Goal: Information Seeking & Learning: Learn about a topic

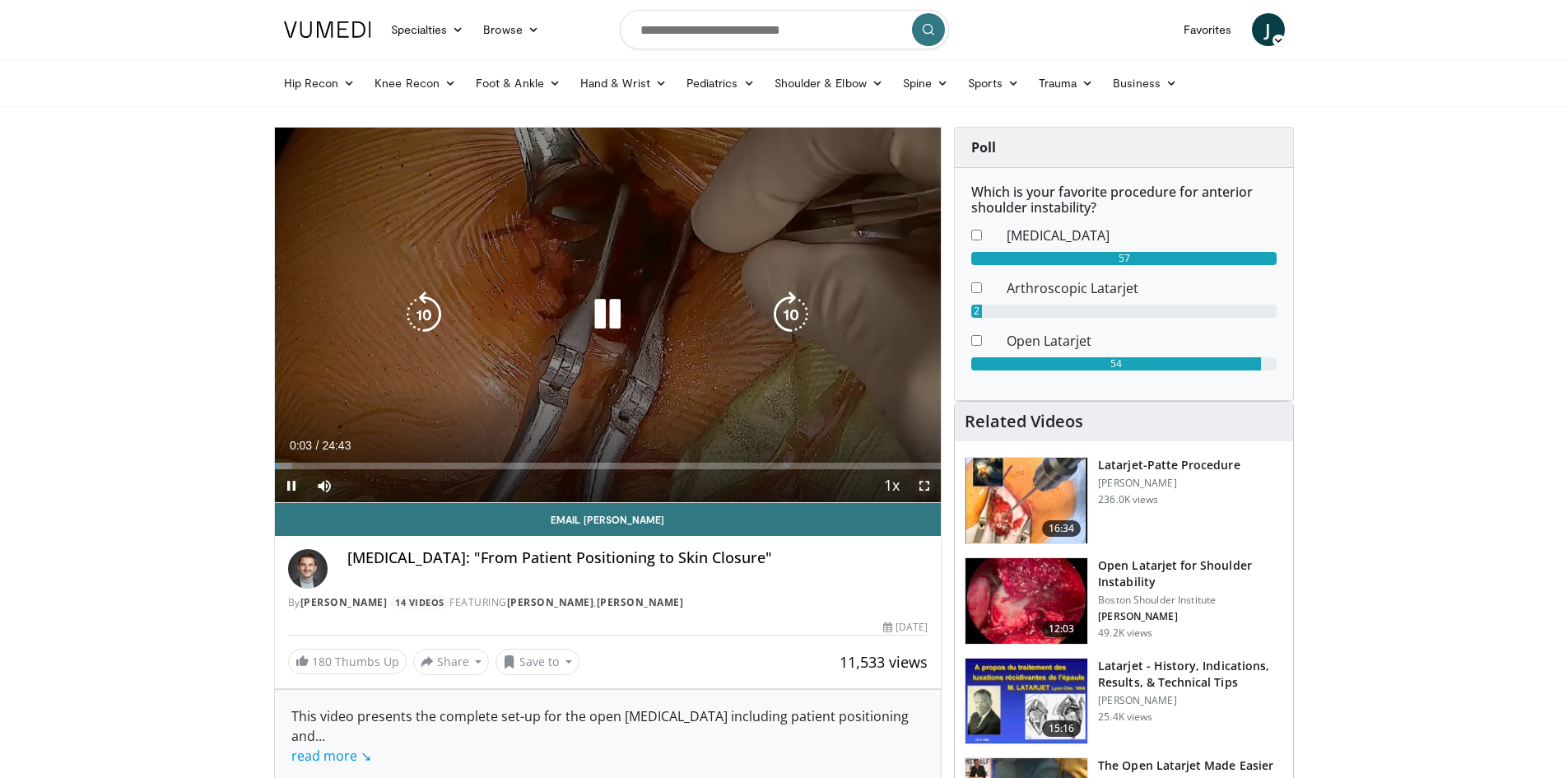
drag, startPoint x: 926, startPoint y: 488, endPoint x: 926, endPoint y: 559, distance: 71.0
click at [926, 488] on span "Video Player" at bounding box center [924, 485] width 33 height 33
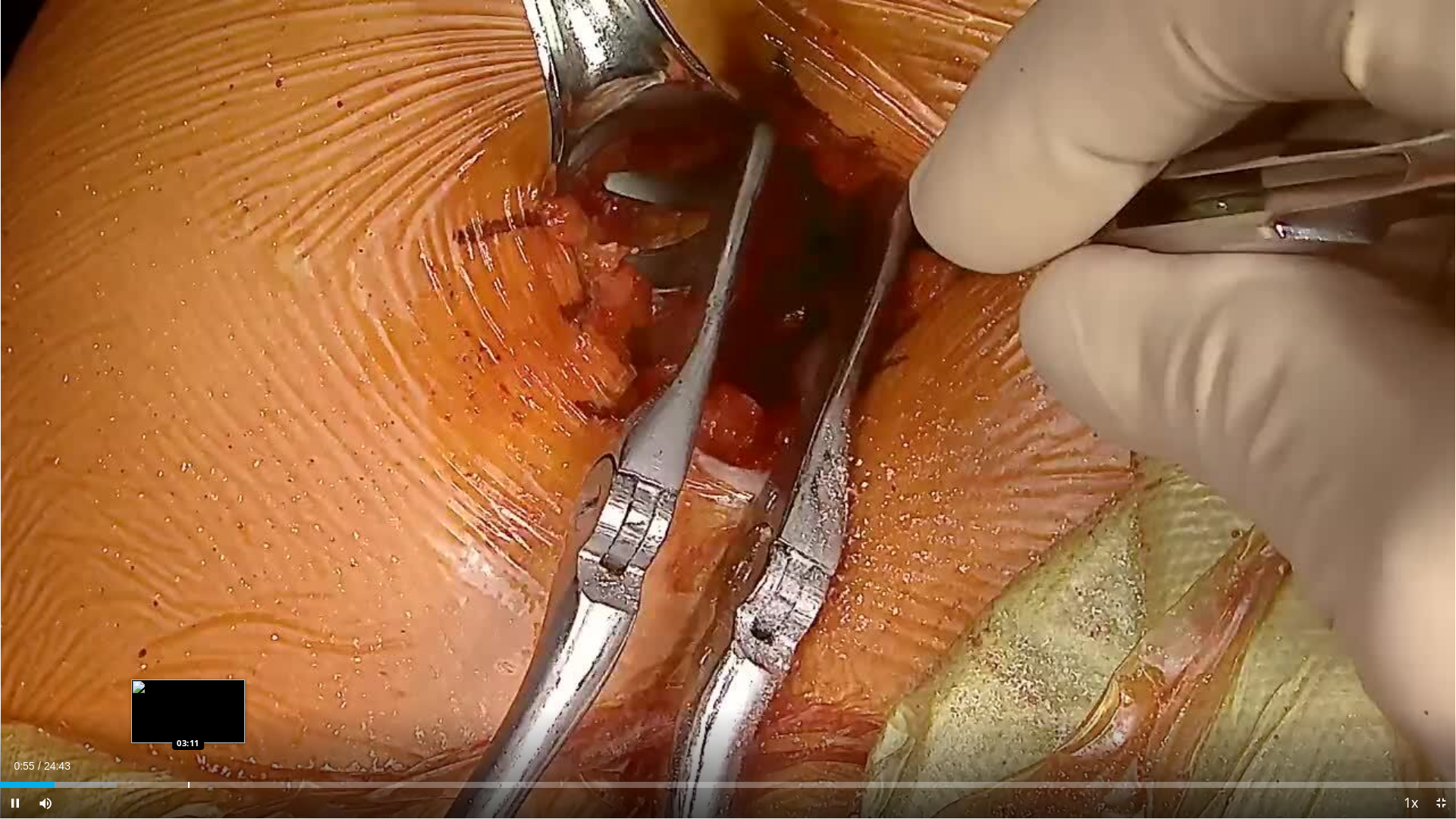
click at [189, 716] on div "Loaded : 8.02% 00:55 03:11" at bounding box center [728, 781] width 1456 height 15
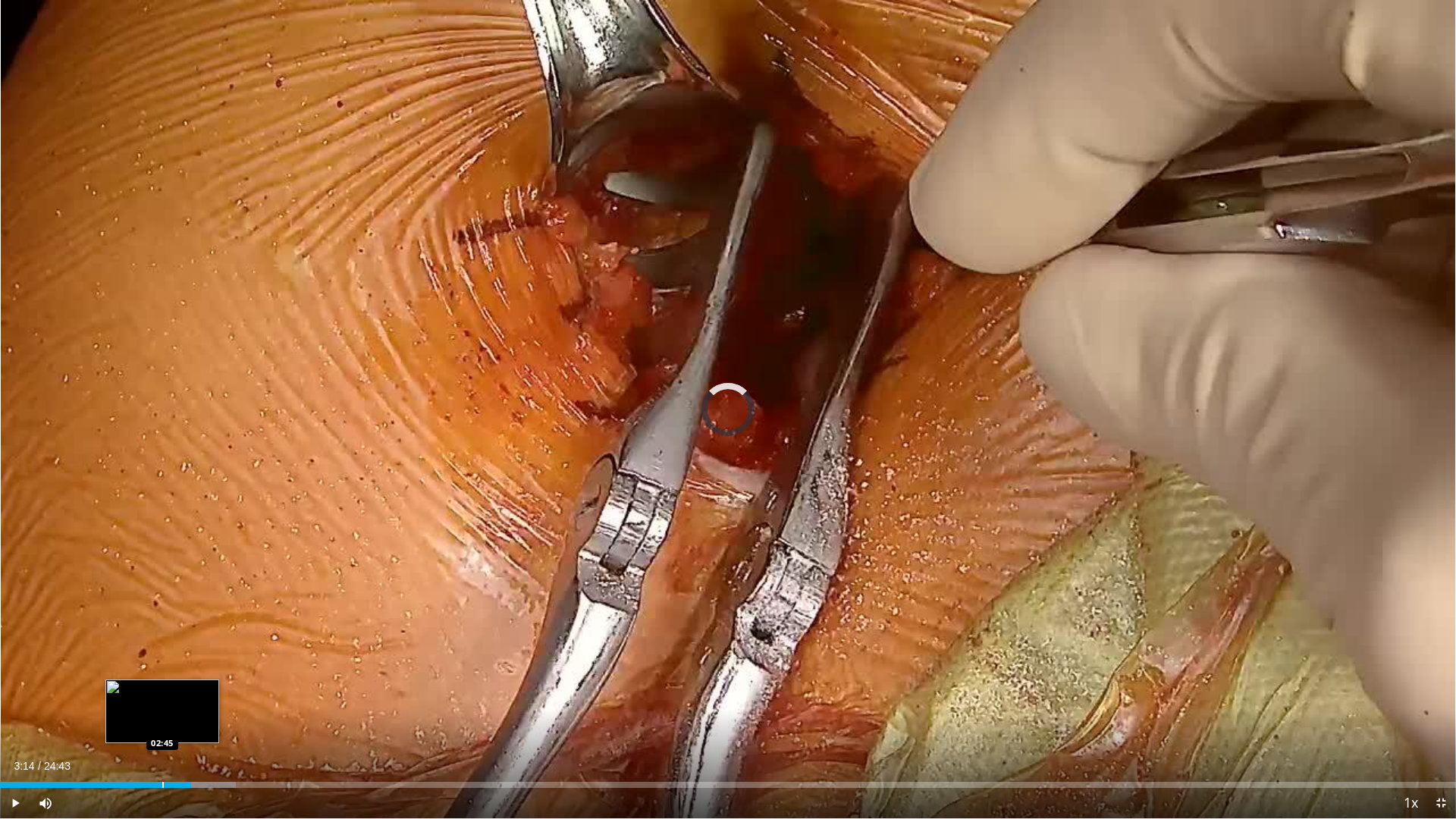
click at [162, 716] on div "Loaded : 16.18% 03:14 02:45" at bounding box center [728, 781] width 1456 height 15
click at [203, 716] on div "Loaded : 23.41% 03:27 03:27" at bounding box center [728, 781] width 1456 height 15
click at [155, 716] on div "Loaded : 18.73% 03:30 02:37" at bounding box center [728, 781] width 1456 height 15
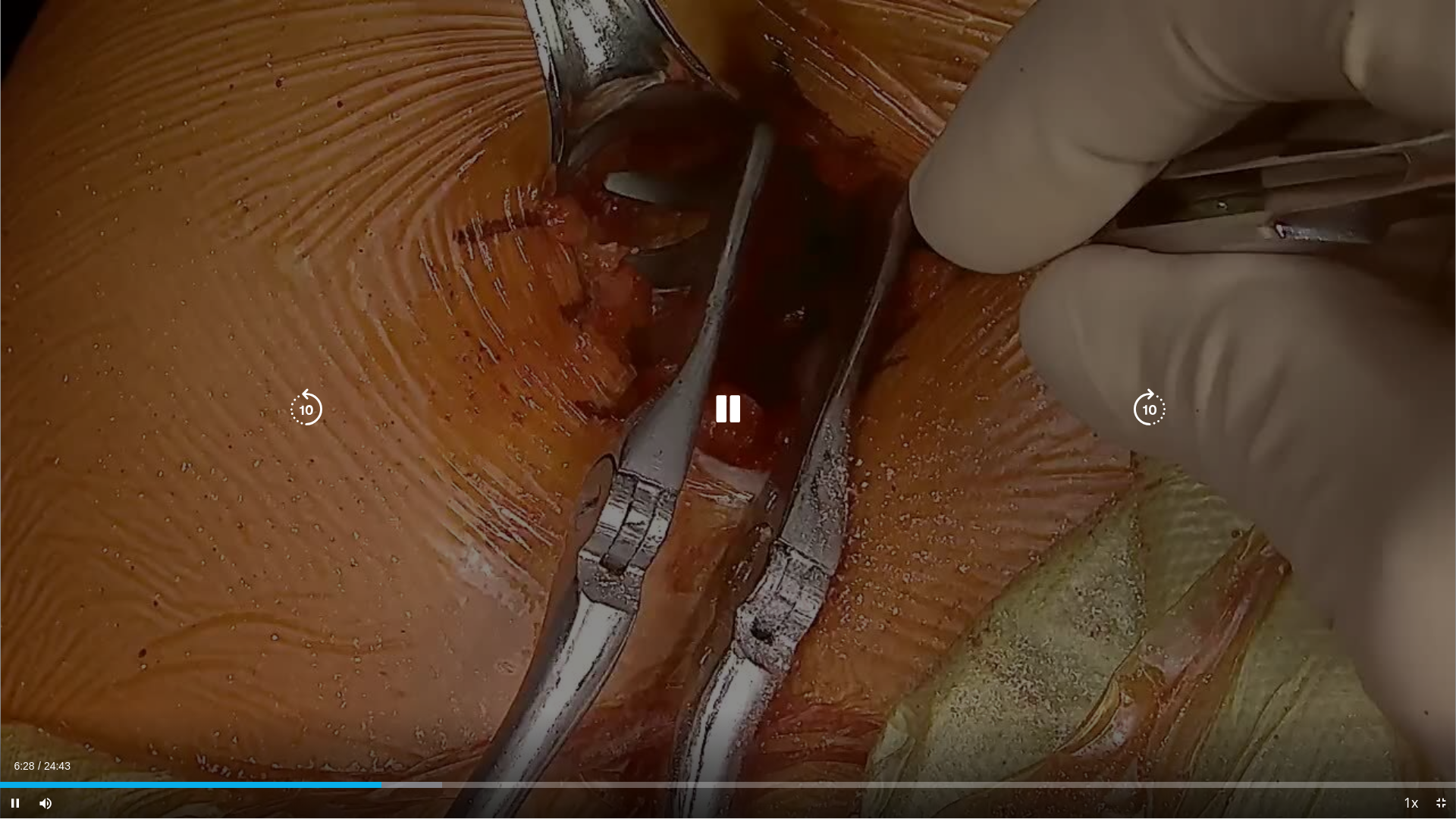
click at [785, 386] on div "10 seconds Tap to unmute" at bounding box center [728, 409] width 1456 height 818
click at [968, 450] on div "10 seconds Tap to unmute" at bounding box center [728, 409] width 1456 height 818
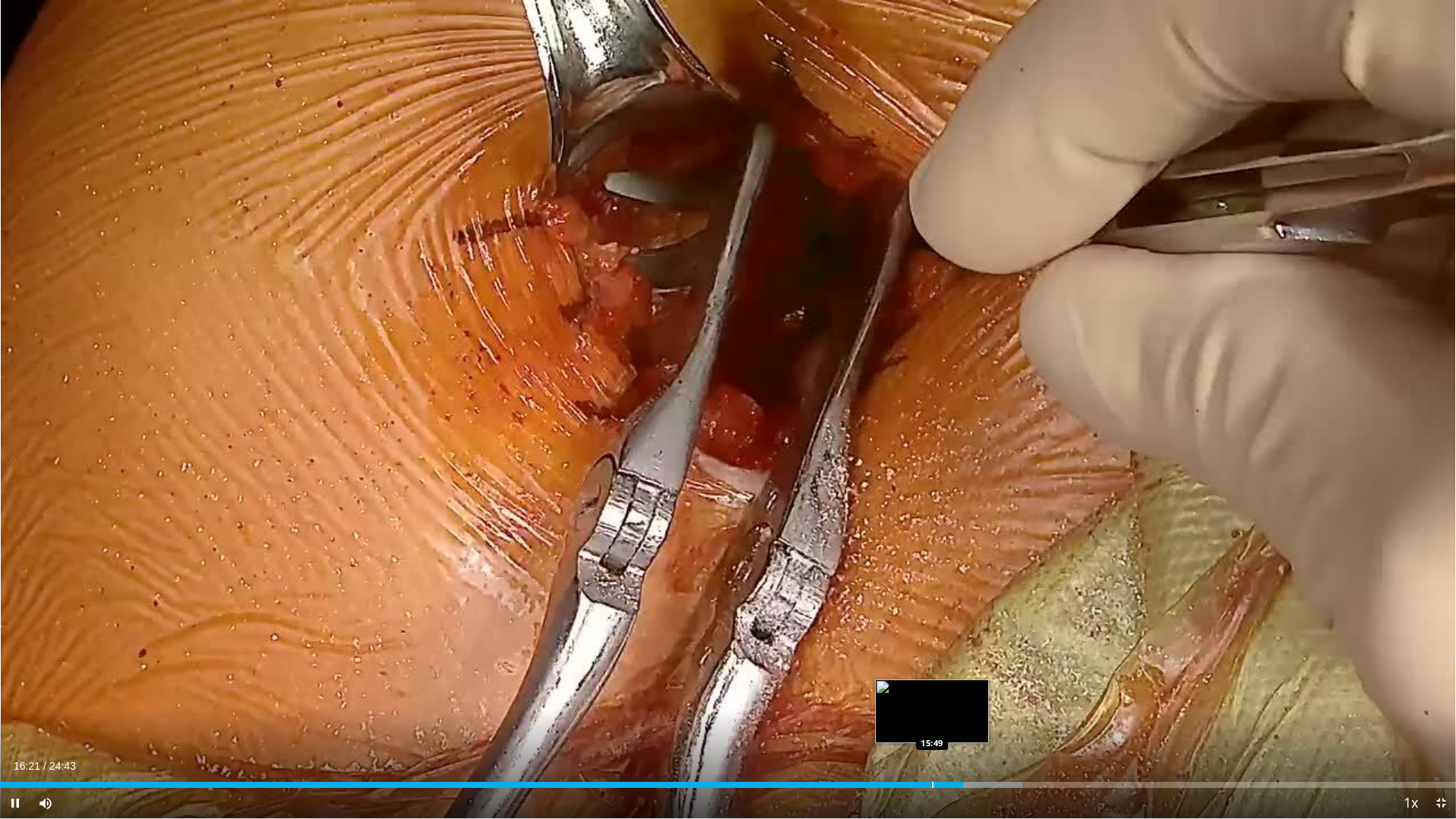
click at [932, 716] on div "Progress Bar" at bounding box center [933, 784] width 2 height 6
click at [863, 716] on div "Loaded : 70.13% 16:15 14:38" at bounding box center [728, 781] width 1456 height 15
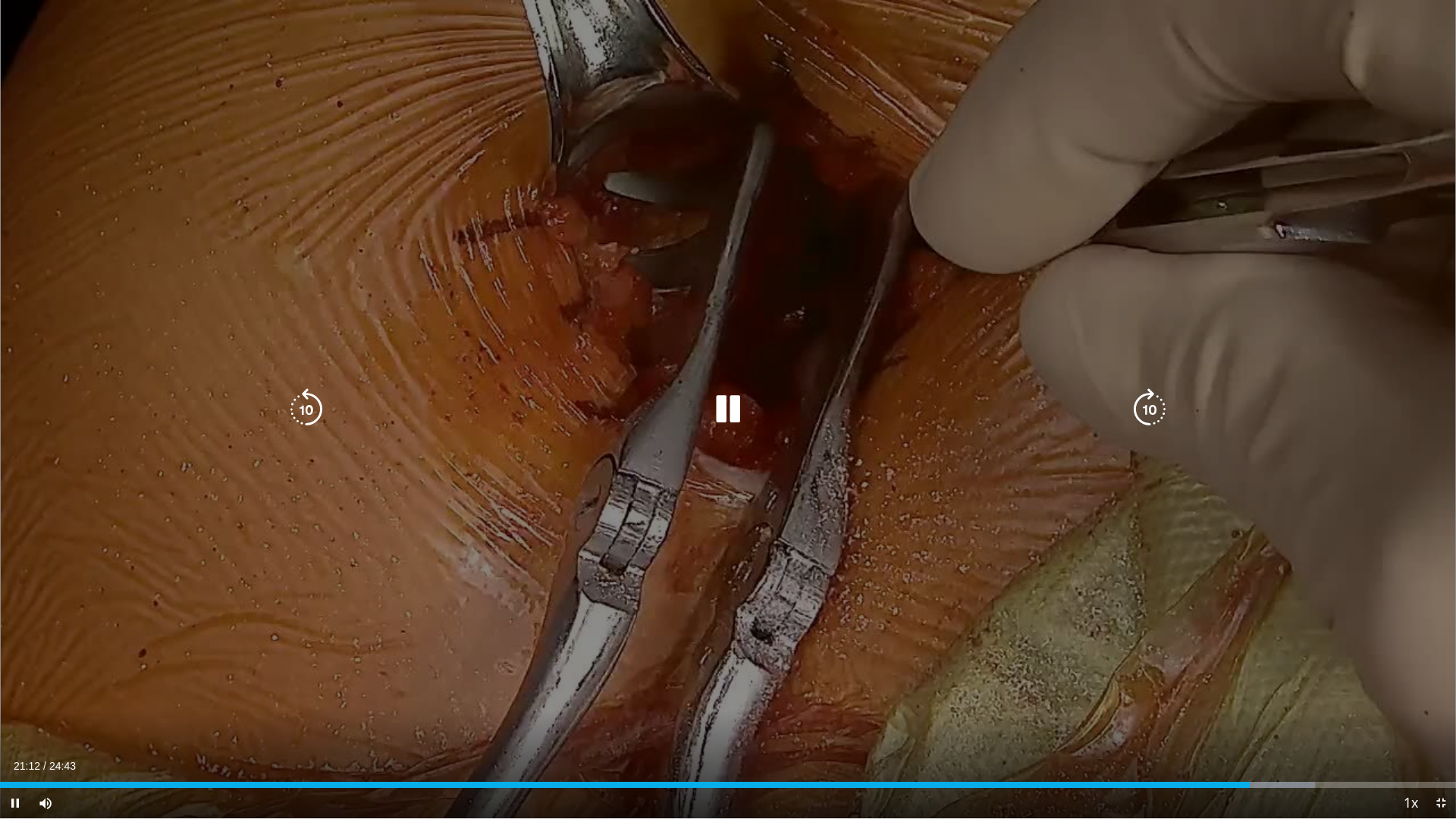
click at [1022, 487] on div "10 seconds Tap to unmute" at bounding box center [728, 409] width 1456 height 818
click at [719, 416] on icon "Video Player" at bounding box center [727, 410] width 42 height 42
click at [930, 281] on div "10 seconds Tap to unmute" at bounding box center [728, 409] width 1456 height 818
click at [818, 233] on div "10 seconds Tap to unmute" at bounding box center [728, 409] width 1456 height 818
click at [982, 327] on div "10 seconds Tap to unmute" at bounding box center [728, 409] width 1456 height 818
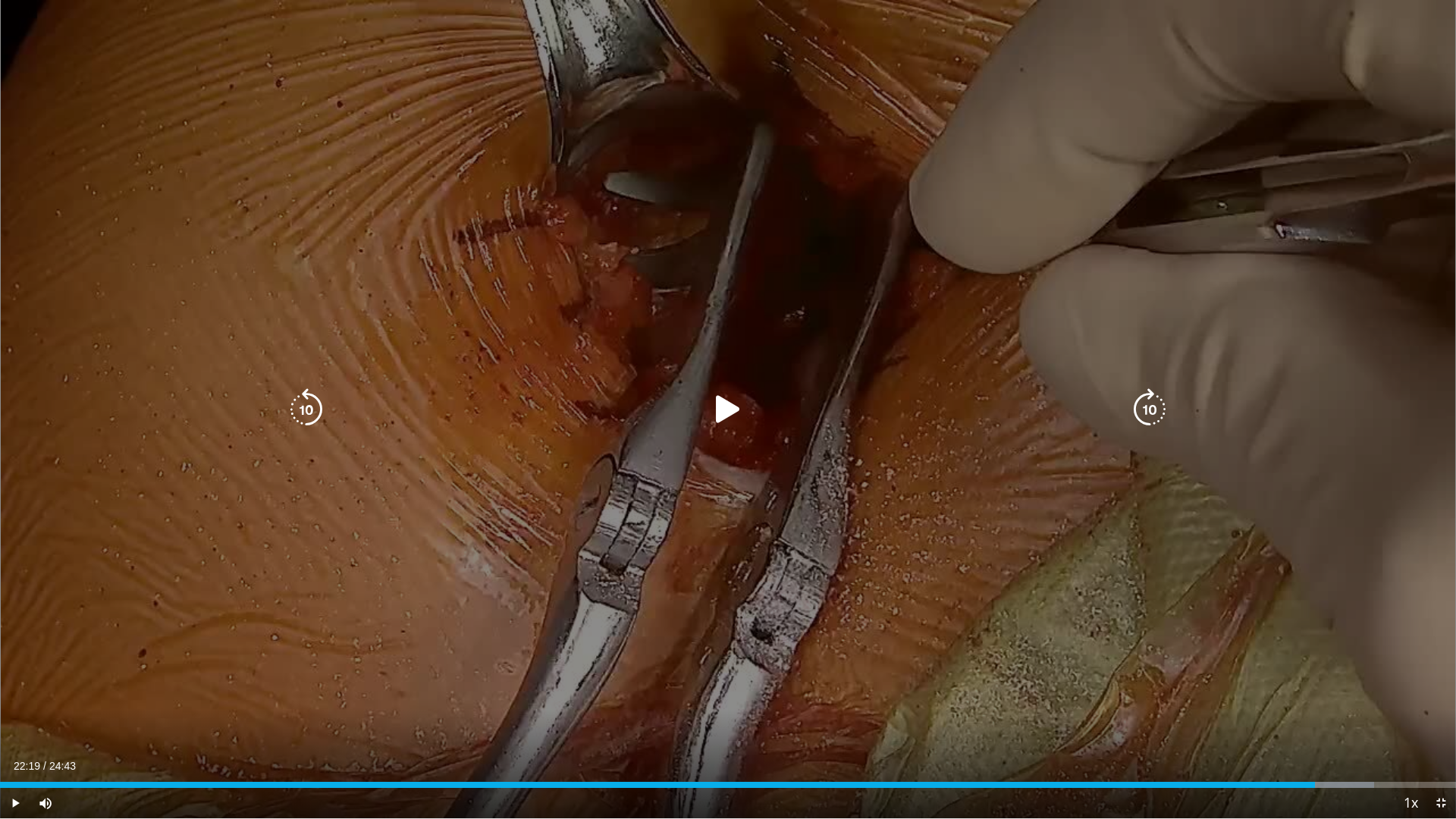
click at [1005, 291] on div "10 seconds Tap to unmute" at bounding box center [728, 409] width 1456 height 818
click at [1130, 179] on div "10 seconds Tap to unmute" at bounding box center [728, 409] width 1456 height 818
drag, startPoint x: 1033, startPoint y: 175, endPoint x: 1031, endPoint y: 195, distance: 20.1
click at [1033, 177] on div "10 seconds Tap to unmute" at bounding box center [728, 409] width 1456 height 818
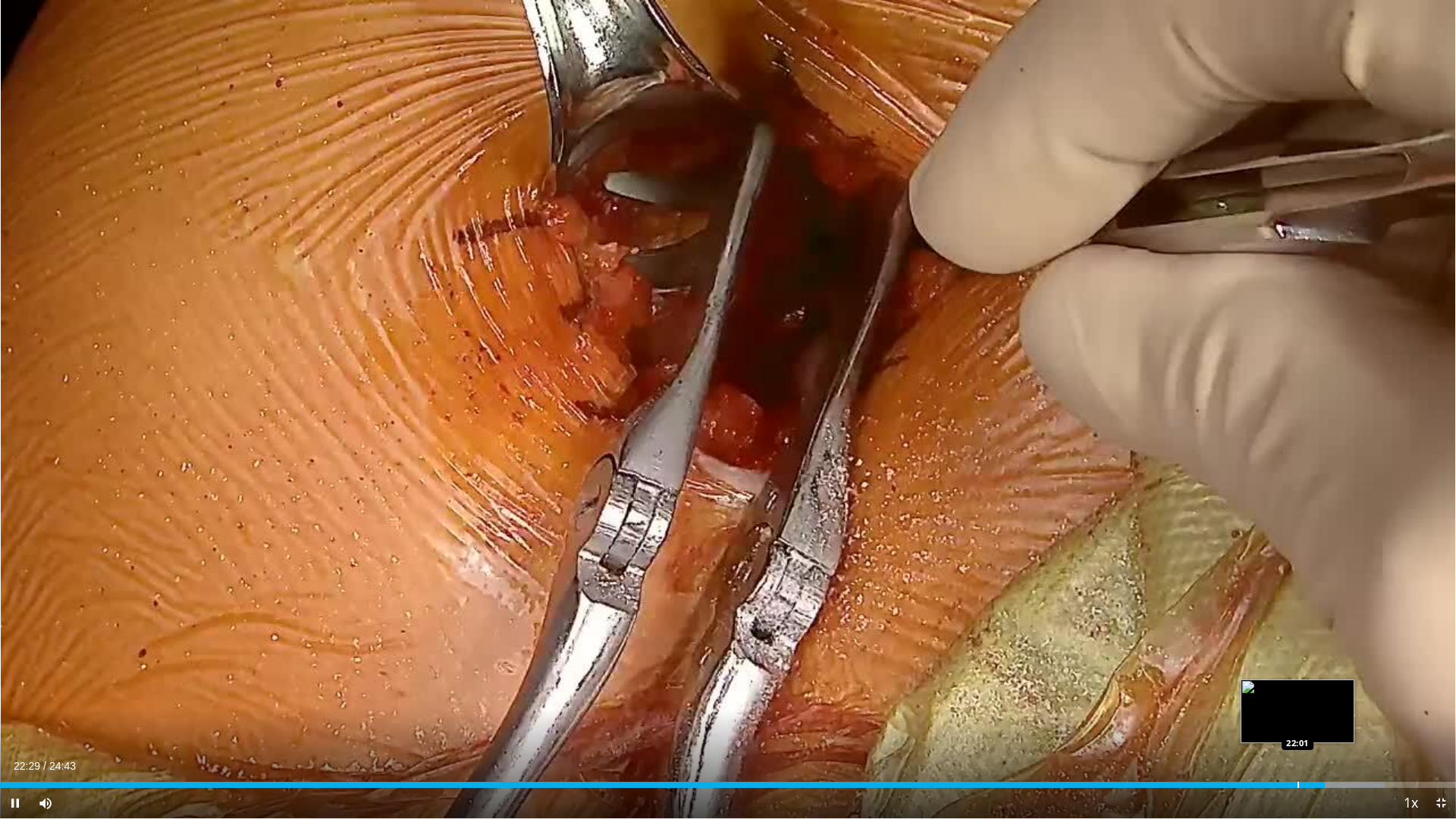
click at [1297, 716] on div "Loaded : 95.08% 22:29 22:01" at bounding box center [728, 784] width 1456 height 6
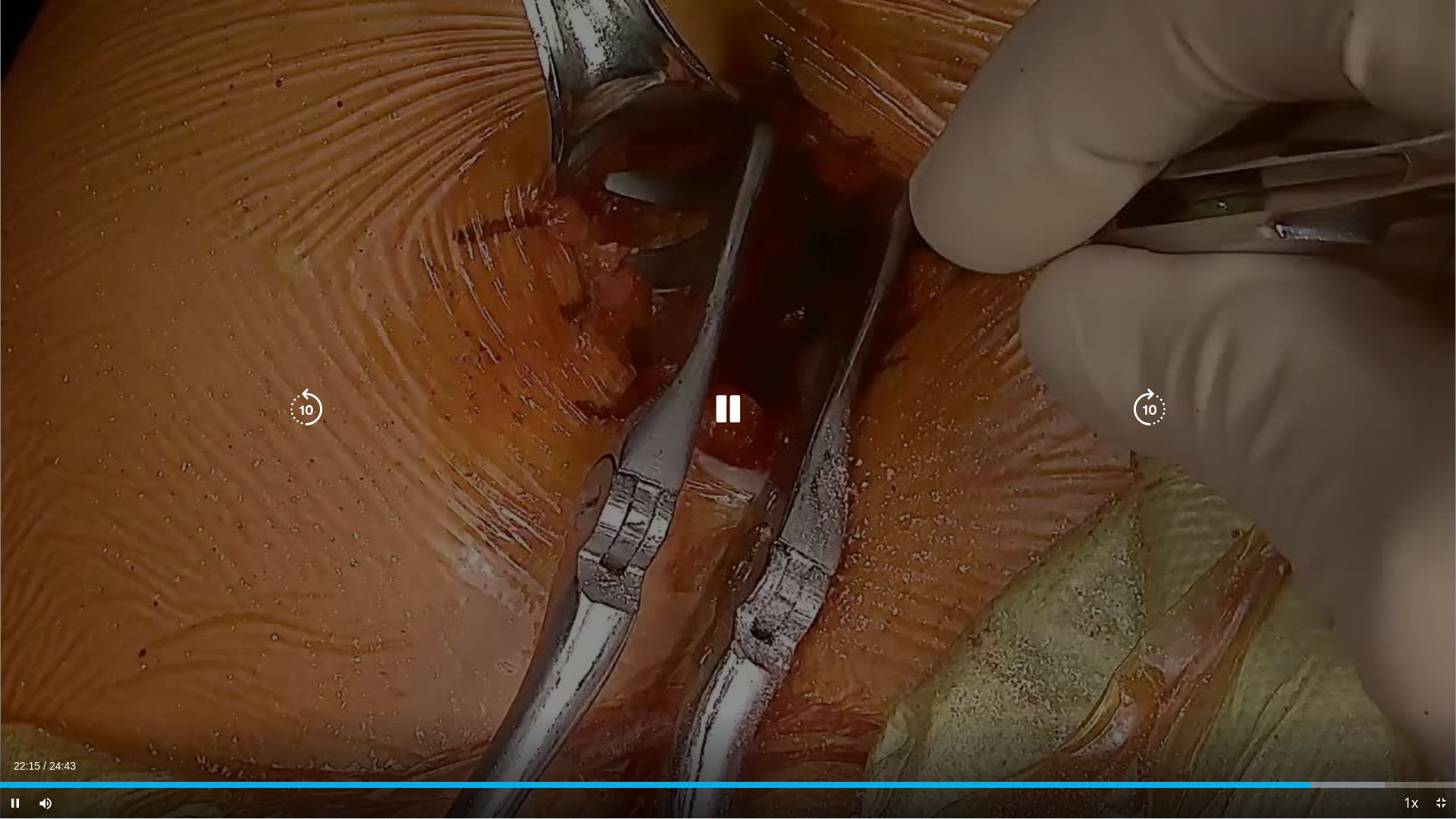
click at [1114, 517] on div "10 seconds Tap to unmute" at bounding box center [728, 409] width 1456 height 818
click at [1129, 500] on div "10 seconds Tap to unmute" at bounding box center [728, 409] width 1456 height 818
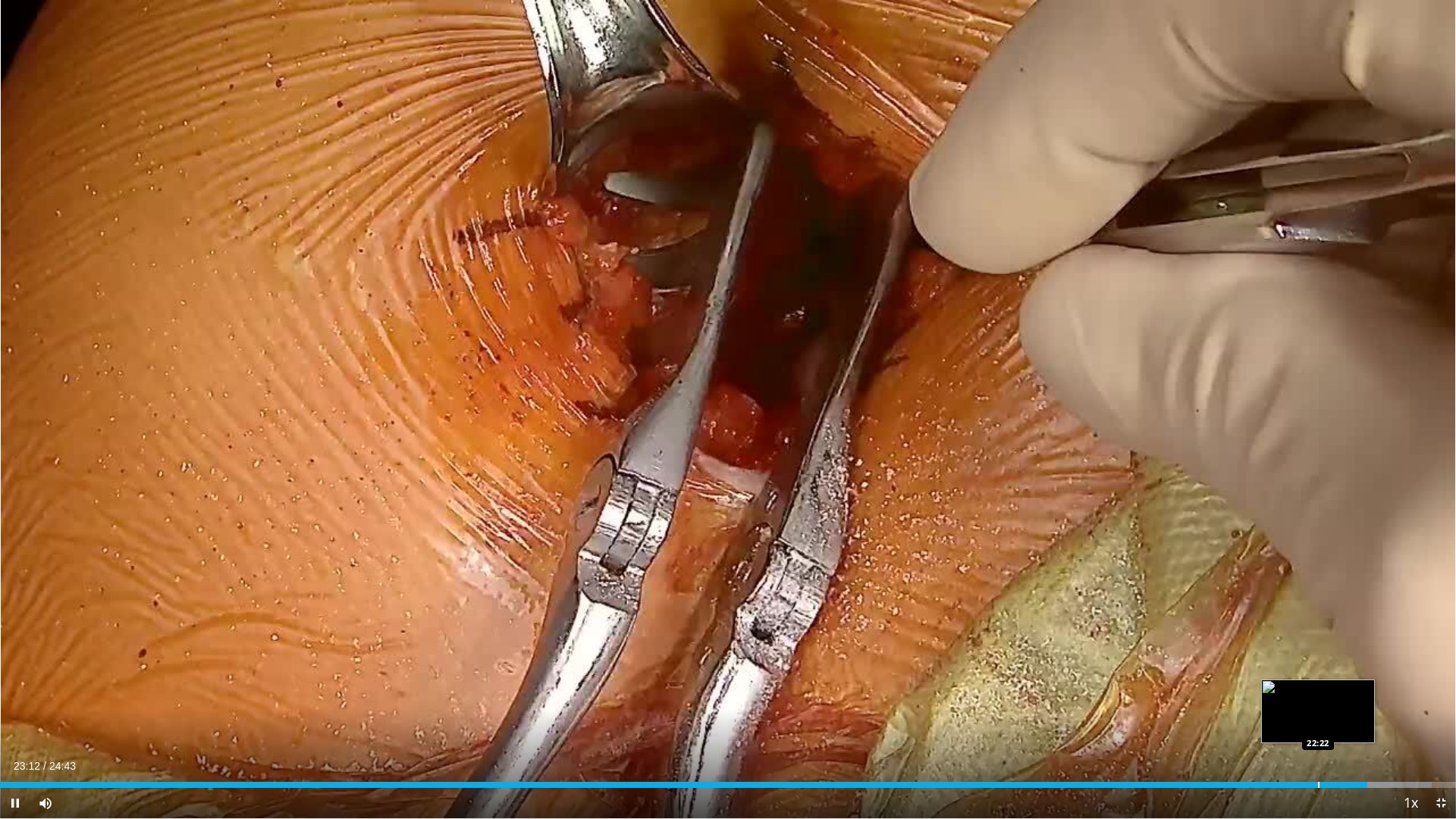
click at [1318, 716] on div "Loaded : 98.33% 23:12 22:22" at bounding box center [728, 781] width 1456 height 15
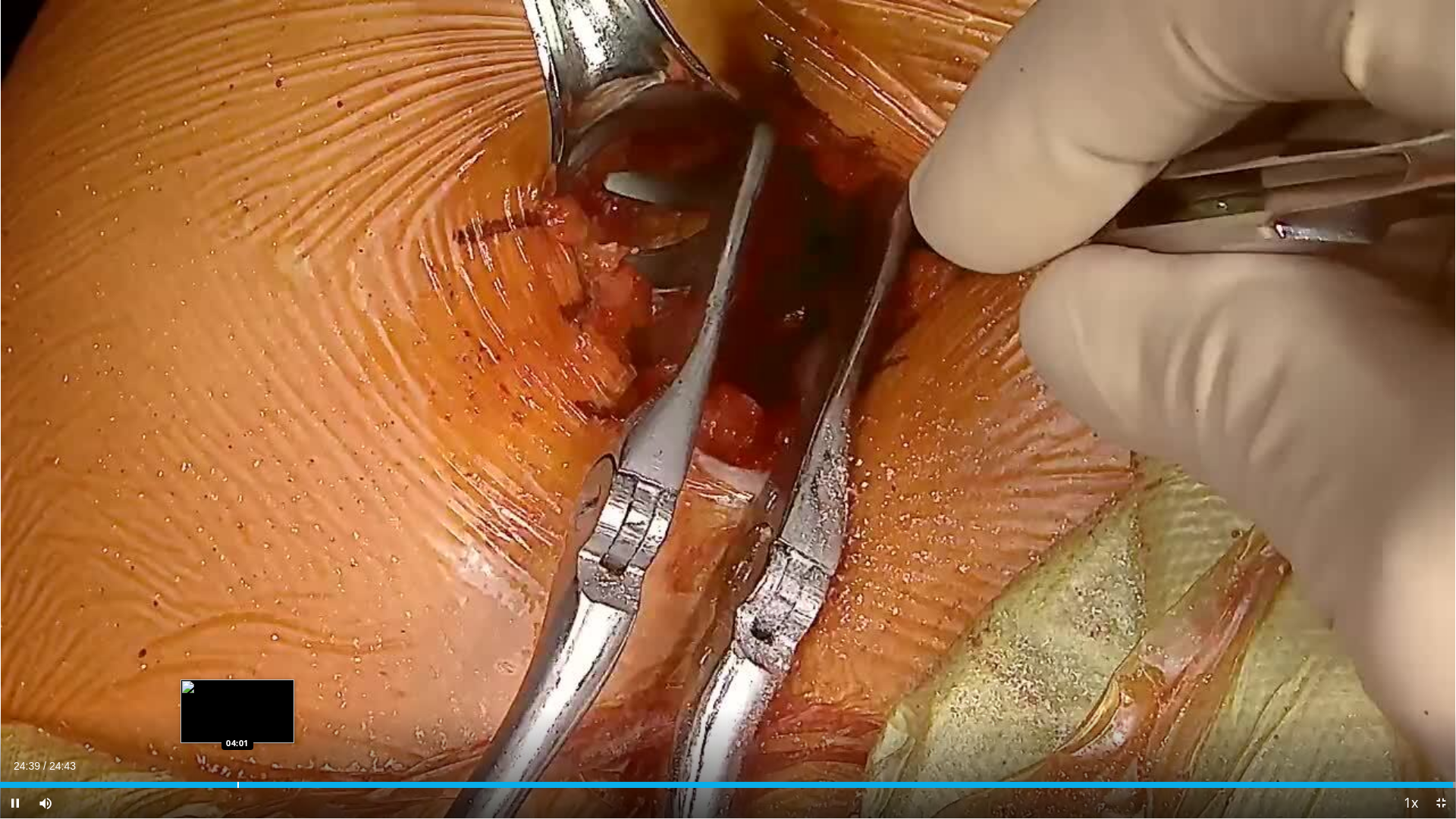
click at [237, 716] on div "Loaded : 100.00% 24:39 04:01" at bounding box center [728, 781] width 1456 height 15
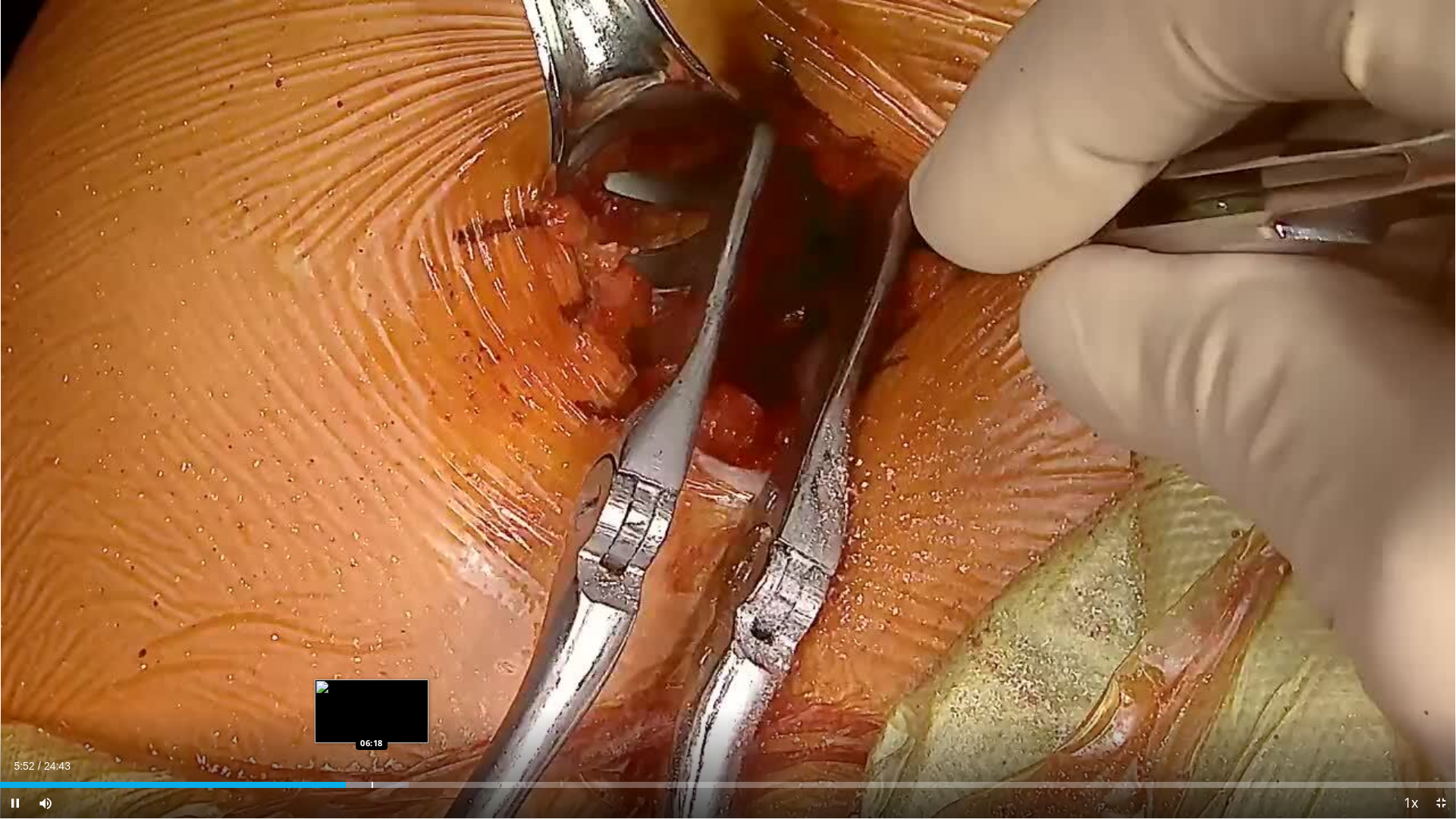
click at [371, 716] on div "Loaded : 28.09% 05:52 06:18" at bounding box center [728, 781] width 1456 height 15
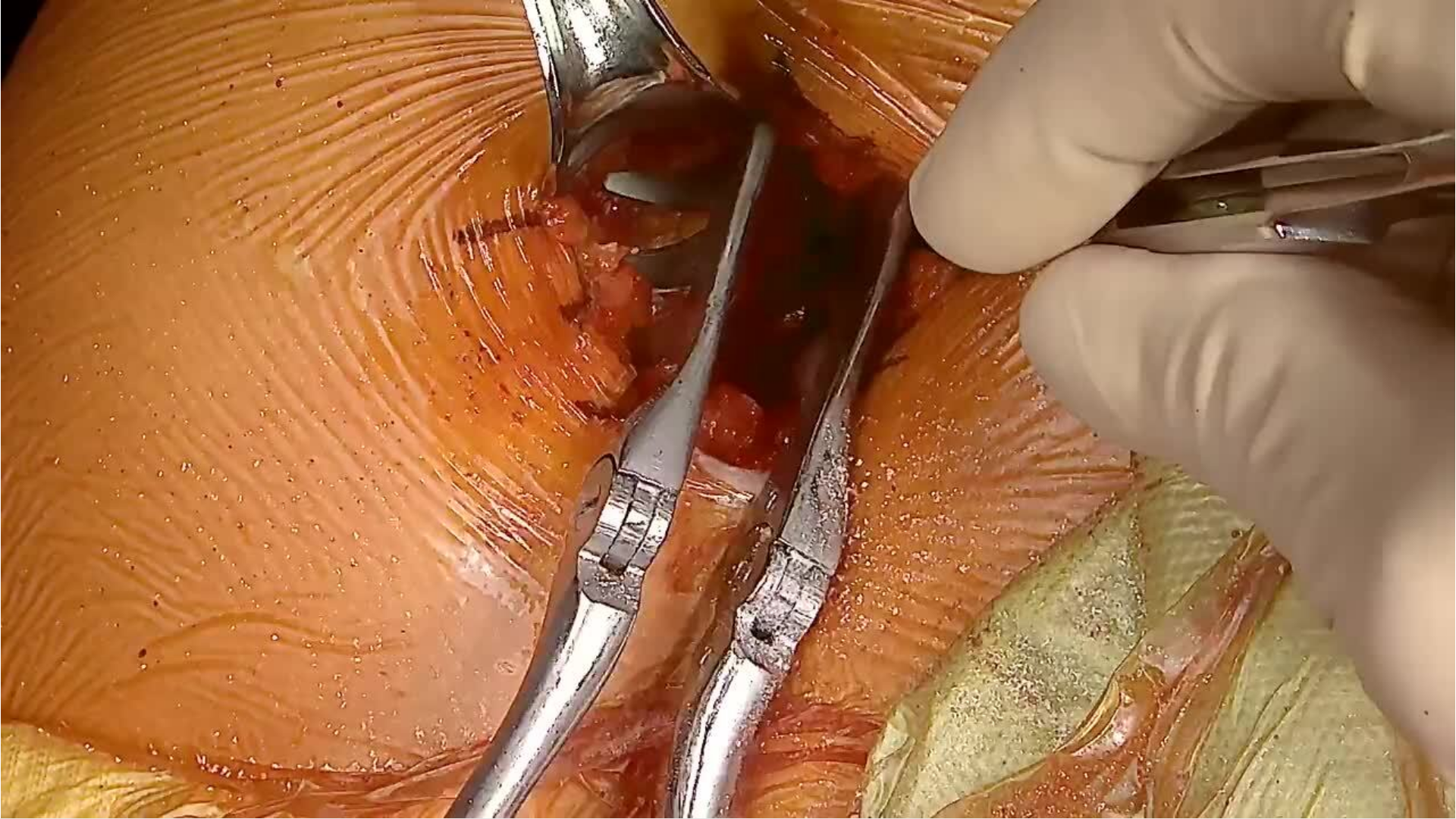
click at [1088, 305] on div "10 seconds Tap to unmute" at bounding box center [728, 409] width 1456 height 818
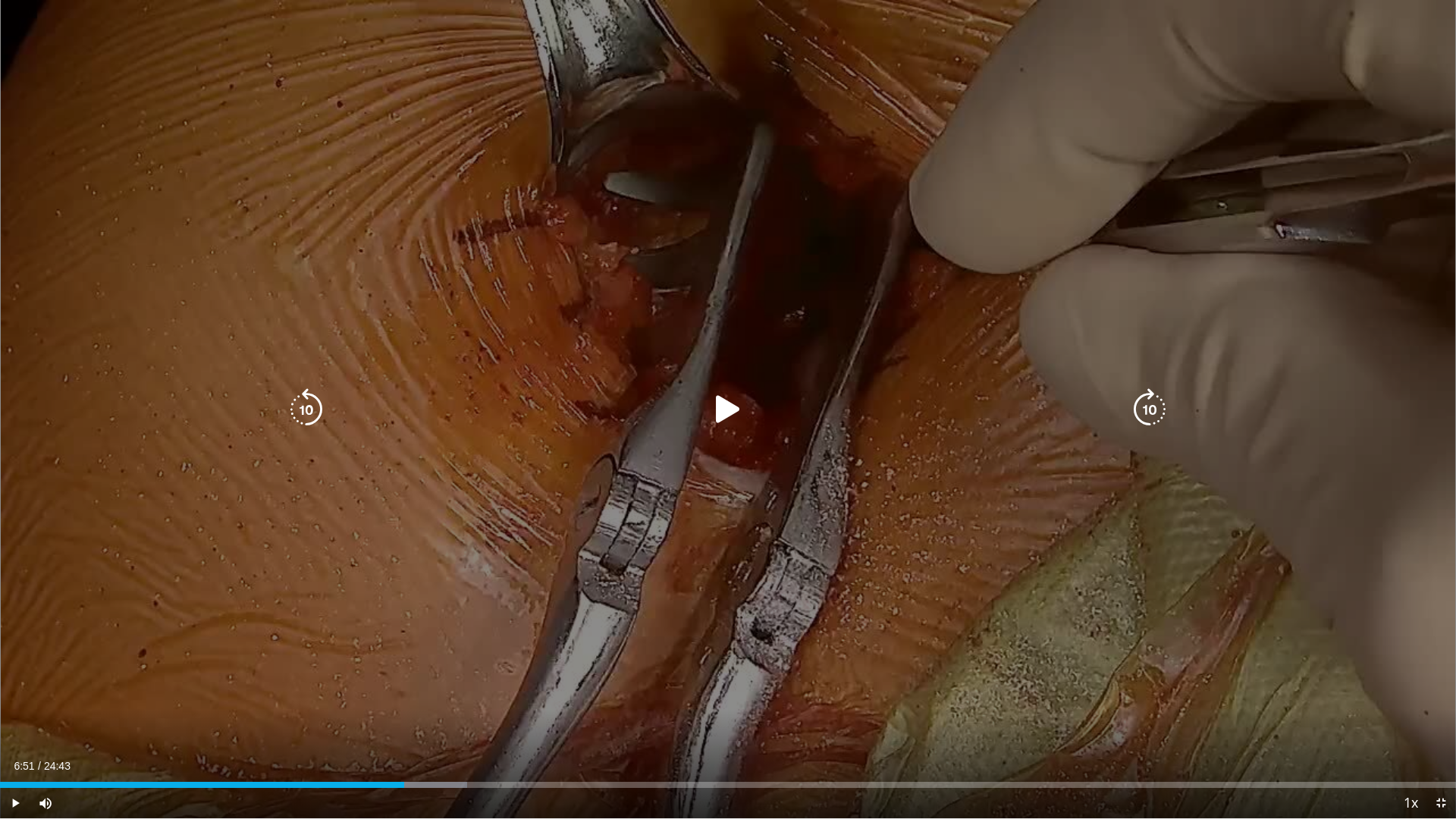
click at [1044, 301] on div "10 seconds Tap to unmute" at bounding box center [728, 409] width 1456 height 818
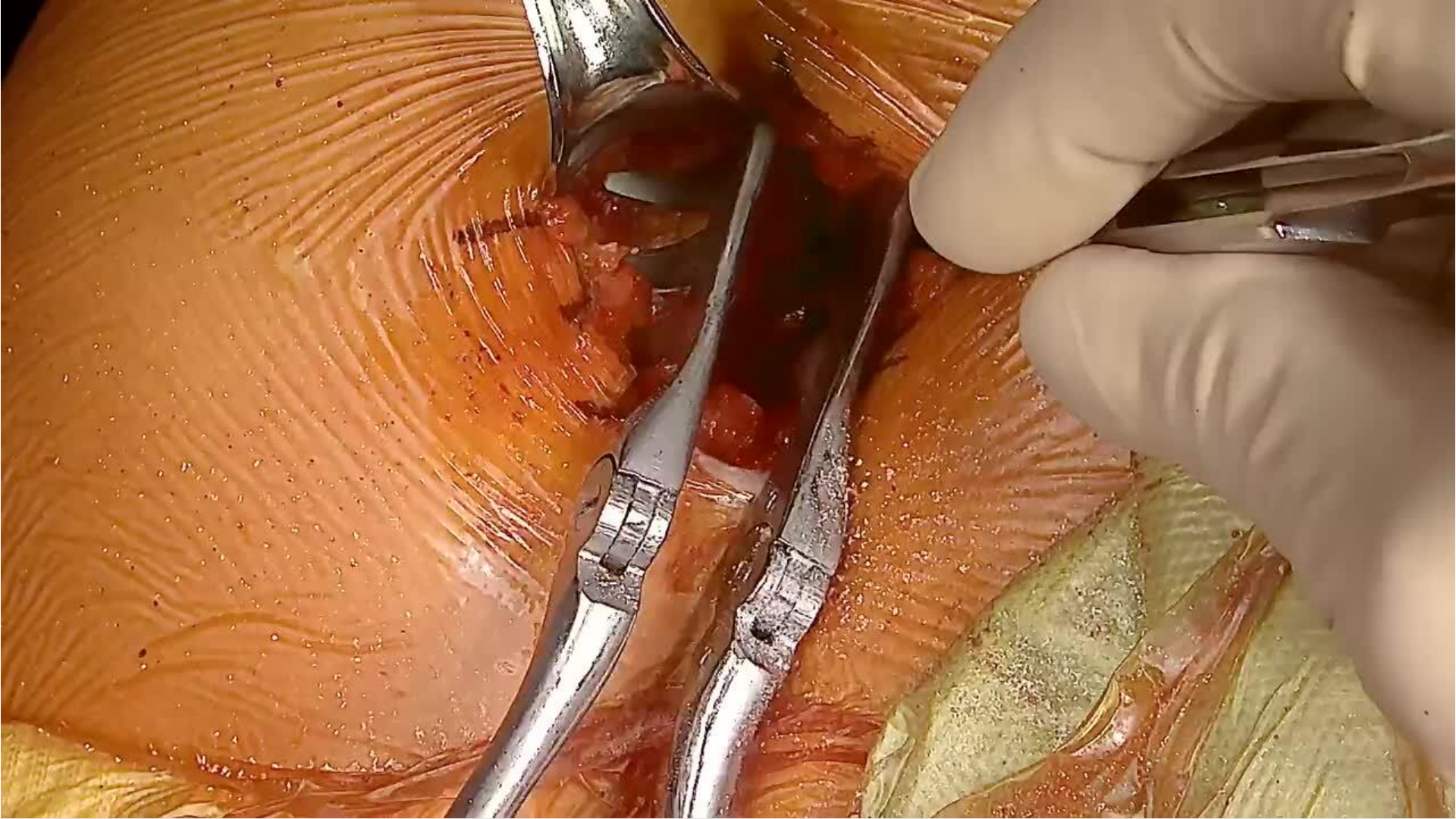
click at [1106, 195] on div "10 seconds Tap to unmute" at bounding box center [728, 409] width 1456 height 818
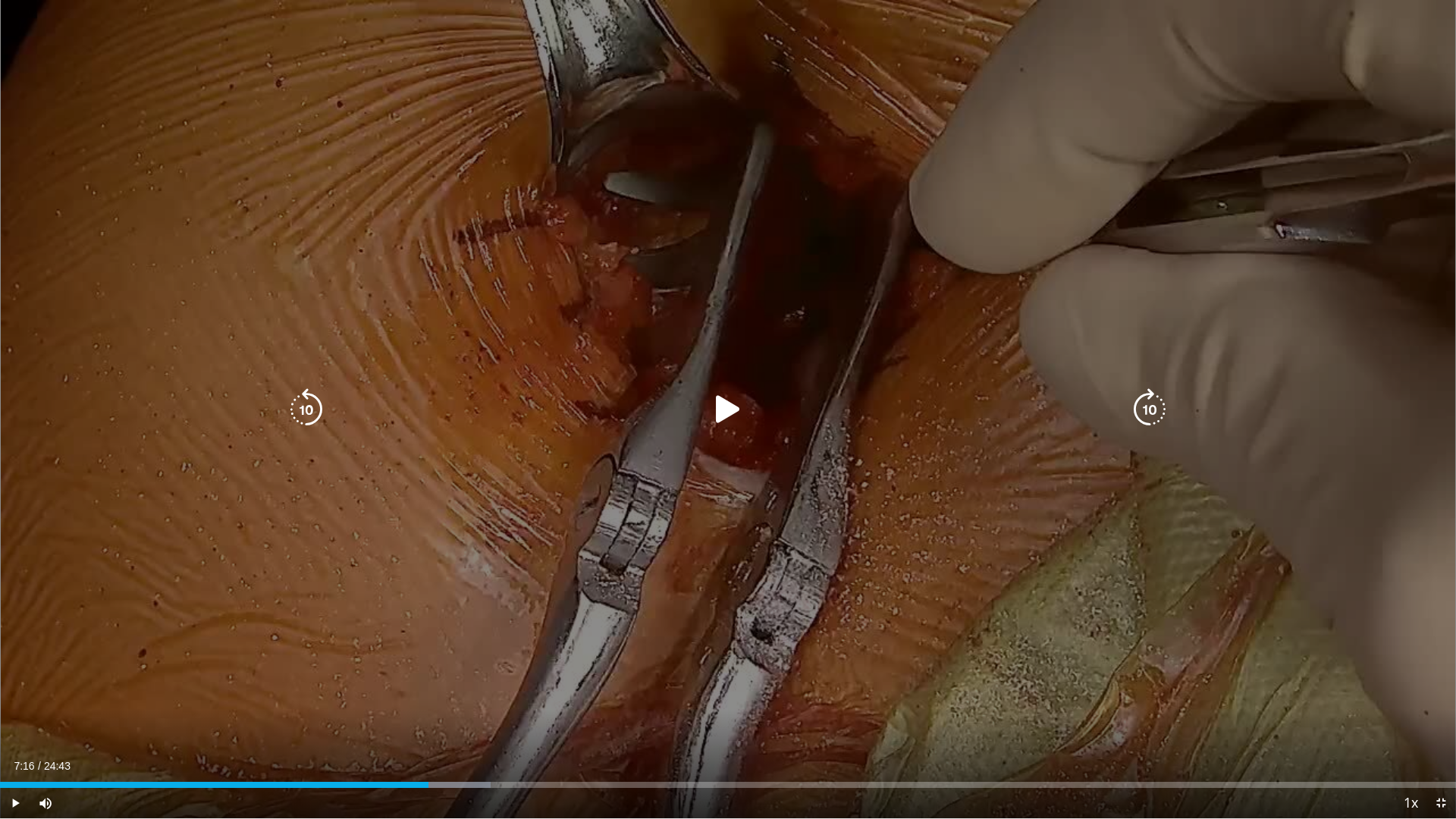
click at [903, 225] on div "10 seconds Tap to unmute" at bounding box center [728, 409] width 1456 height 818
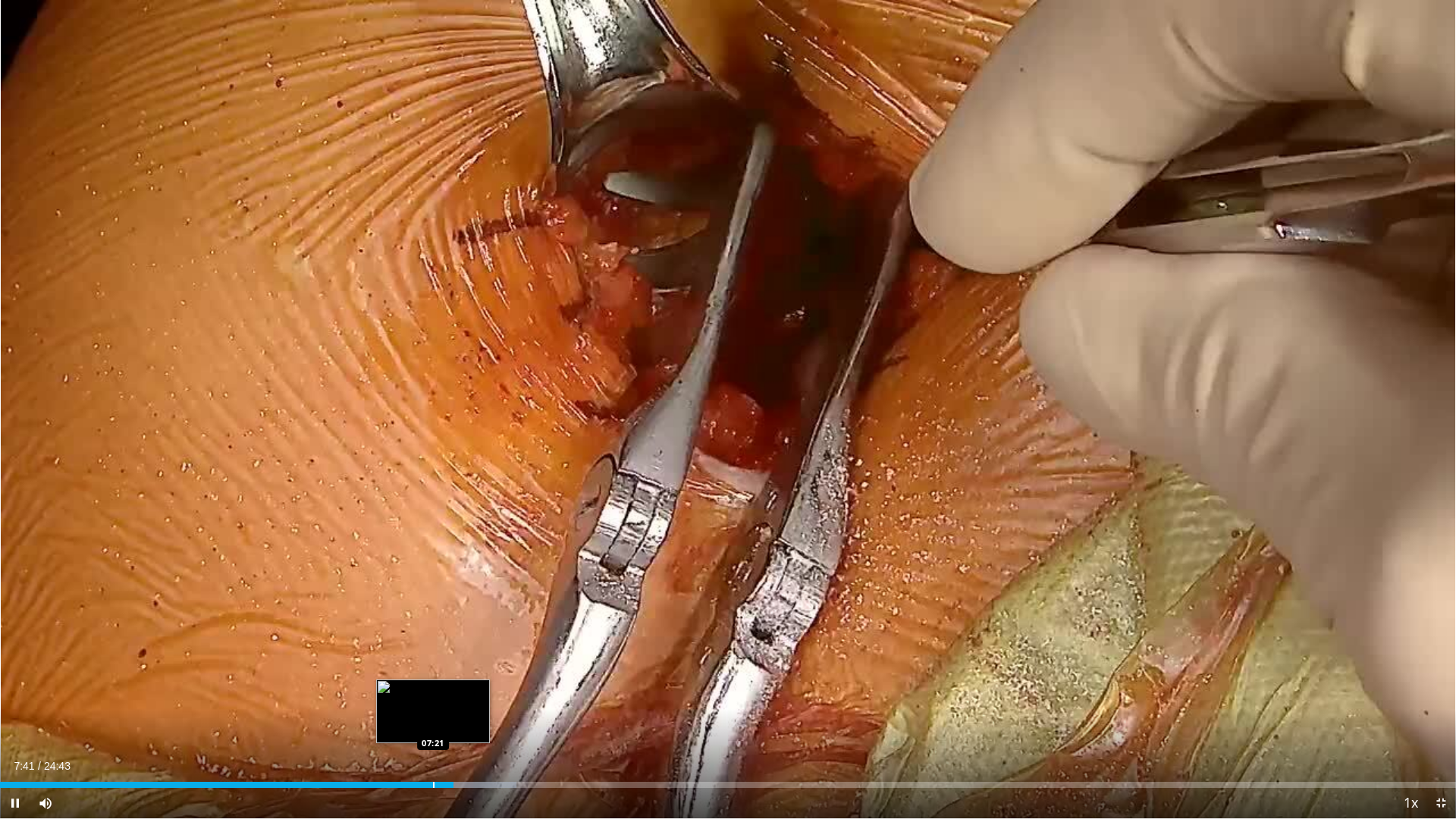
click at [433, 716] on div "Loaded : 35.45% 07:41 07:21" at bounding box center [728, 781] width 1456 height 15
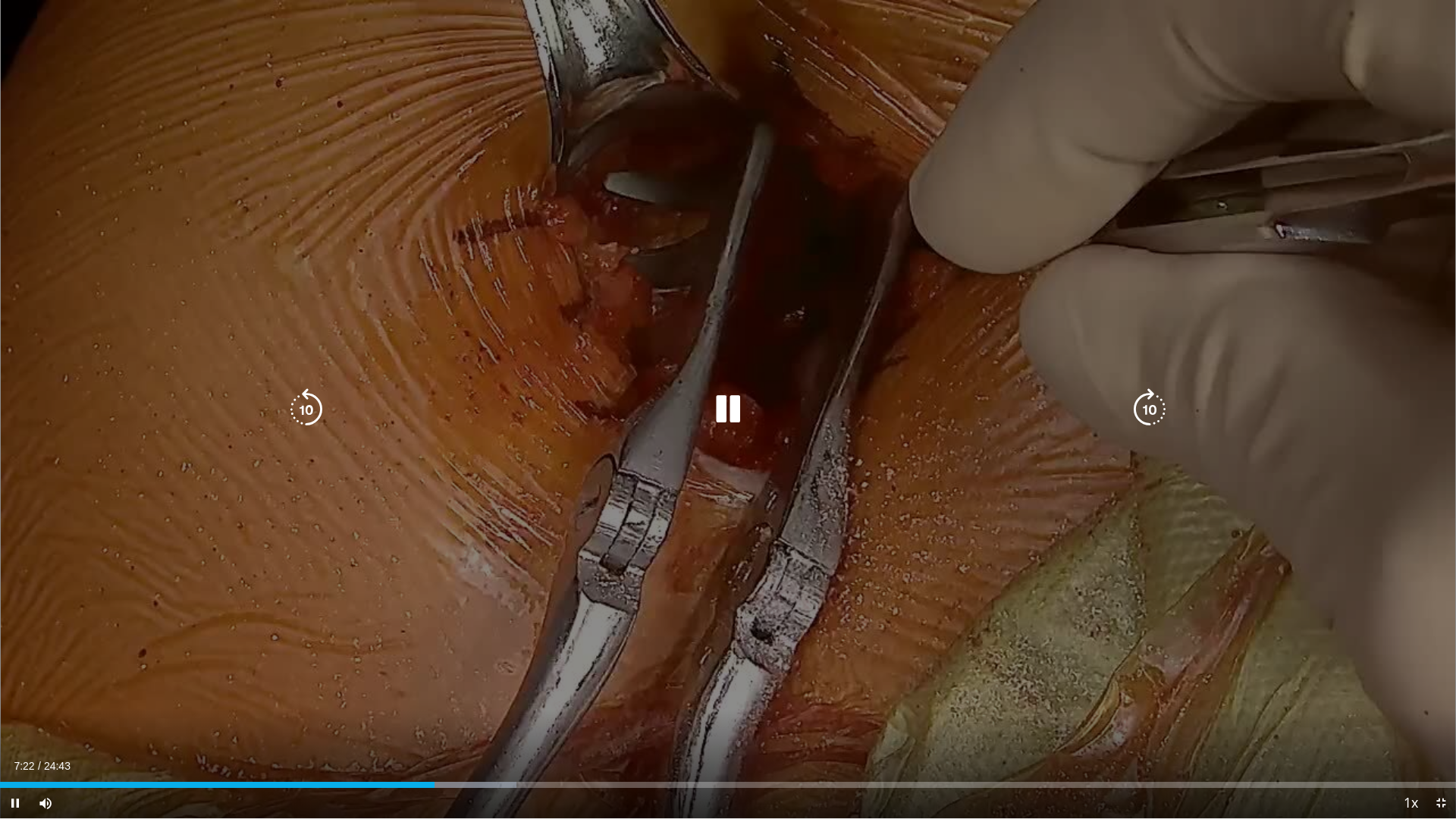
click at [912, 443] on div "10 seconds Tap to unmute" at bounding box center [728, 409] width 1456 height 818
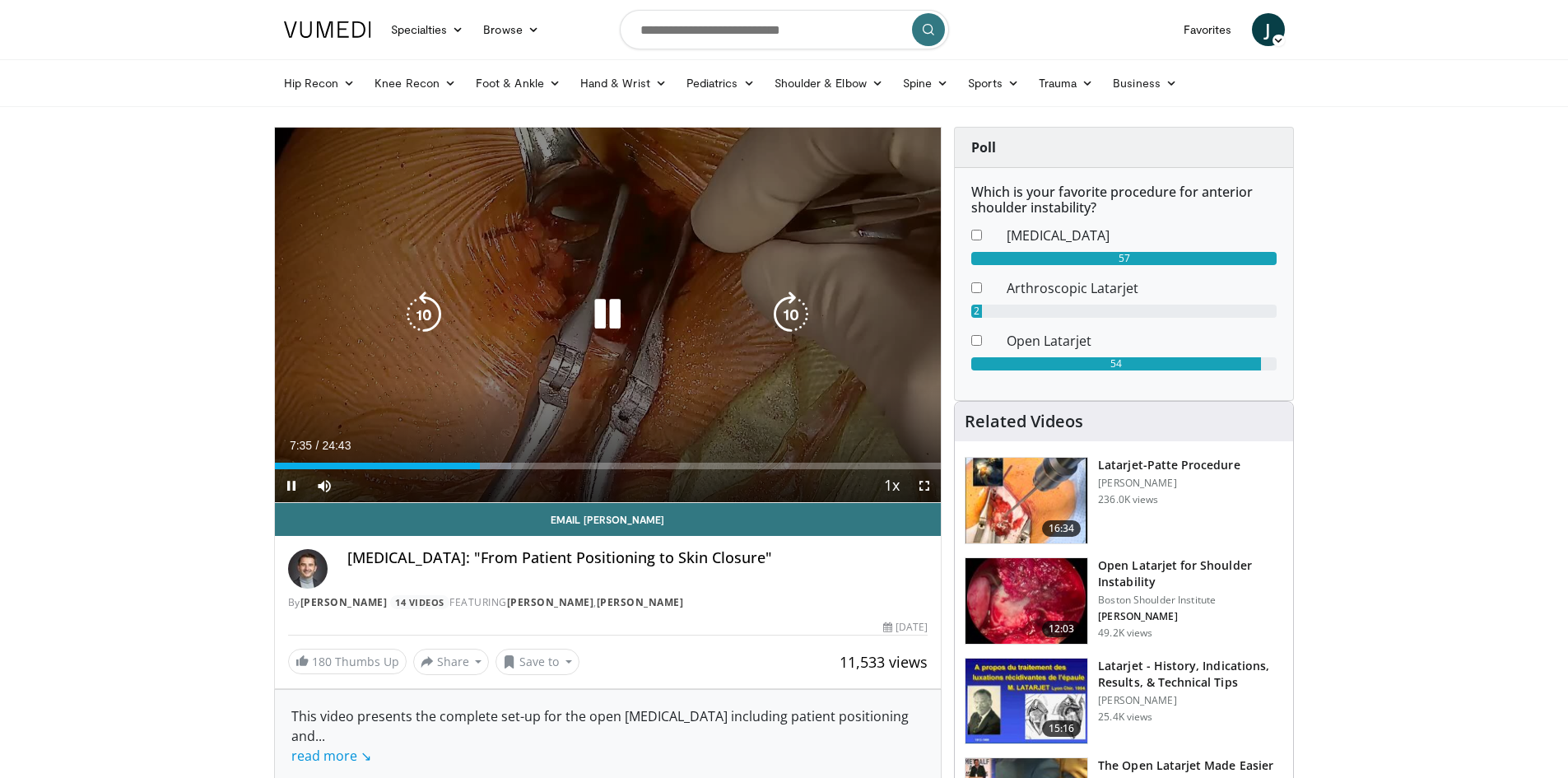
click at [601, 314] on icon "Video Player" at bounding box center [607, 314] width 46 height 46
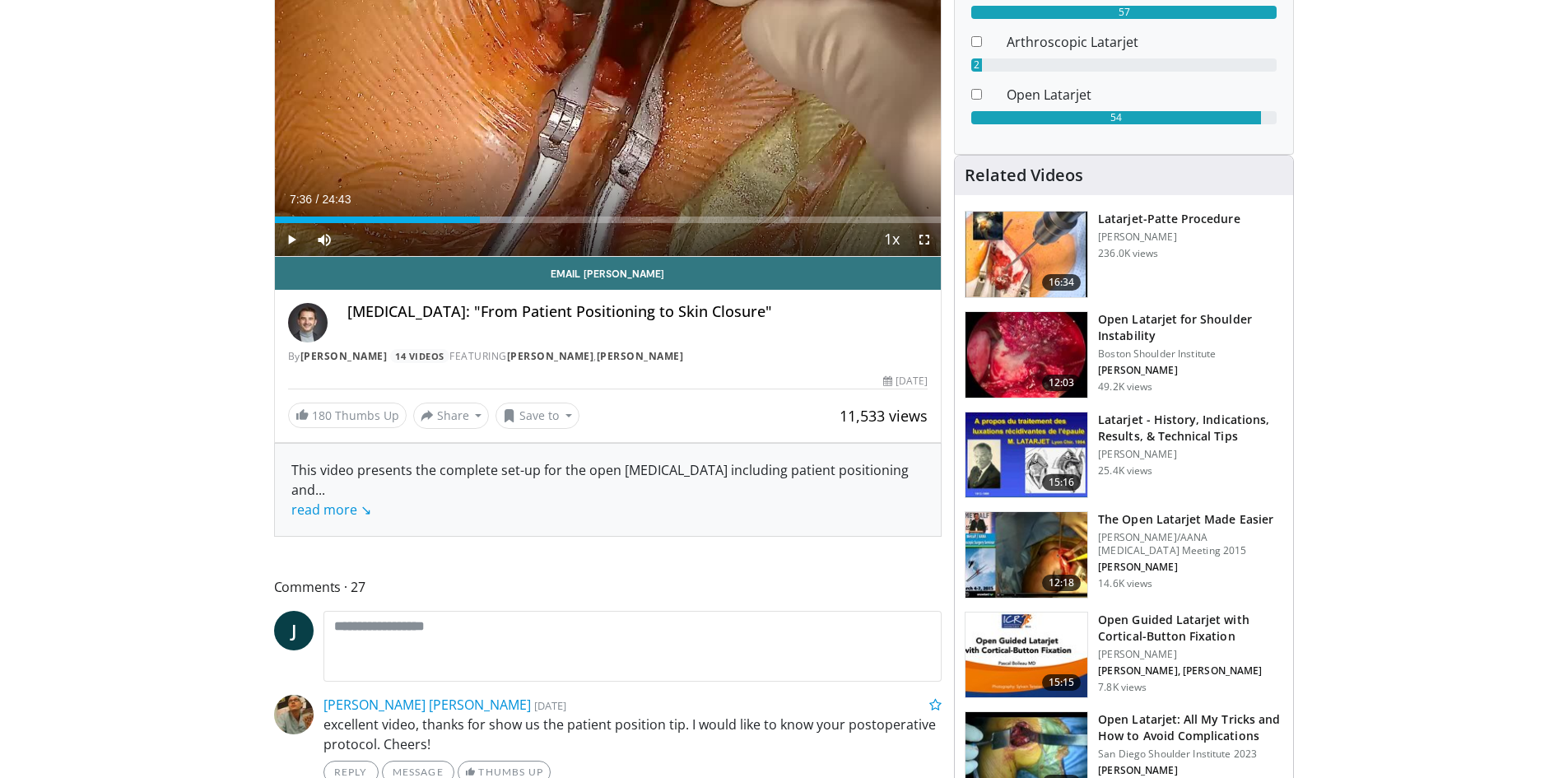
scroll to position [83, 0]
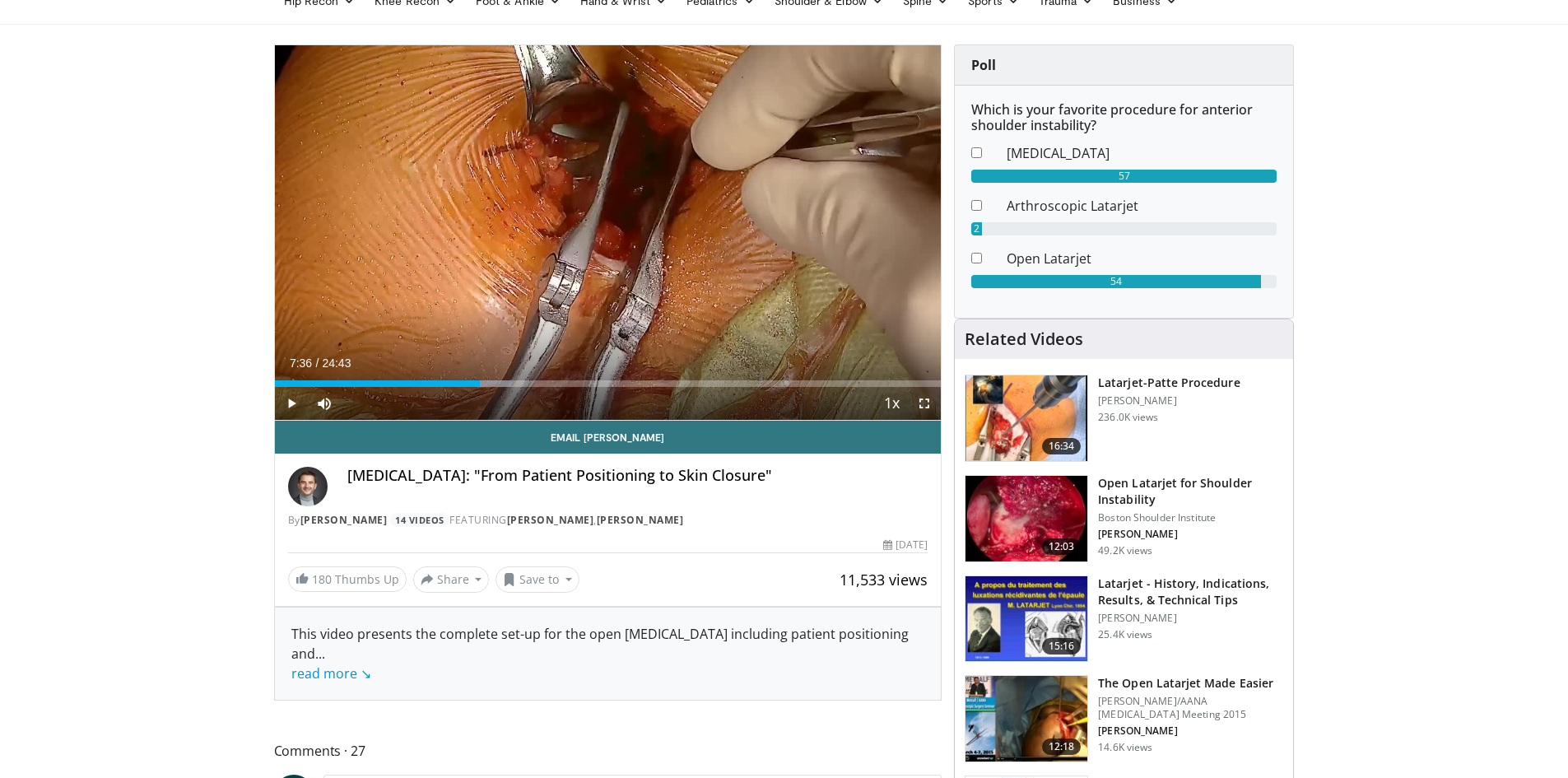
click at [926, 403] on span "Video Player" at bounding box center [924, 403] width 33 height 33
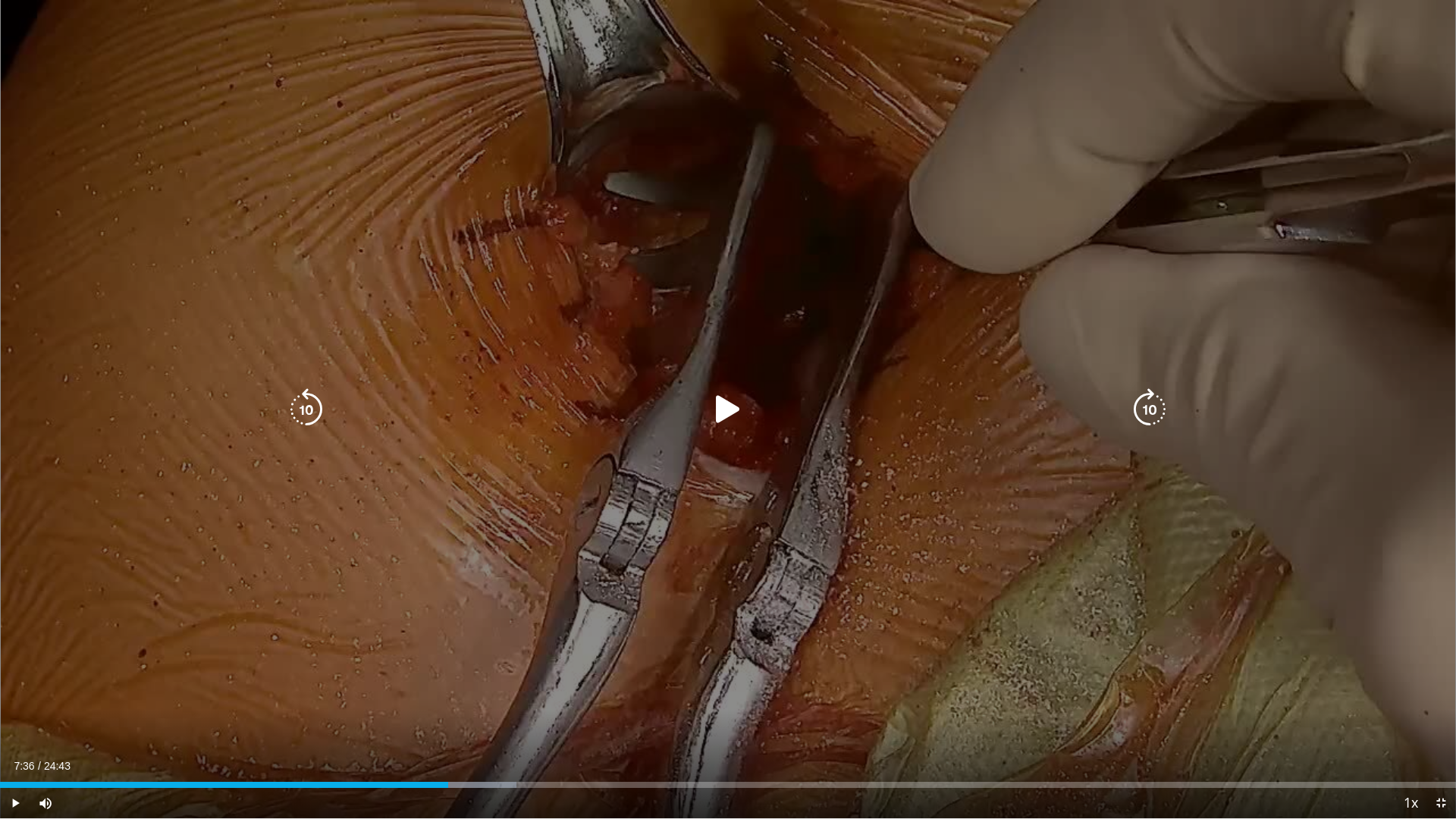
click at [560, 371] on div "10 seconds Tap to unmute" at bounding box center [728, 409] width 1456 height 818
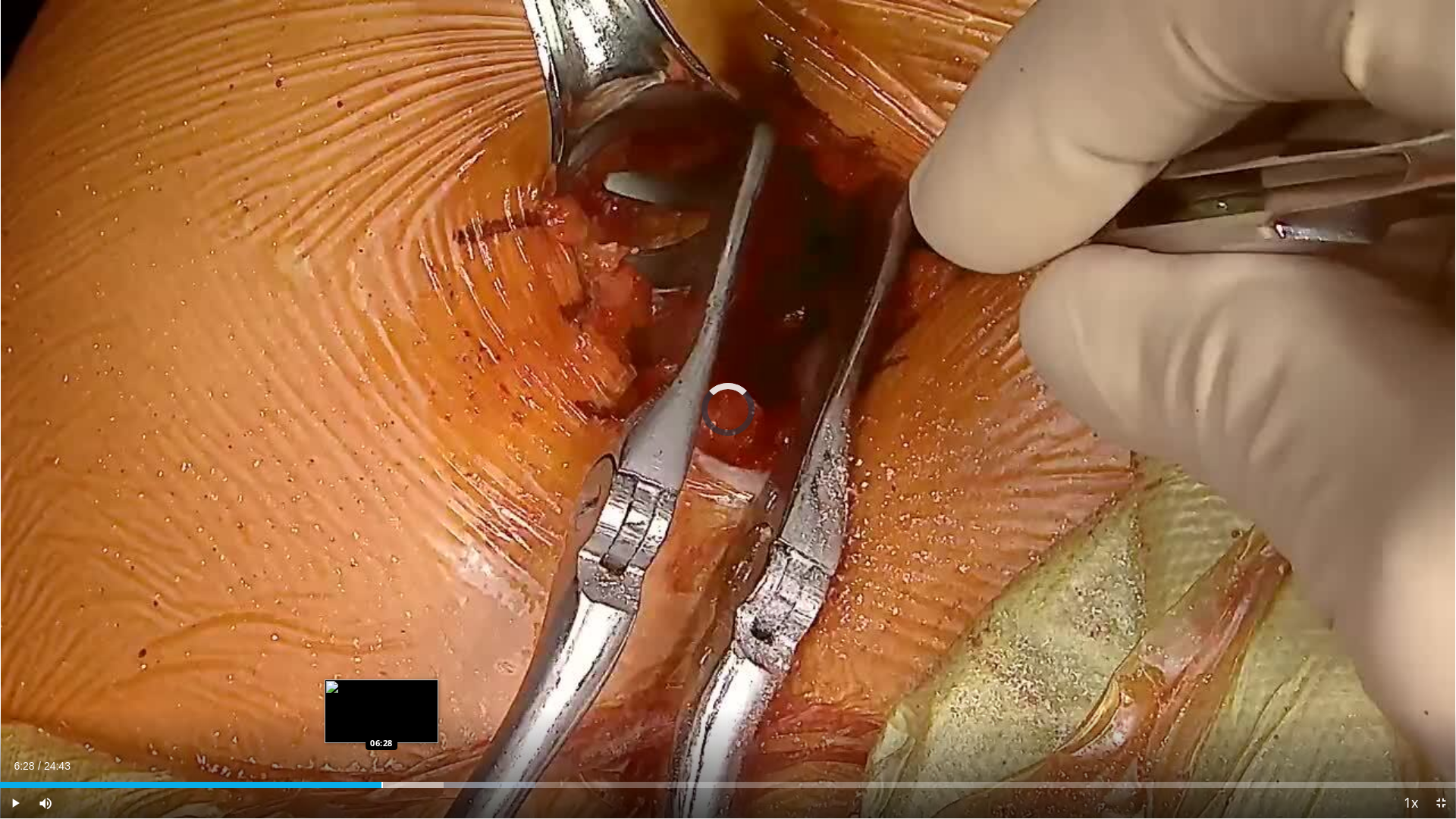
click at [382, 716] on div "Progress Bar" at bounding box center [383, 784] width 2 height 6
click at [381, 716] on div "Progress Bar" at bounding box center [382, 784] width 2 height 6
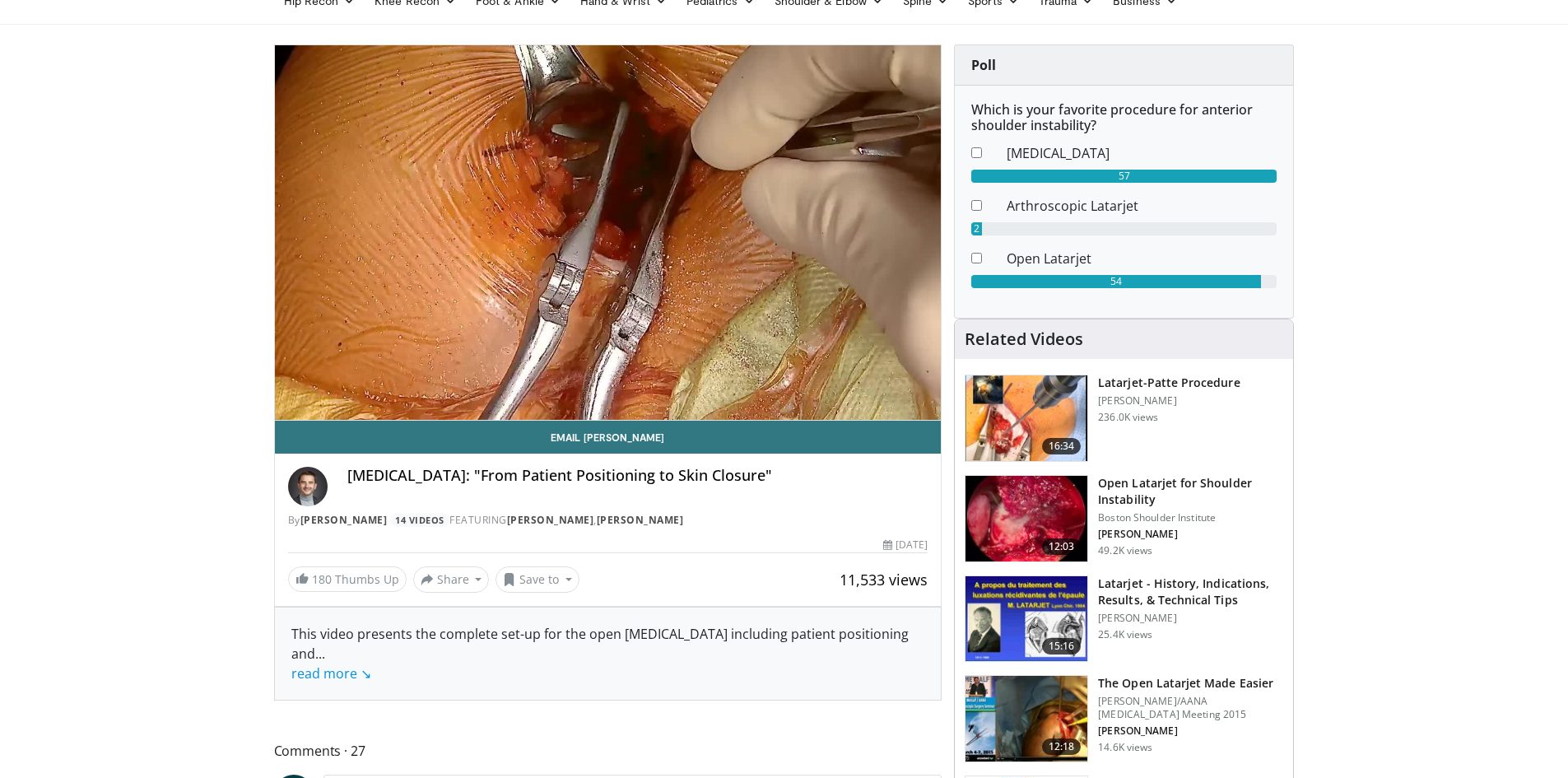
click at [554, 52] on div "10 seconds Tap to unmute" at bounding box center [609, 232] width 667 height 375
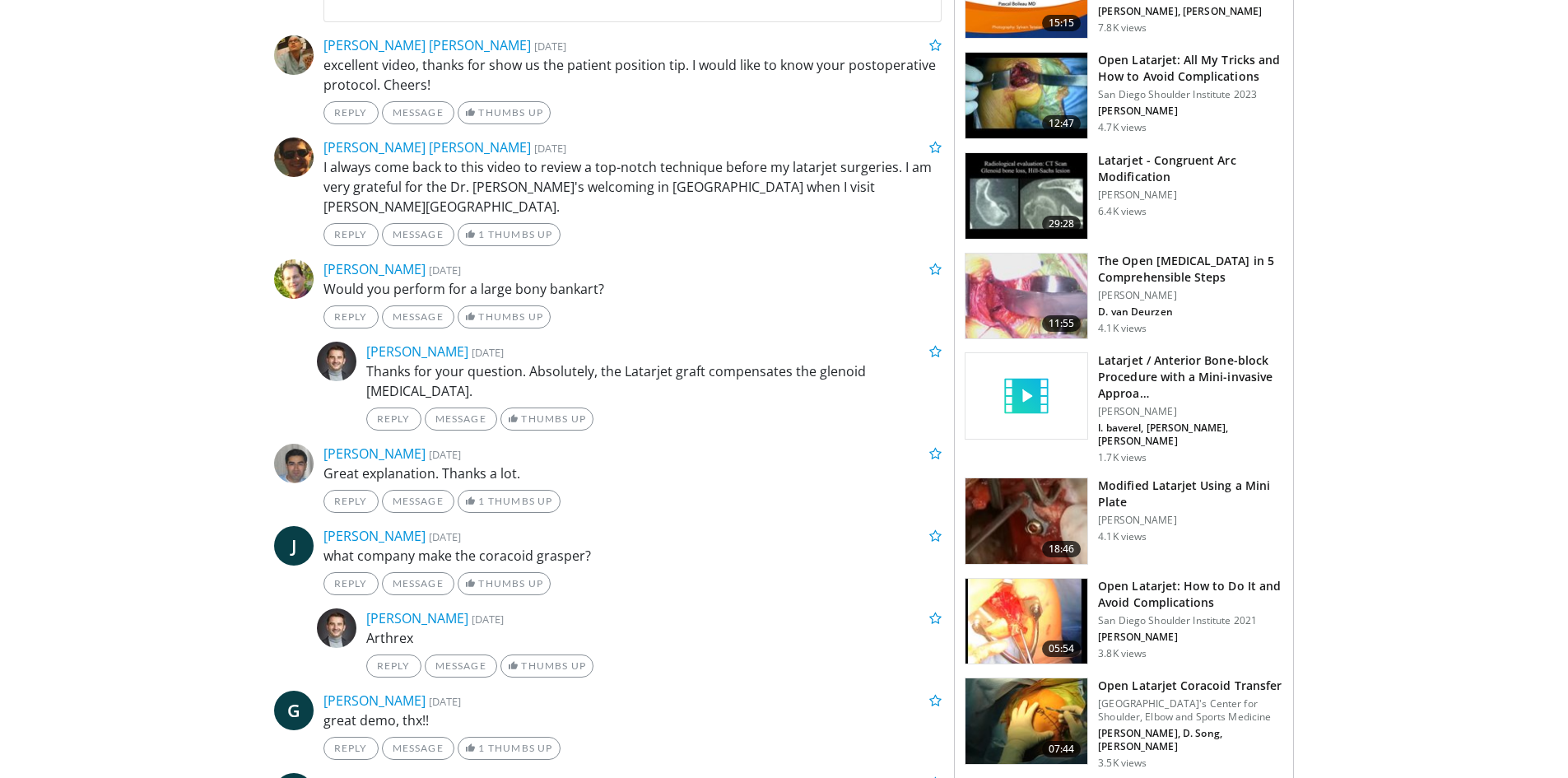
scroll to position [988, 0]
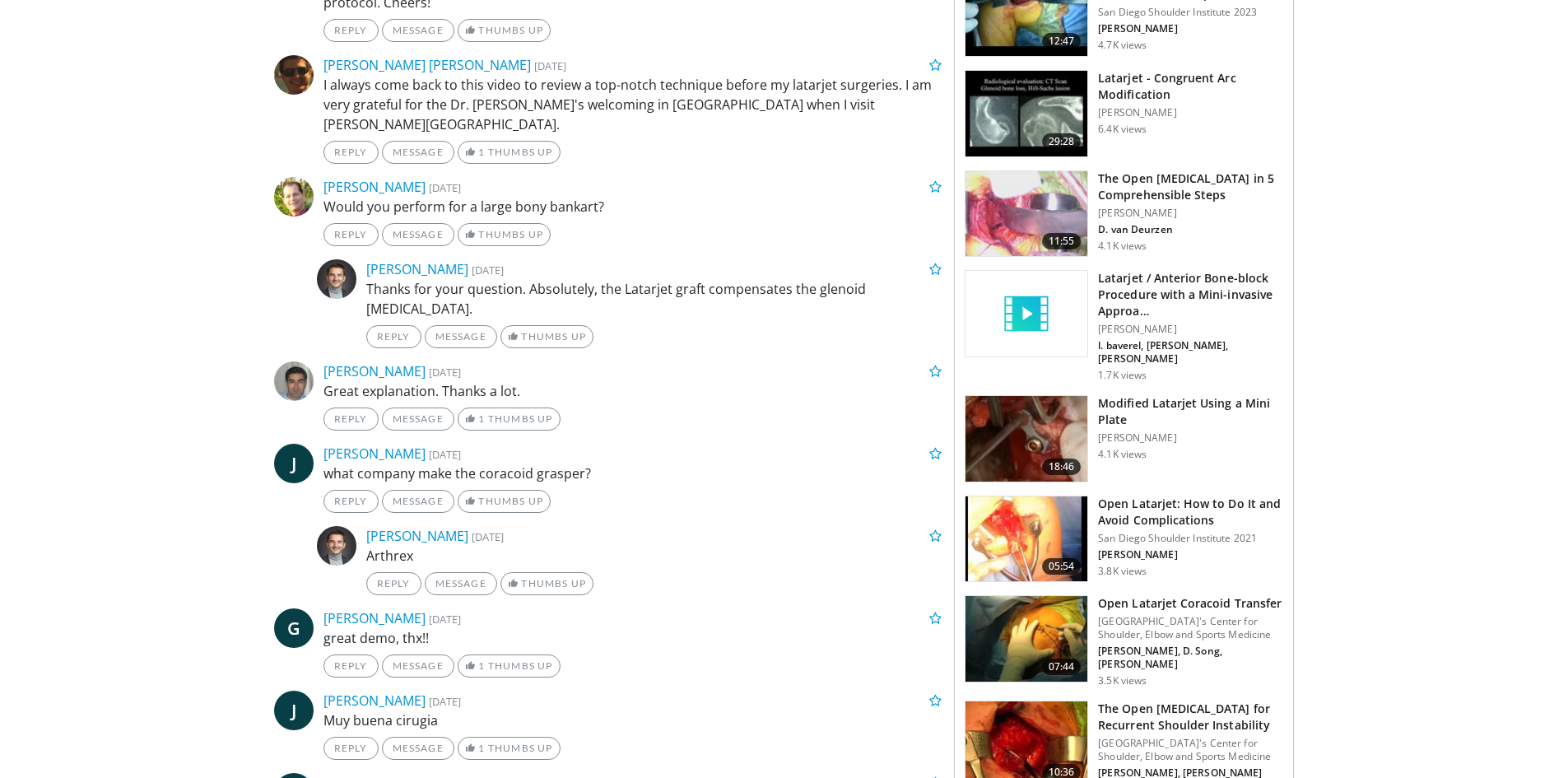
click at [1167, 595] on h3 "Open Latarjet Coracoid Transfer" at bounding box center [1190, 603] width 185 height 17
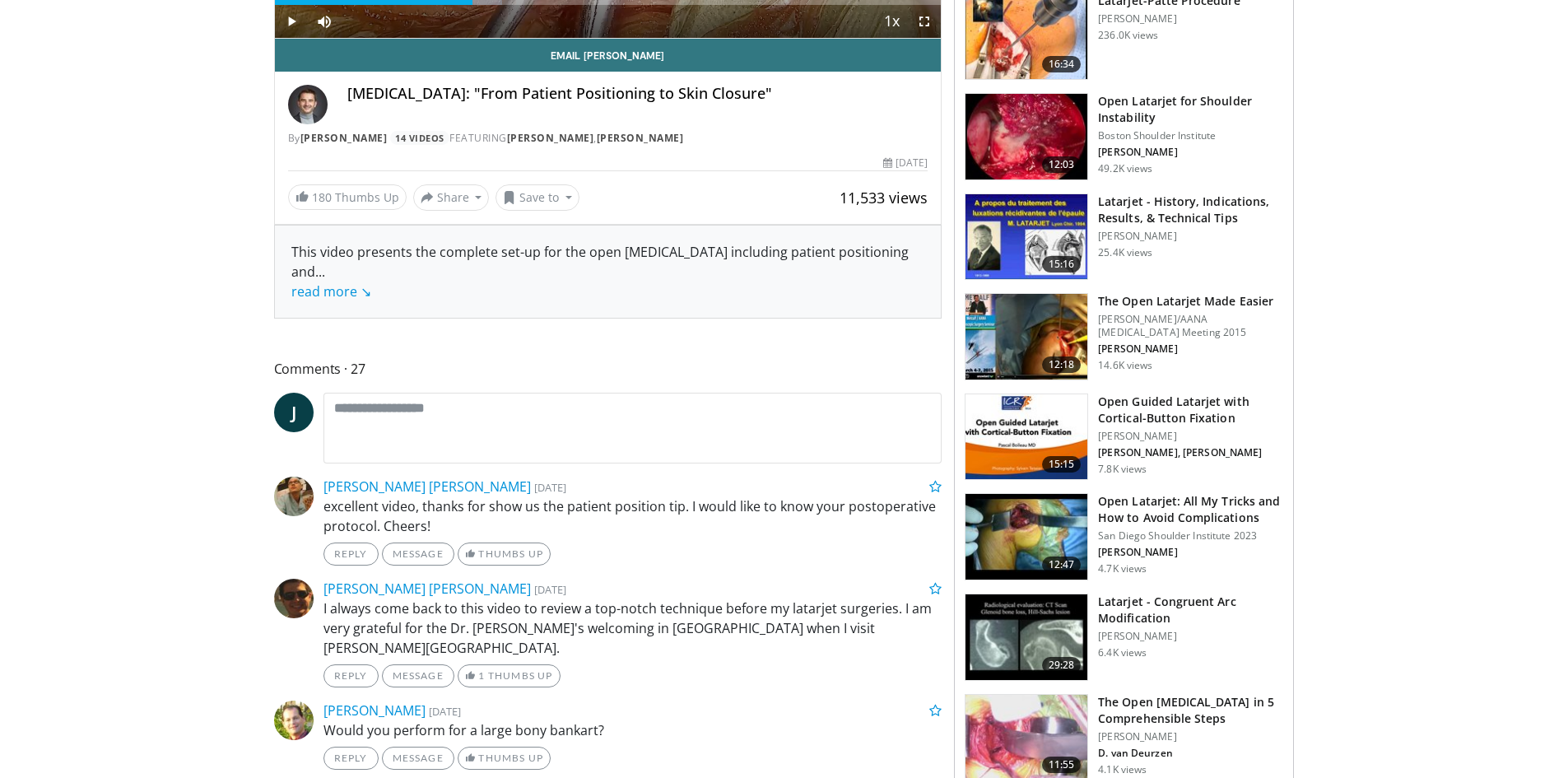
scroll to position [494, 0]
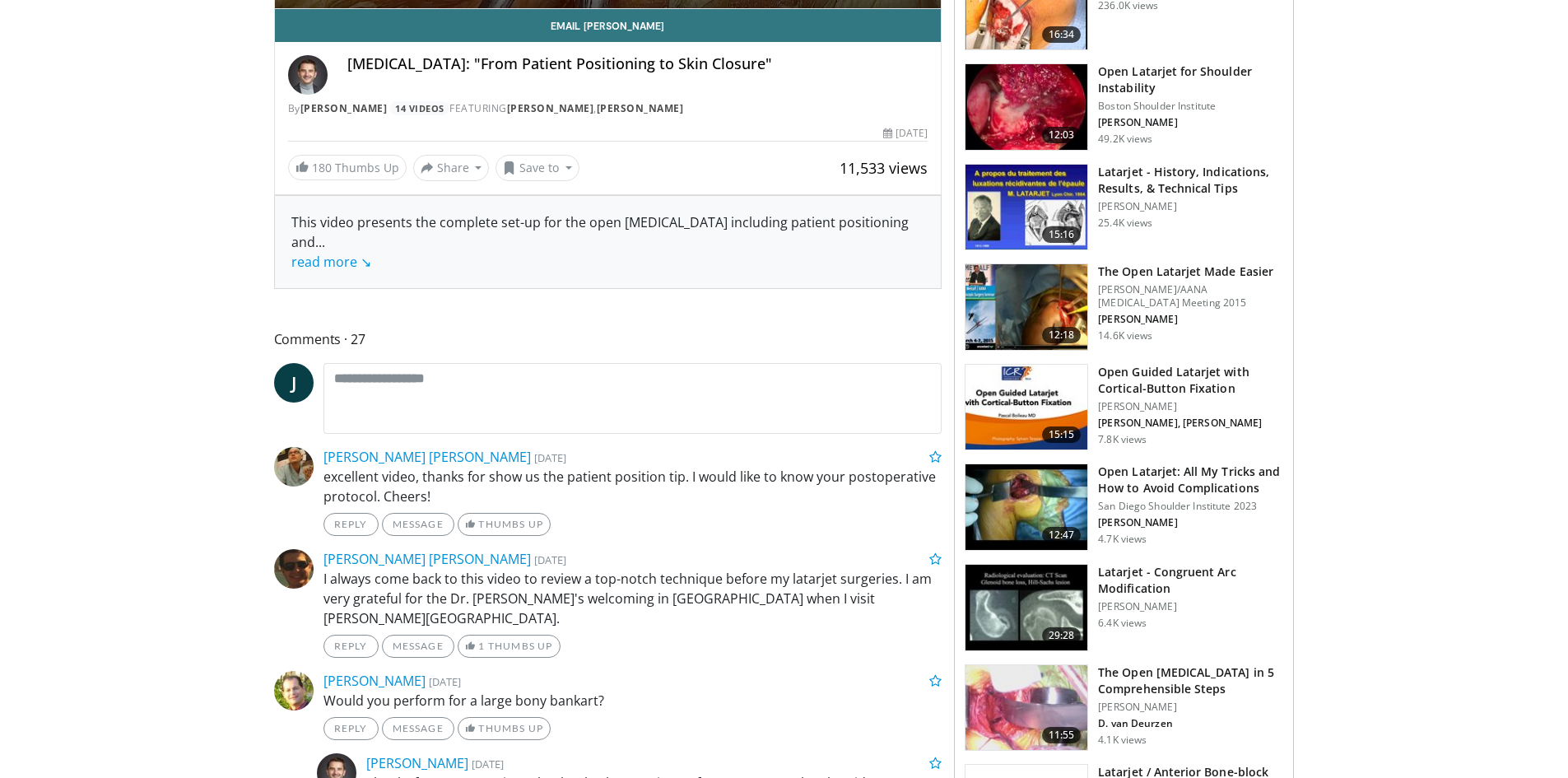
click at [1147, 569] on h3 "Latarjet - Congruent Arc Modification" at bounding box center [1190, 580] width 185 height 33
click at [1161, 579] on h3 "Latarjet - Congruent Arc Modification" at bounding box center [1190, 580] width 185 height 33
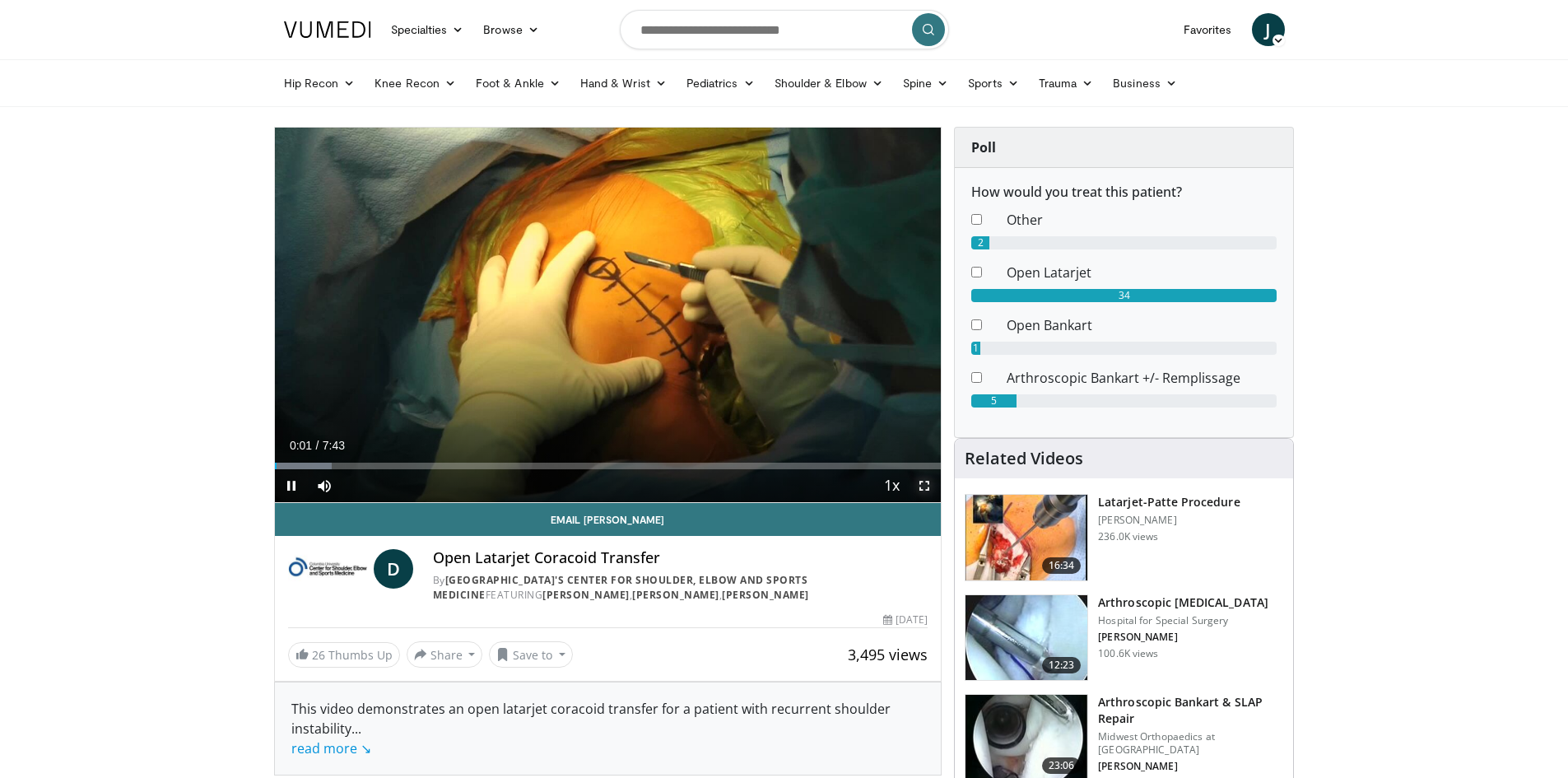
click at [926, 481] on span "Video Player" at bounding box center [924, 485] width 33 height 33
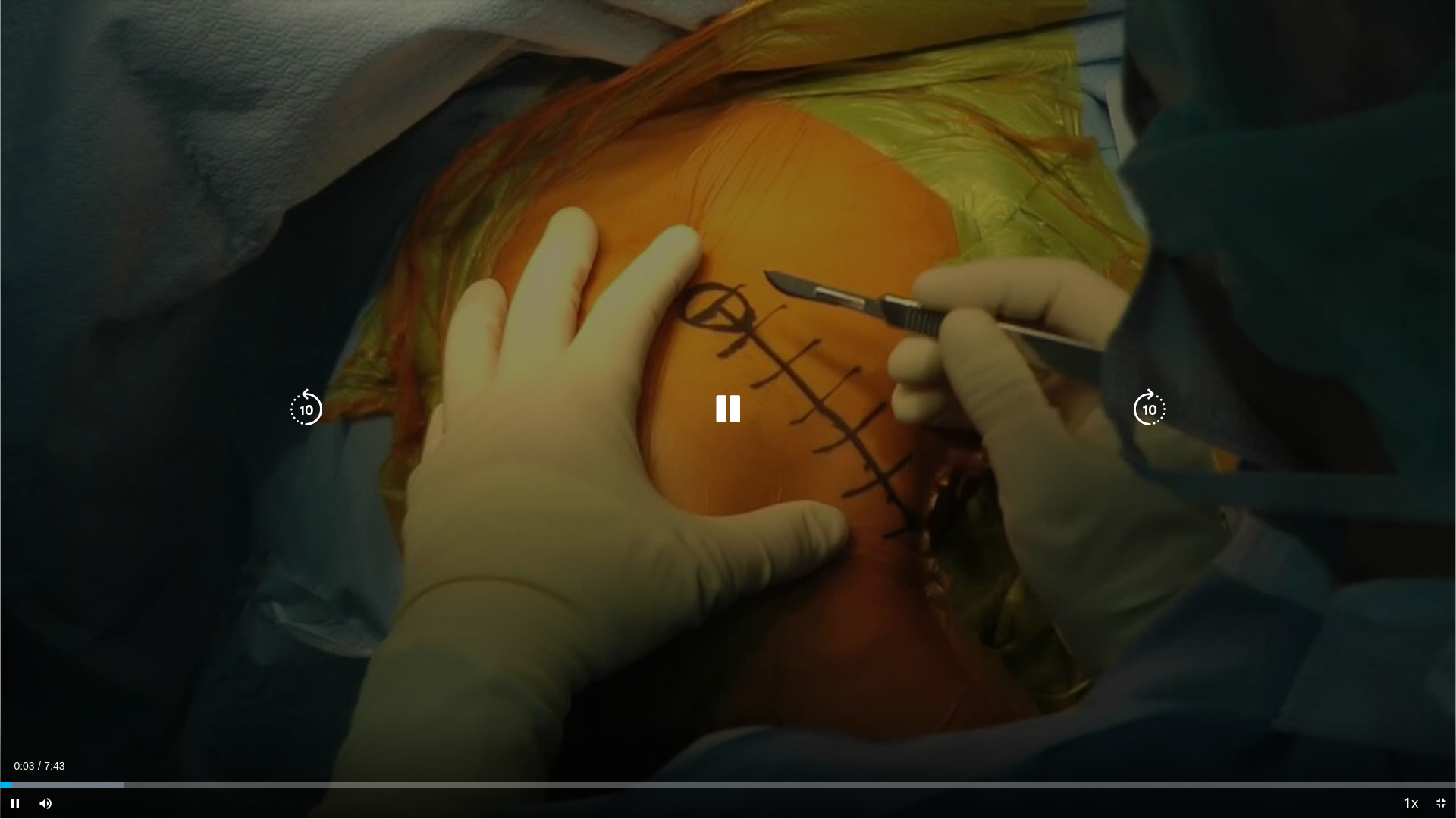
click at [723, 362] on div "10 seconds Tap to unmute" at bounding box center [728, 409] width 1456 height 818
click at [713, 408] on icon "Video Player" at bounding box center [727, 410] width 42 height 42
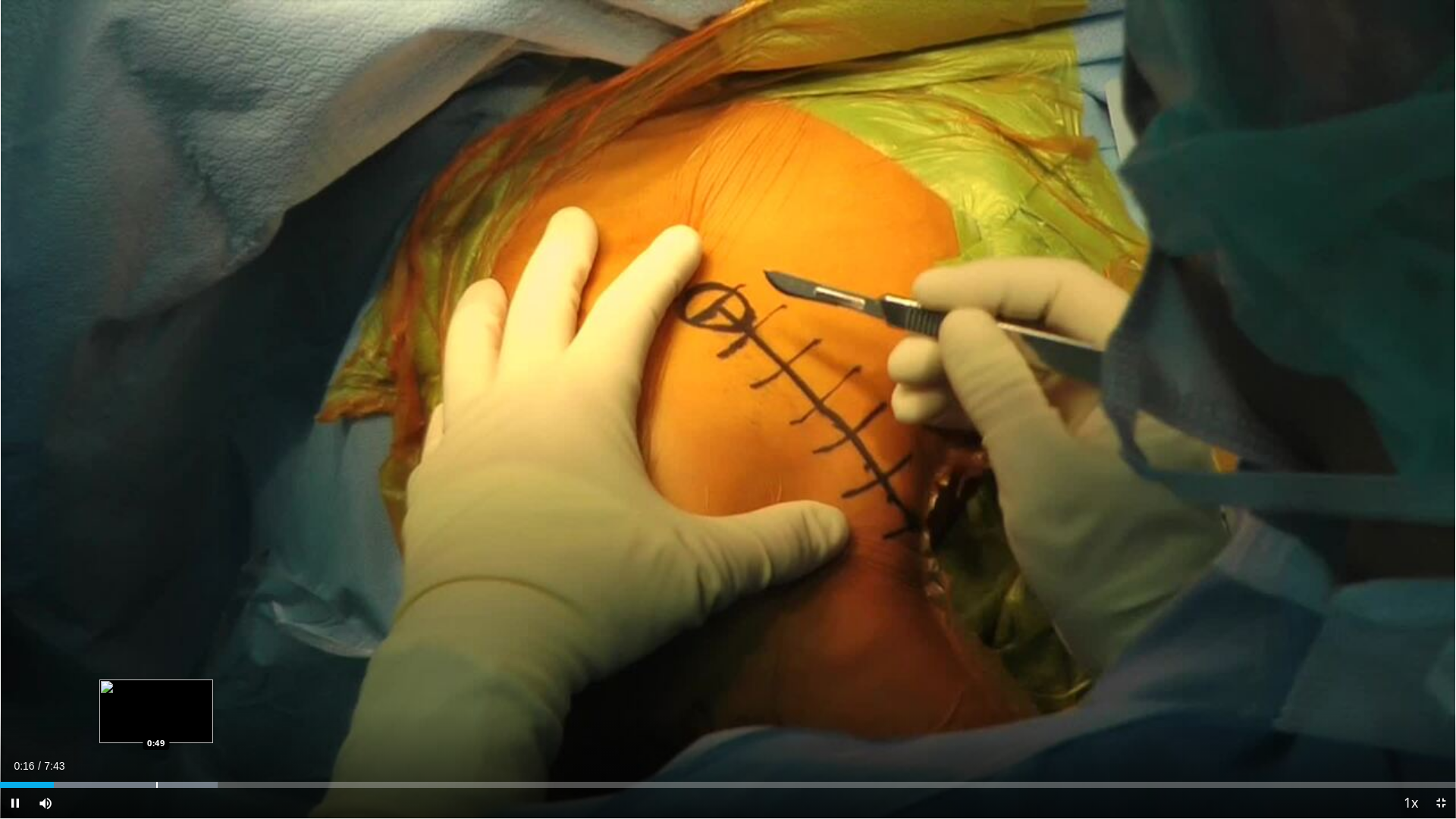
click at [156, 716] on div "Progress Bar" at bounding box center [157, 784] width 2 height 6
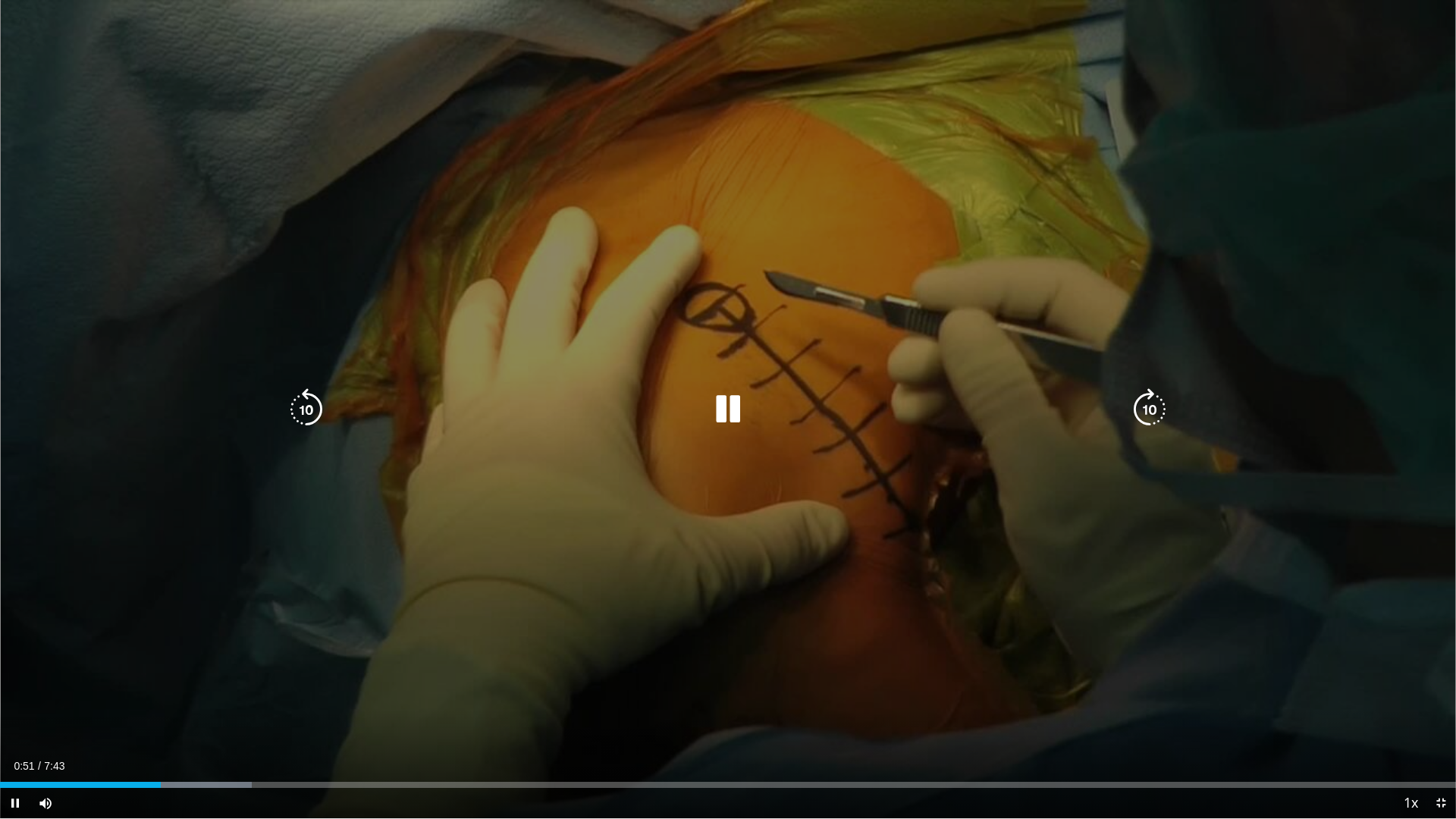
click at [144, 716] on div "0:51" at bounding box center [81, 784] width 161 height 6
click at [992, 61] on div "10 seconds Tap to unmute" at bounding box center [728, 409] width 1456 height 818
click at [1001, 194] on div "10 seconds Tap to unmute" at bounding box center [728, 409] width 1456 height 818
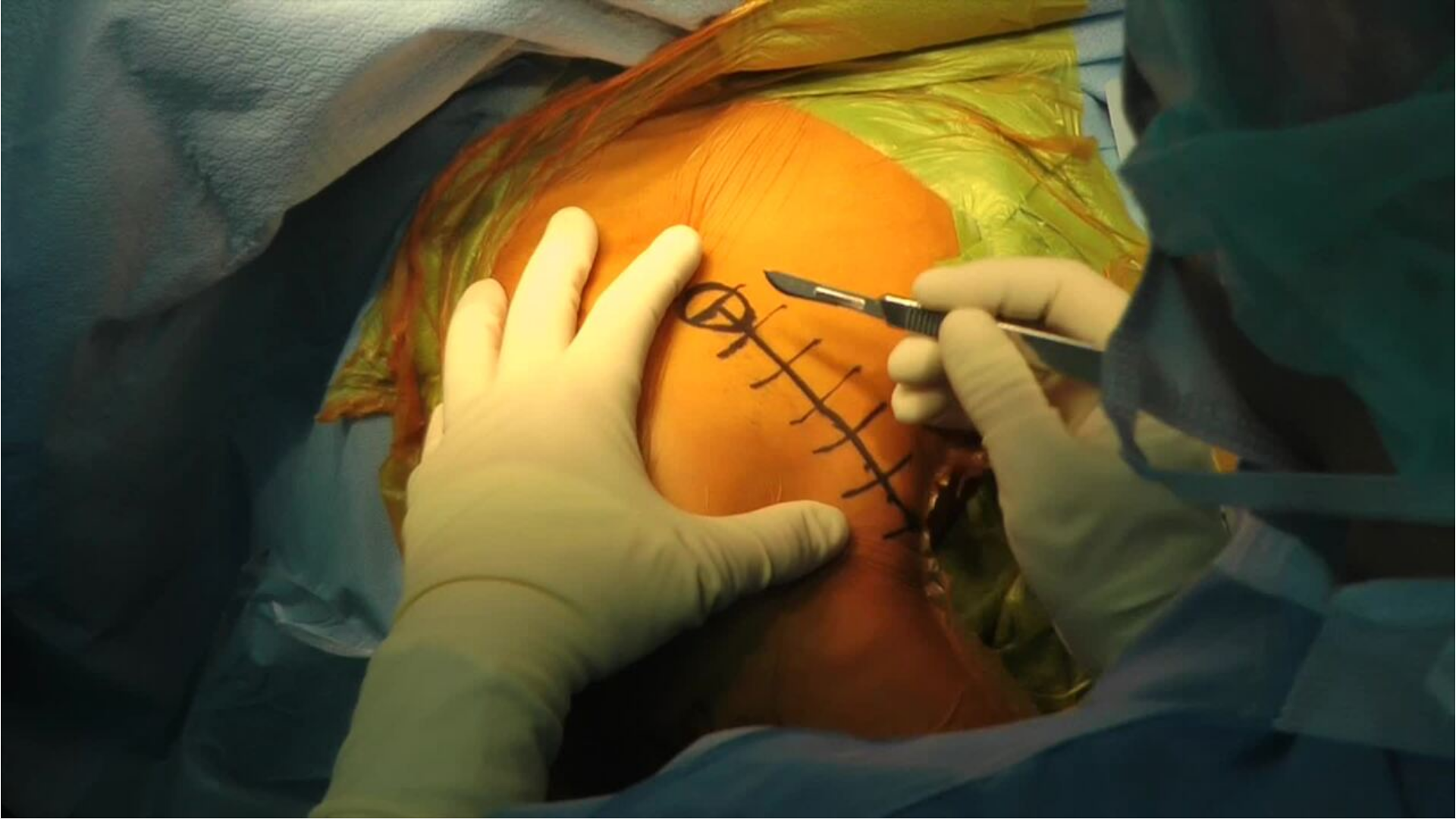
click at [177, 716] on video-js "**********" at bounding box center [728, 410] width 1456 height 819
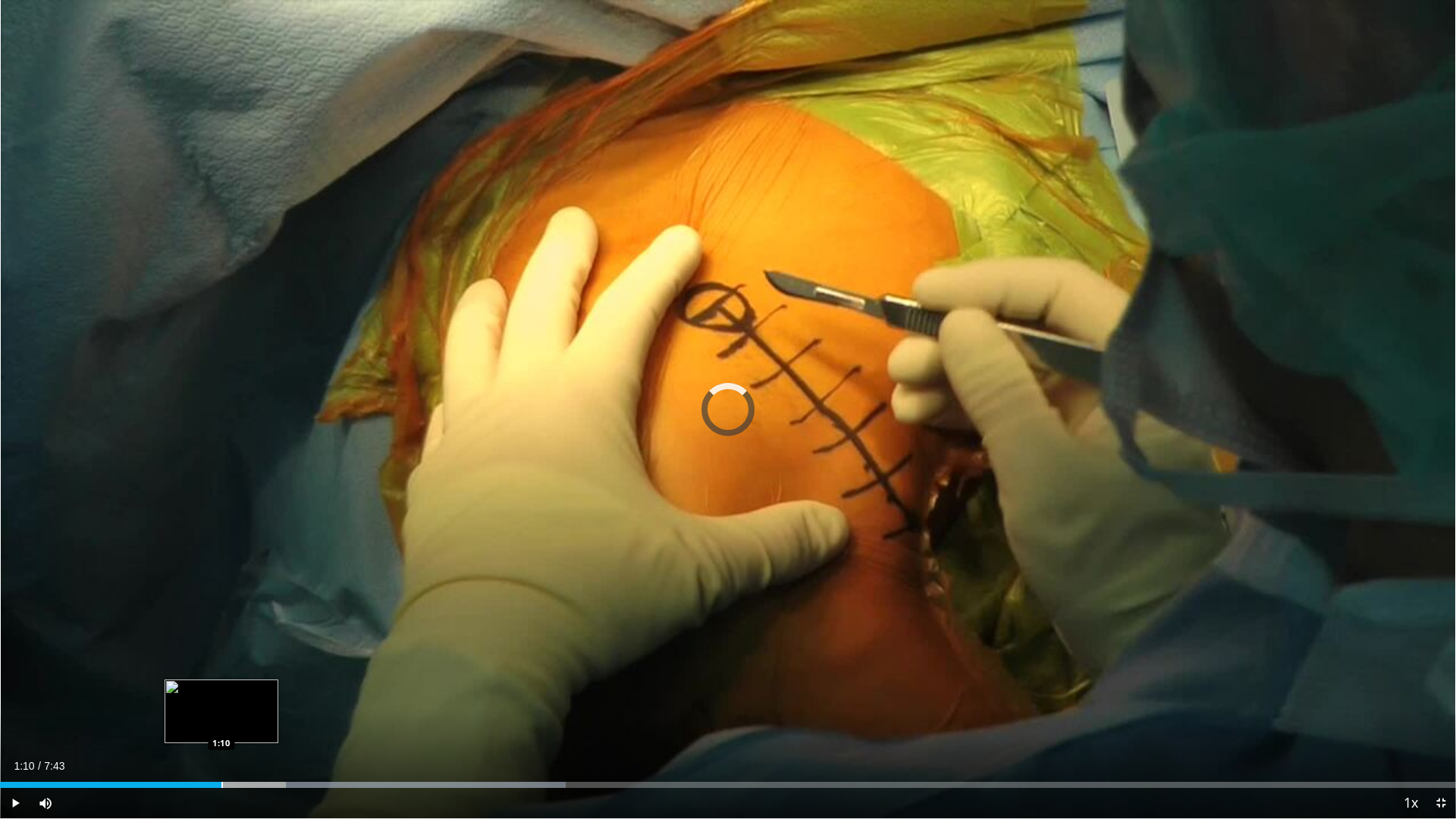
click at [222, 716] on div "Progress Bar" at bounding box center [222, 784] width 2 height 6
click at [163, 716] on div "Progress Bar" at bounding box center [164, 784] width 2 height 6
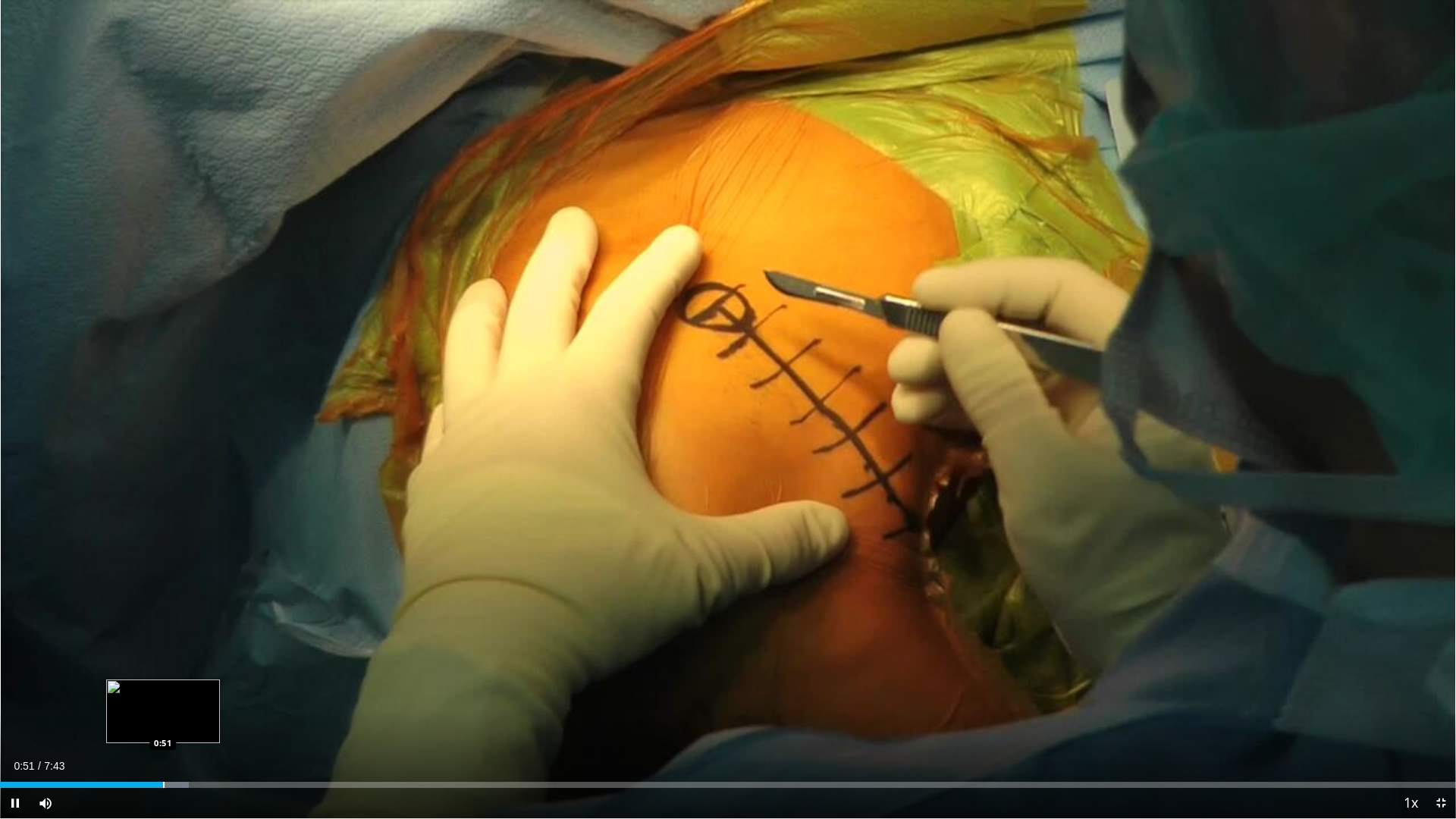
click at [163, 716] on div "Progress Bar" at bounding box center [164, 784] width 2 height 6
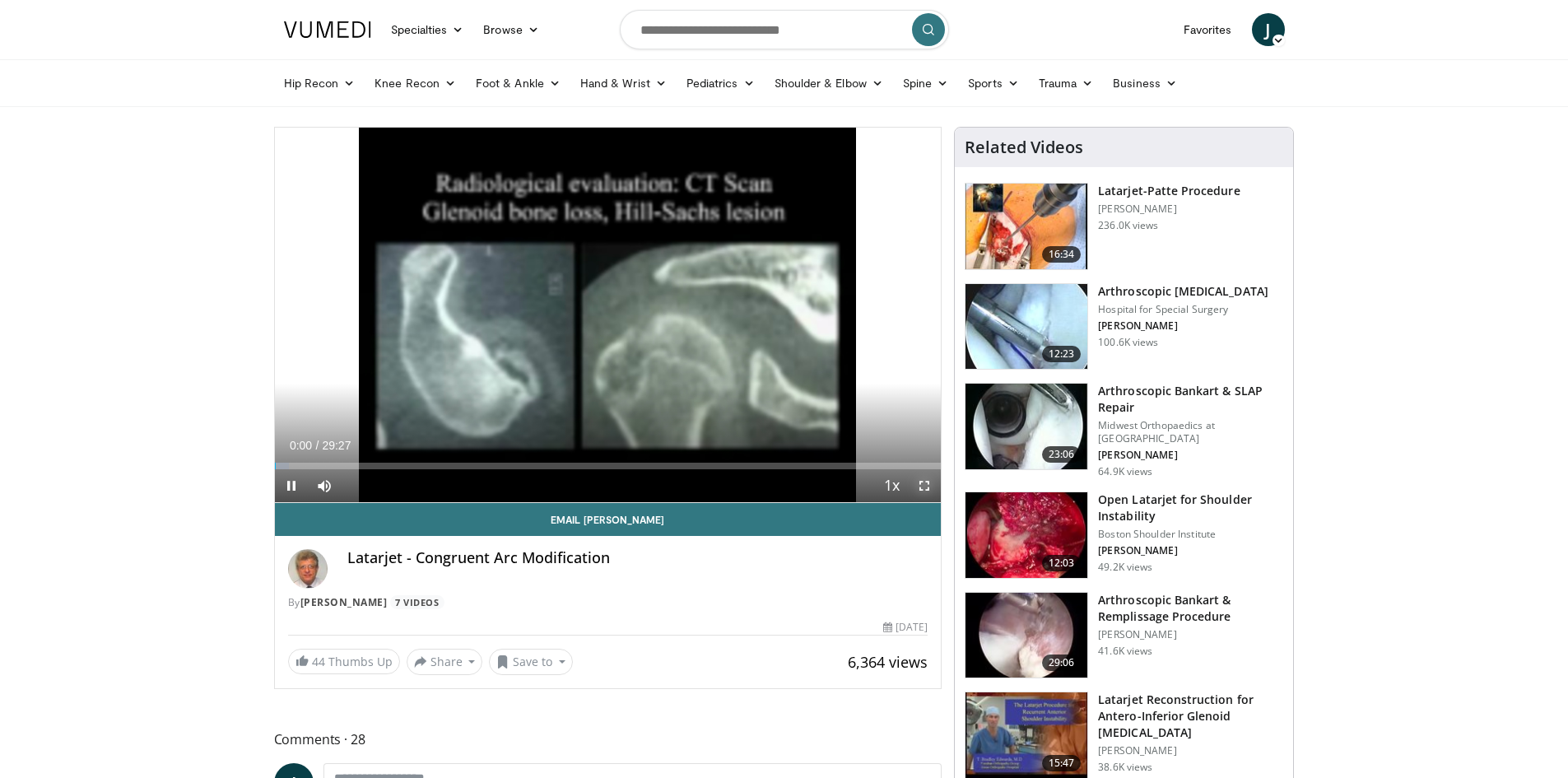
click at [926, 482] on span "Video Player" at bounding box center [924, 485] width 33 height 33
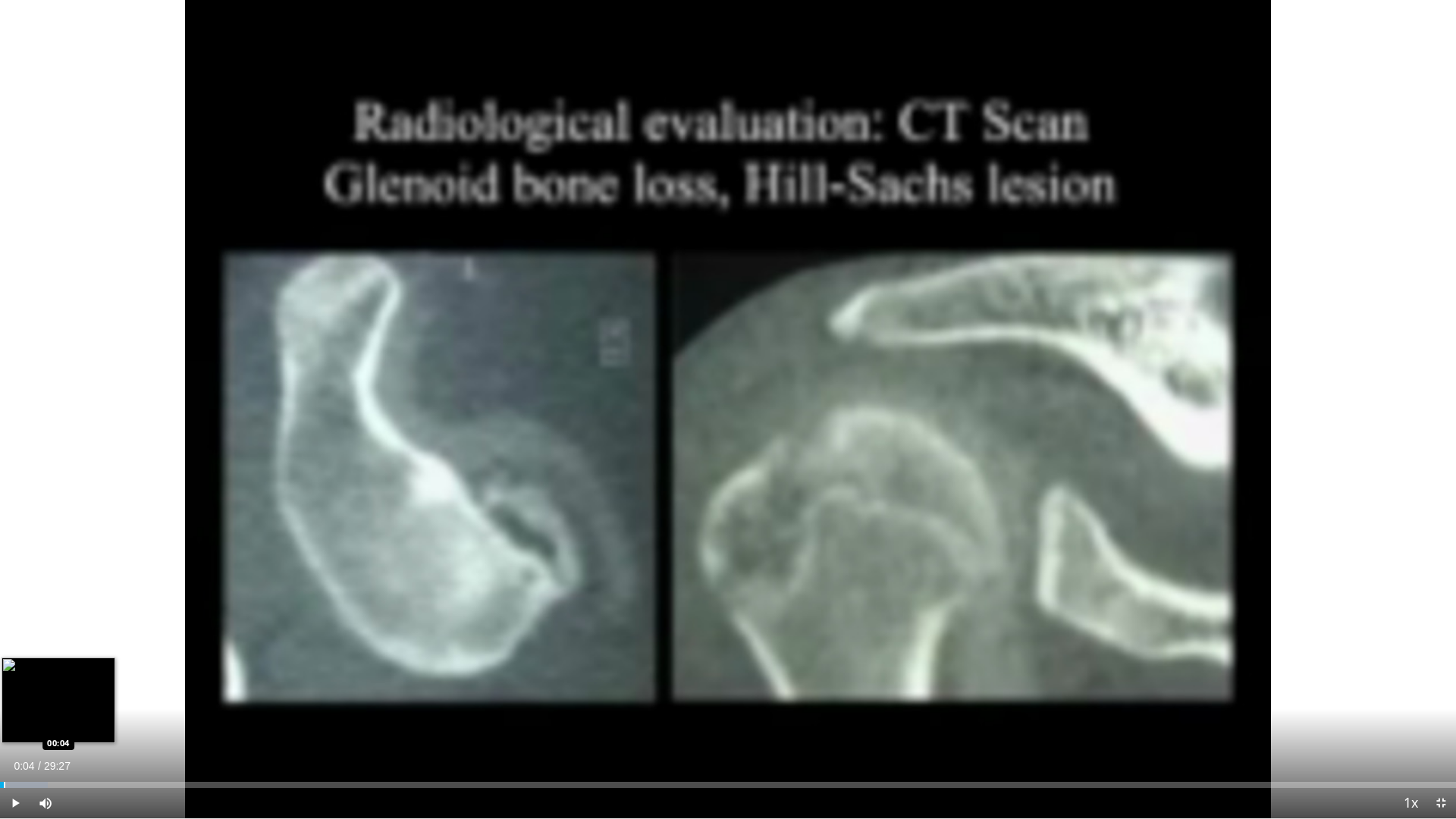
click at [3, 716] on div "Loaded : 3.28% 00:04 00:04" at bounding box center [728, 784] width 1456 height 6
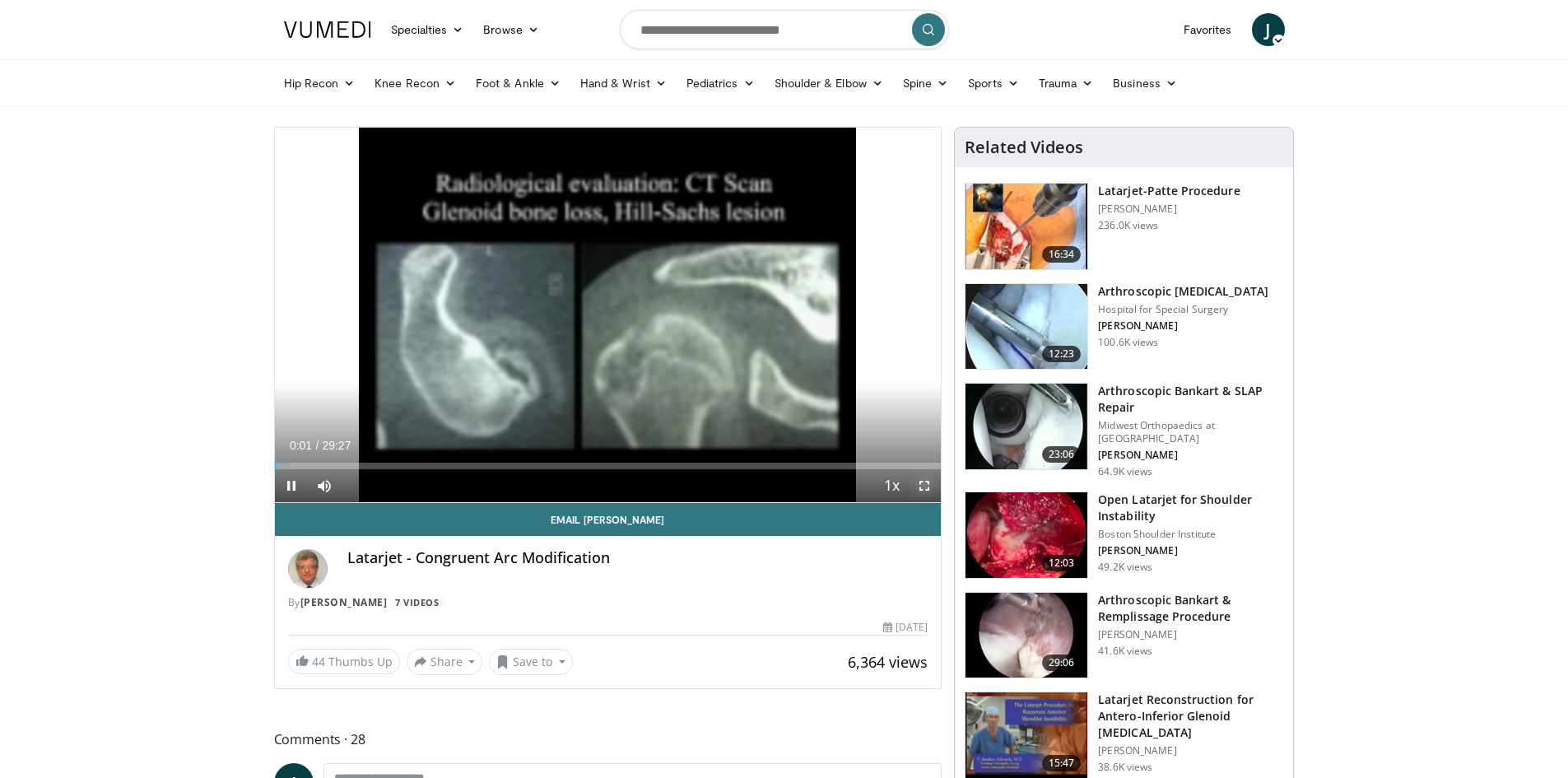
click at [924, 489] on span "Video Player" at bounding box center [924, 485] width 33 height 33
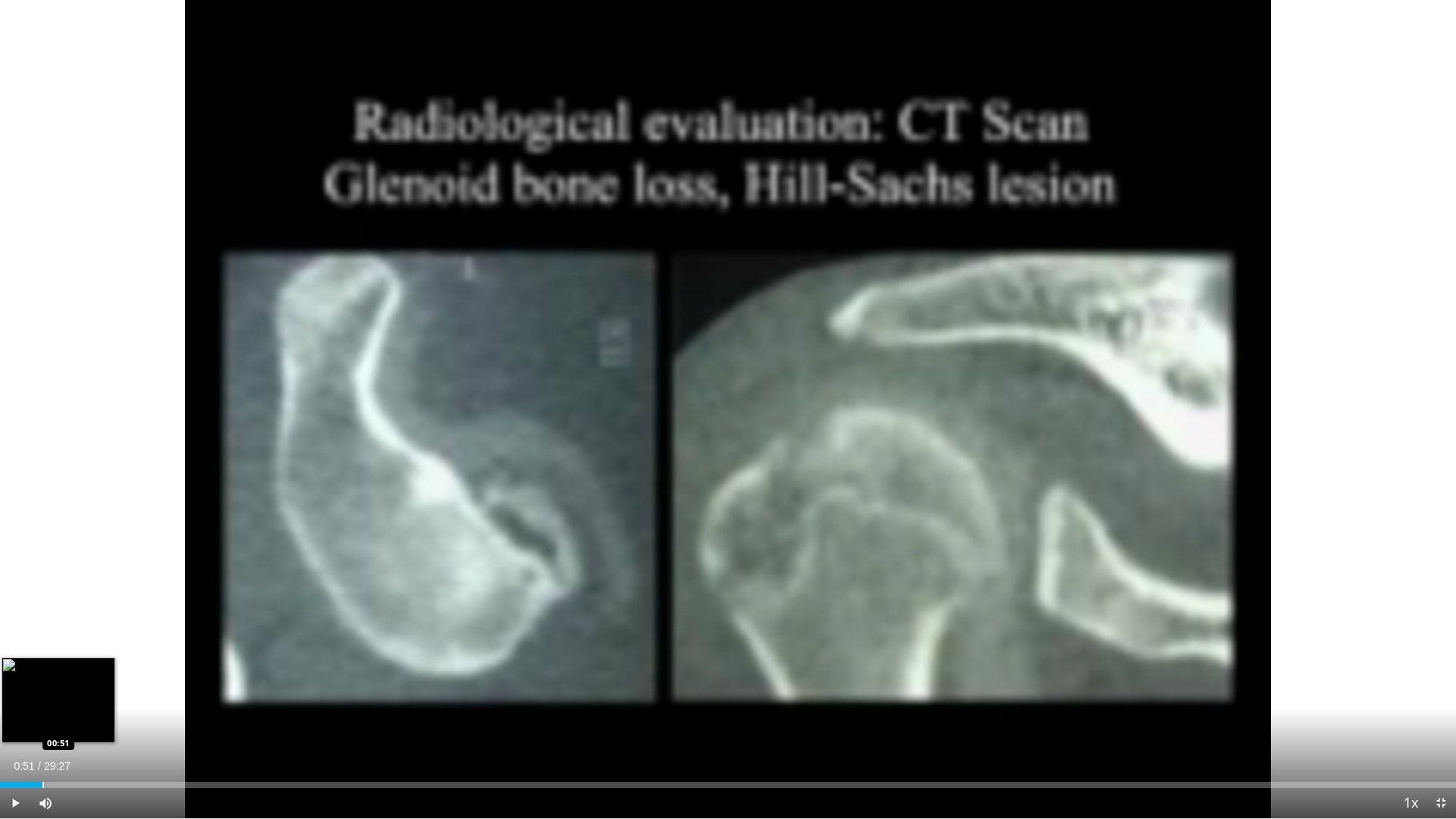
click at [42, 716] on div "Loaded : 3.28% 00:11 00:51" at bounding box center [728, 781] width 1456 height 15
click at [100, 716] on div "Progress Bar" at bounding box center [100, 784] width 2 height 6
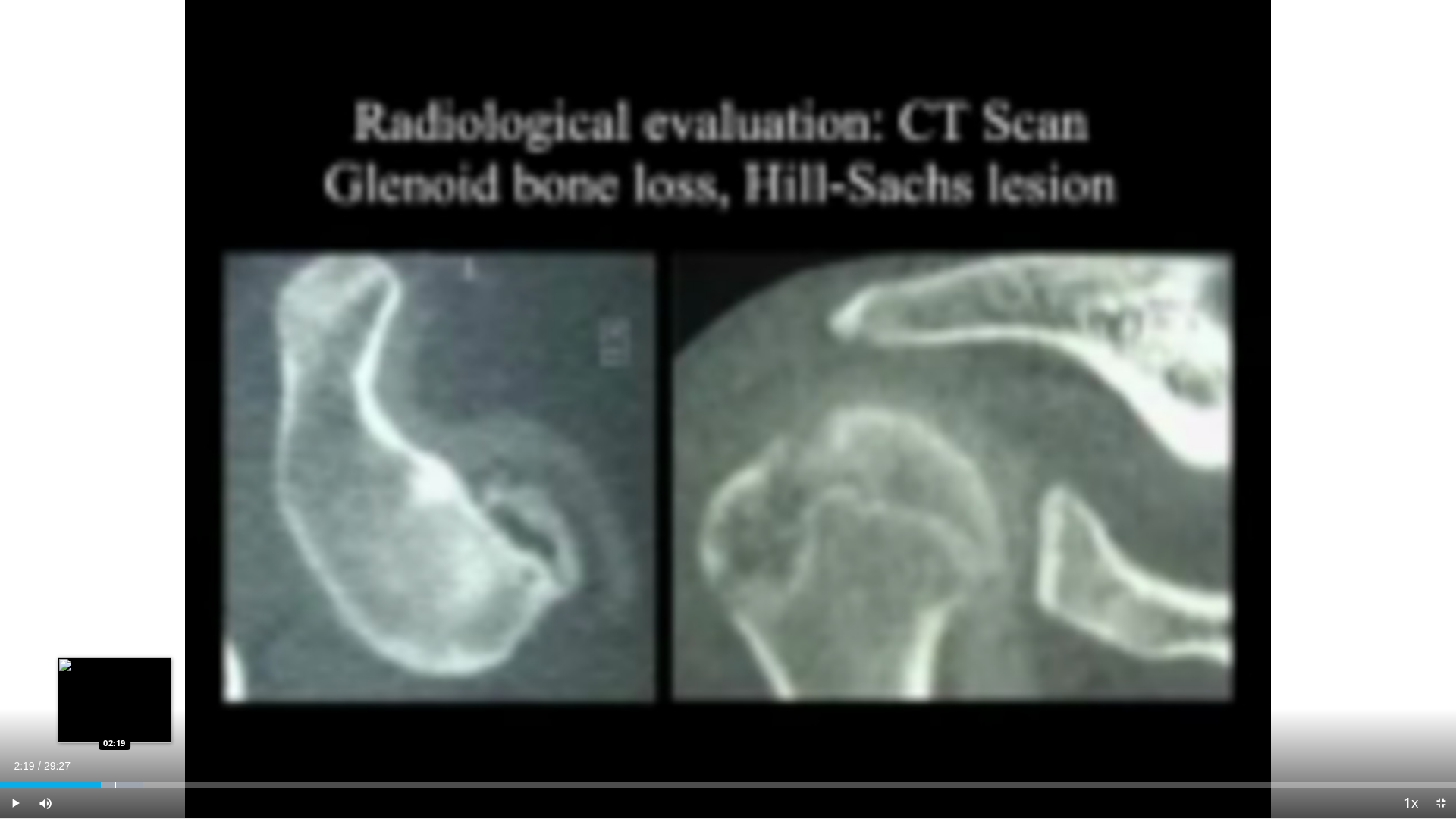
click at [114, 716] on div "Progress Bar" at bounding box center [115, 784] width 2 height 6
click at [164, 716] on div "Progress Bar" at bounding box center [164, 784] width 2 height 6
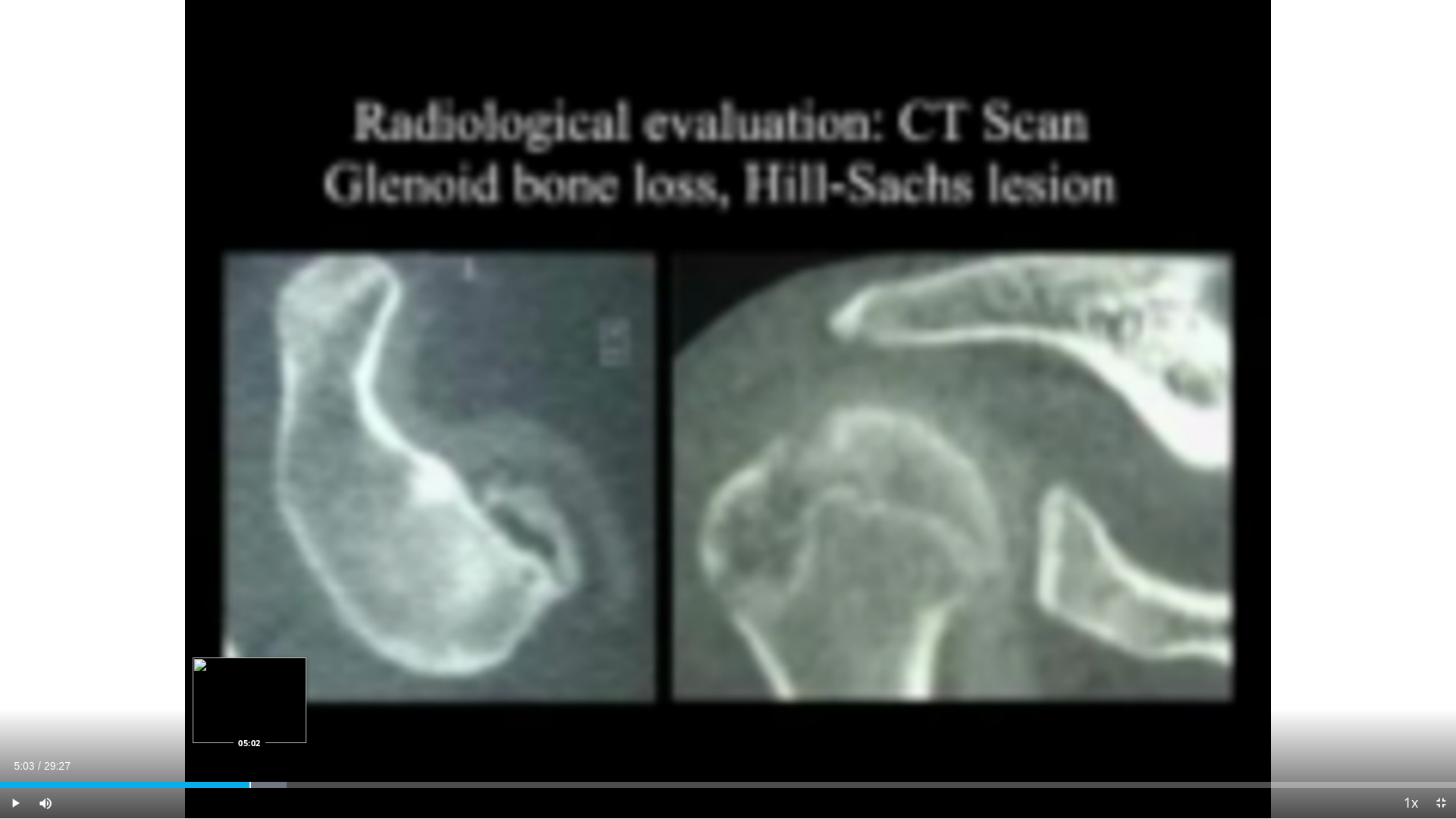
click at [250, 716] on div "Progress Bar" at bounding box center [250, 784] width 2 height 6
click at [306, 716] on div "Progress Bar" at bounding box center [306, 784] width 2 height 6
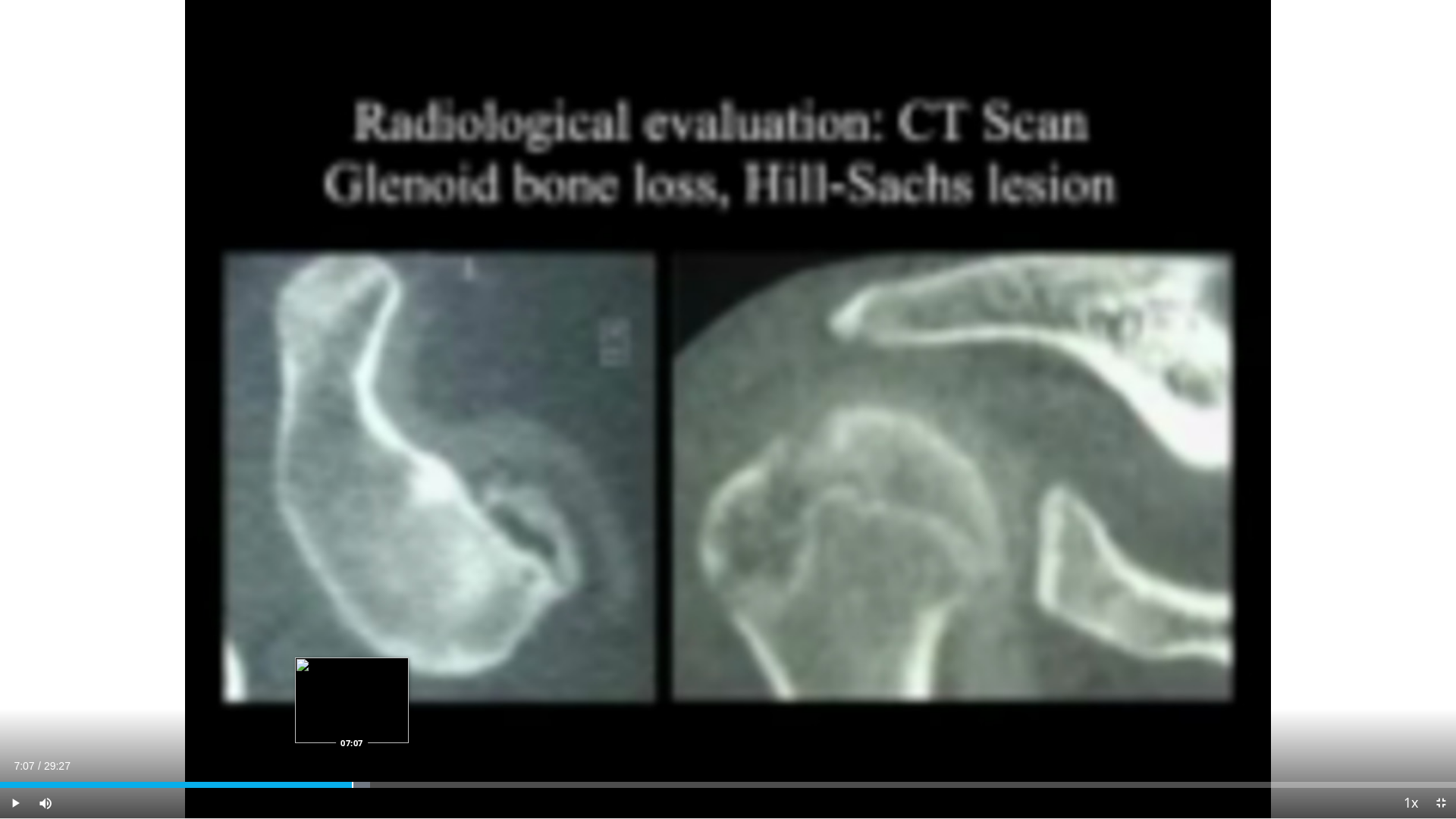
click at [351, 716] on div "Progress Bar" at bounding box center [352, 784] width 2 height 6
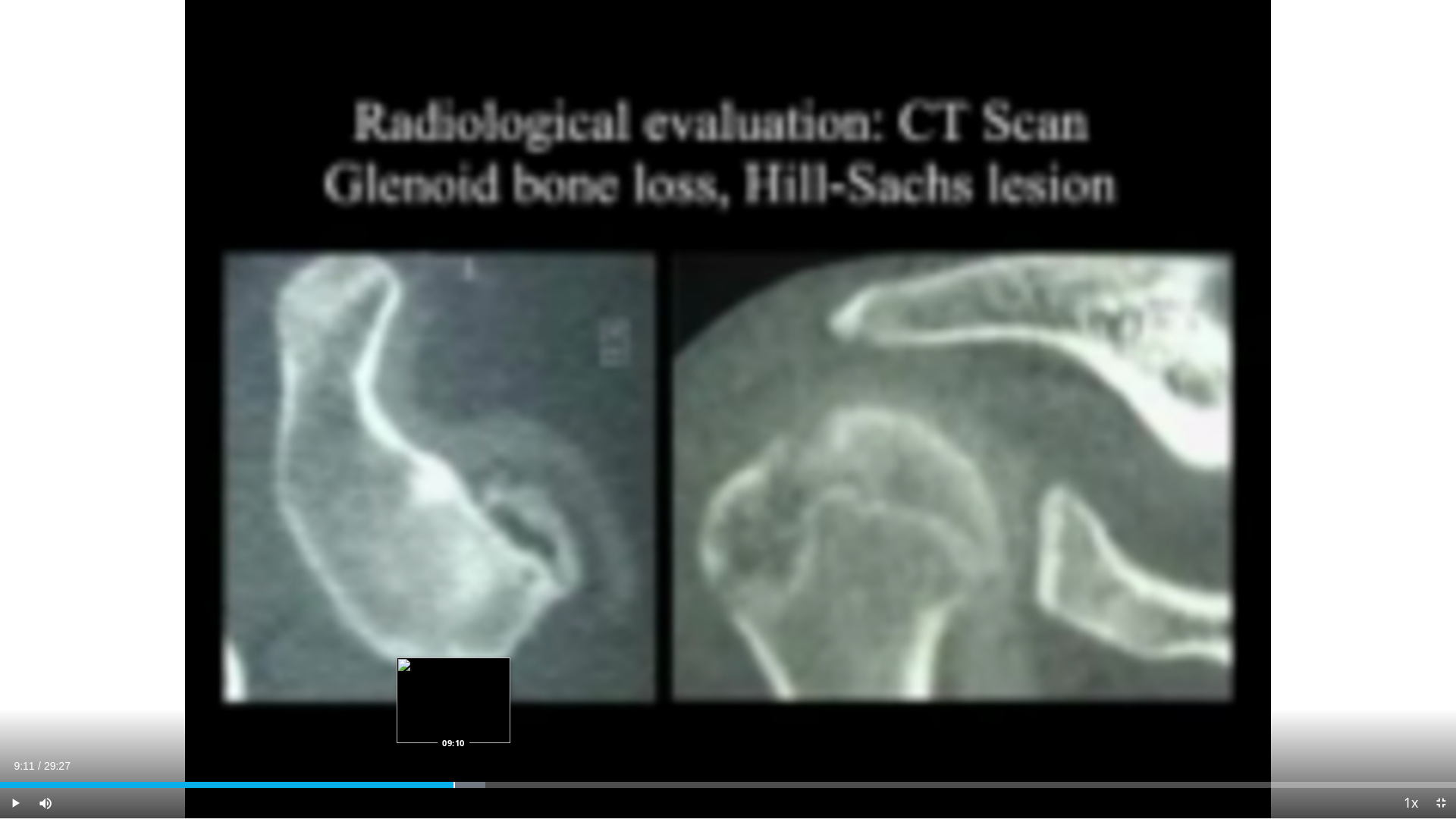
click at [454, 716] on div "Progress Bar" at bounding box center [454, 784] width 2 height 6
click at [519, 716] on div "Progress Bar" at bounding box center [508, 784] width 81 height 6
click at [502, 716] on div "Progress Bar" at bounding box center [503, 784] width 2 height 6
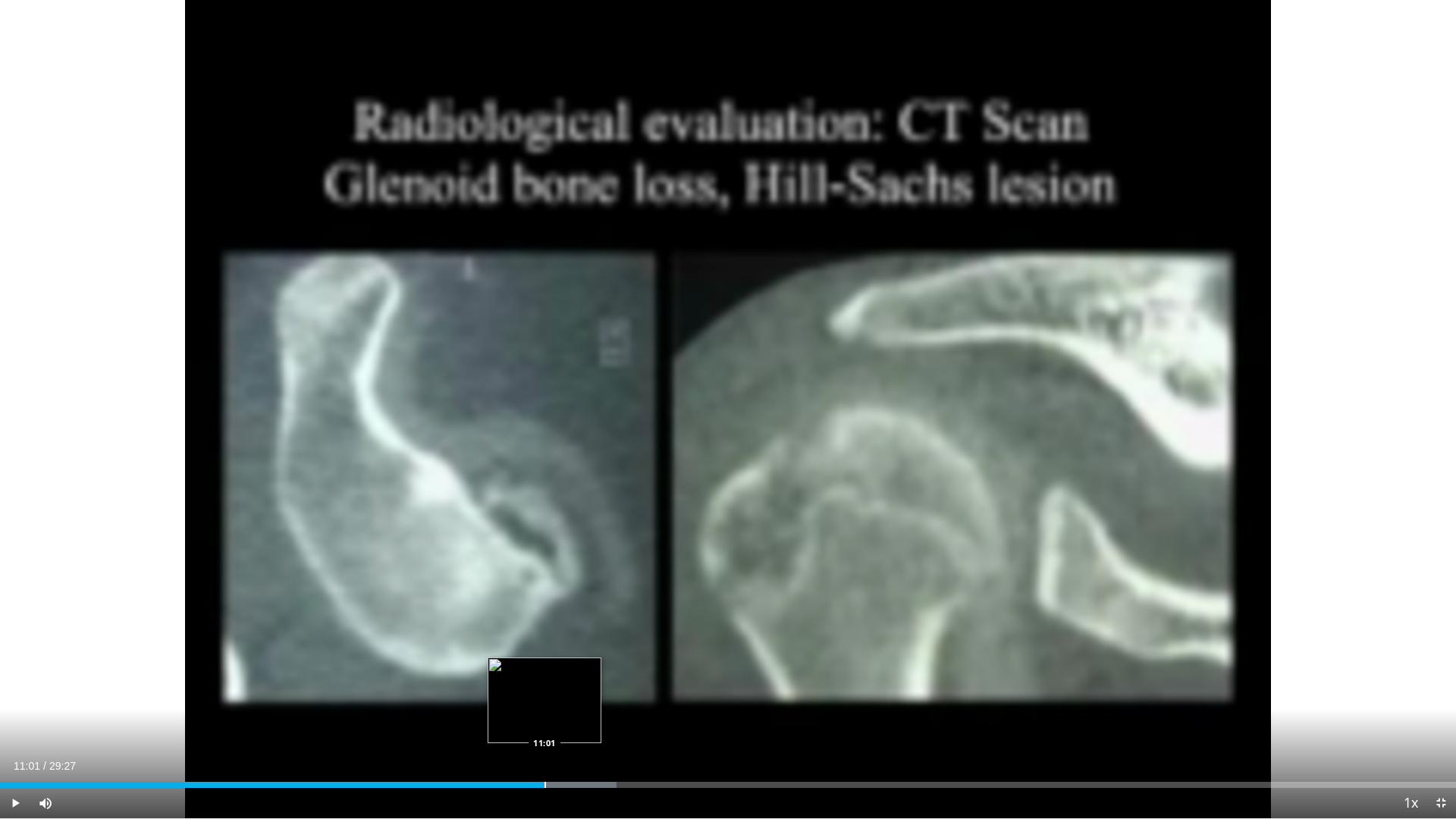
click at [544, 716] on div "Loaded : 42.35% 11:24 11:01" at bounding box center [728, 781] width 1456 height 15
click at [599, 716] on div "Progress Bar" at bounding box center [600, 784] width 2 height 6
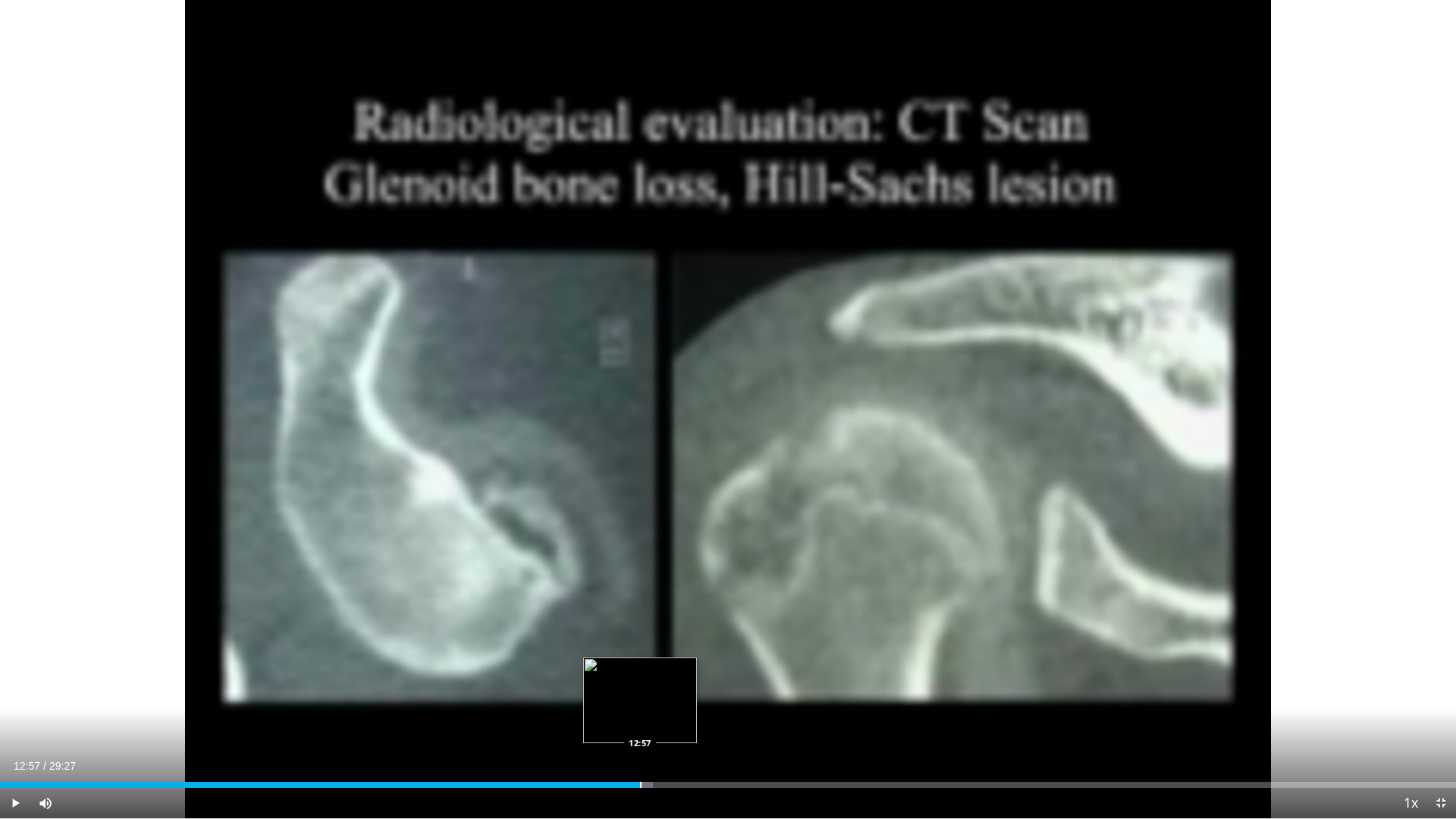
click at [640, 716] on div "Progress Bar" at bounding box center [641, 784] width 2 height 6
click at [666, 716] on div "Progress Bar" at bounding box center [667, 784] width 2 height 6
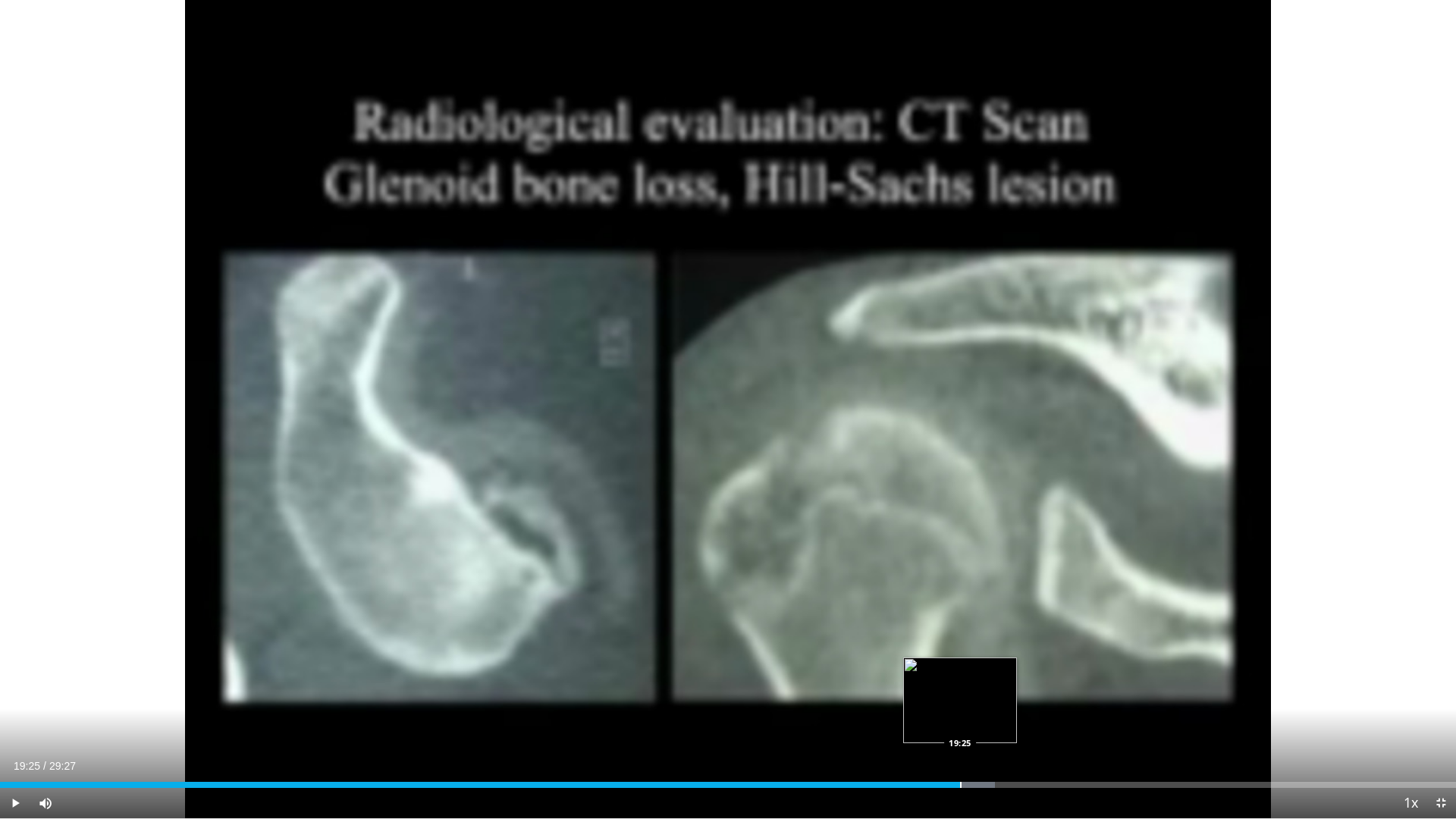
click at [960, 716] on div "Progress Bar" at bounding box center [961, 784] width 2 height 6
click at [1012, 716] on div "Progress Bar" at bounding box center [1013, 784] width 2 height 6
click at [1031, 716] on div "Progress Bar" at bounding box center [1032, 784] width 2 height 6
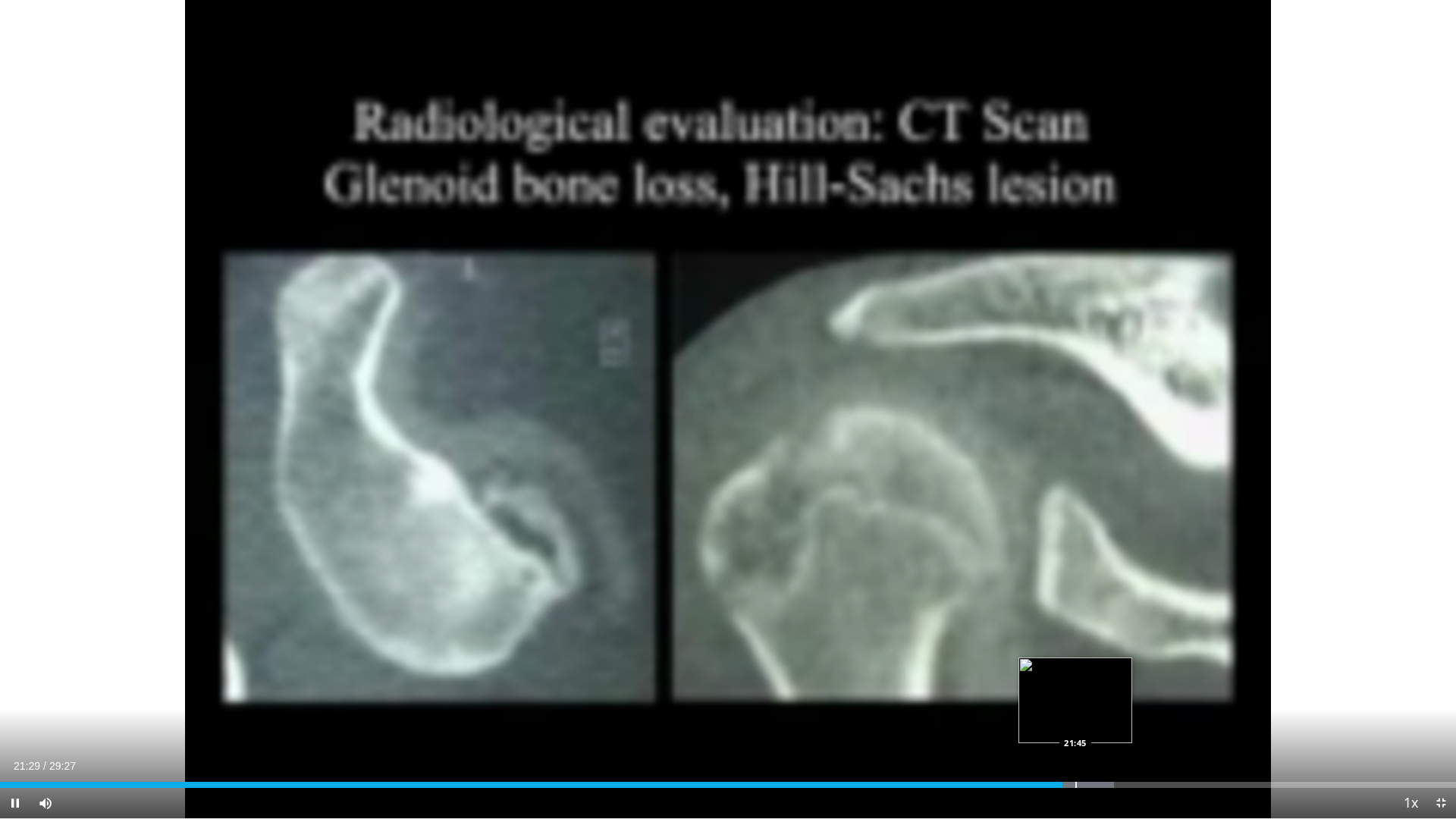
click at [1075, 716] on div "Progress Bar" at bounding box center [1076, 784] width 2 height 6
click at [1111, 716] on div "Progress Bar" at bounding box center [1111, 784] width 2 height 6
click at [1142, 716] on div "Progress Bar" at bounding box center [1143, 784] width 2 height 6
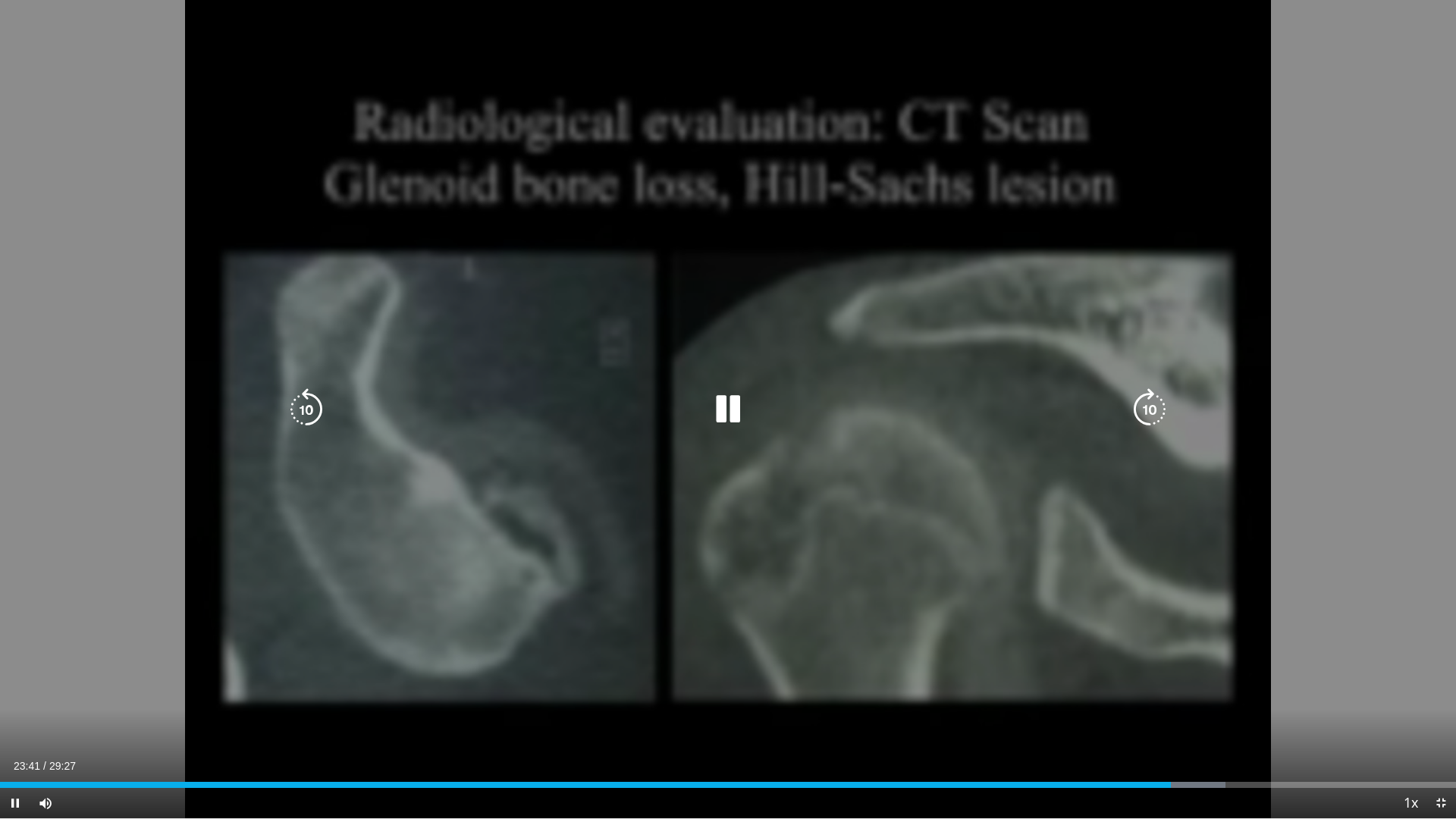
click at [1397, 410] on div "10 seconds Tap to unmute" at bounding box center [728, 409] width 1456 height 818
click at [1237, 279] on div "10 seconds Tap to unmute" at bounding box center [728, 409] width 1456 height 818
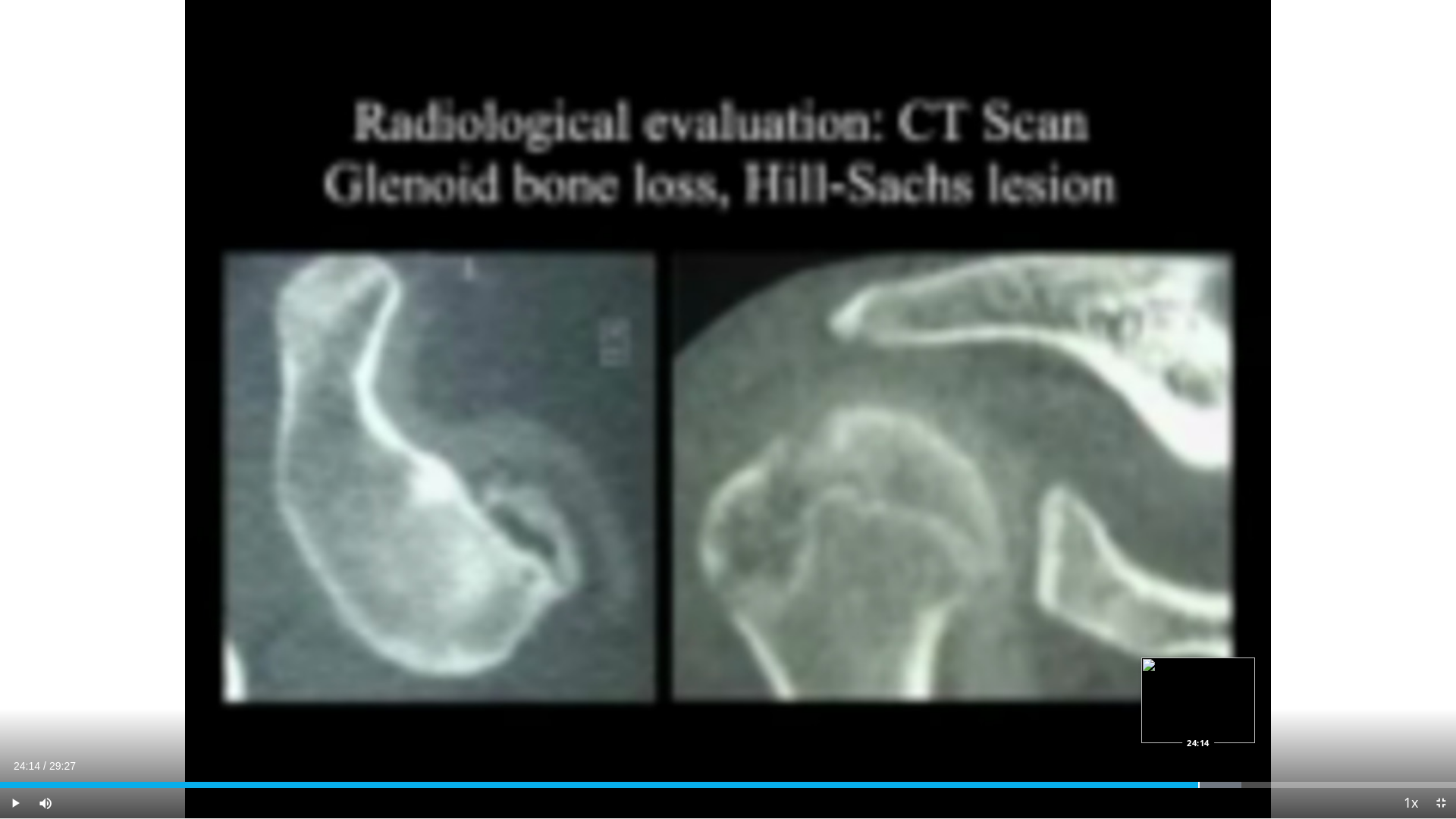
click at [1198, 716] on div "Progress Bar" at bounding box center [1199, 784] width 2 height 6
click at [1189, 716] on div "Progress Bar" at bounding box center [1190, 784] width 2 height 6
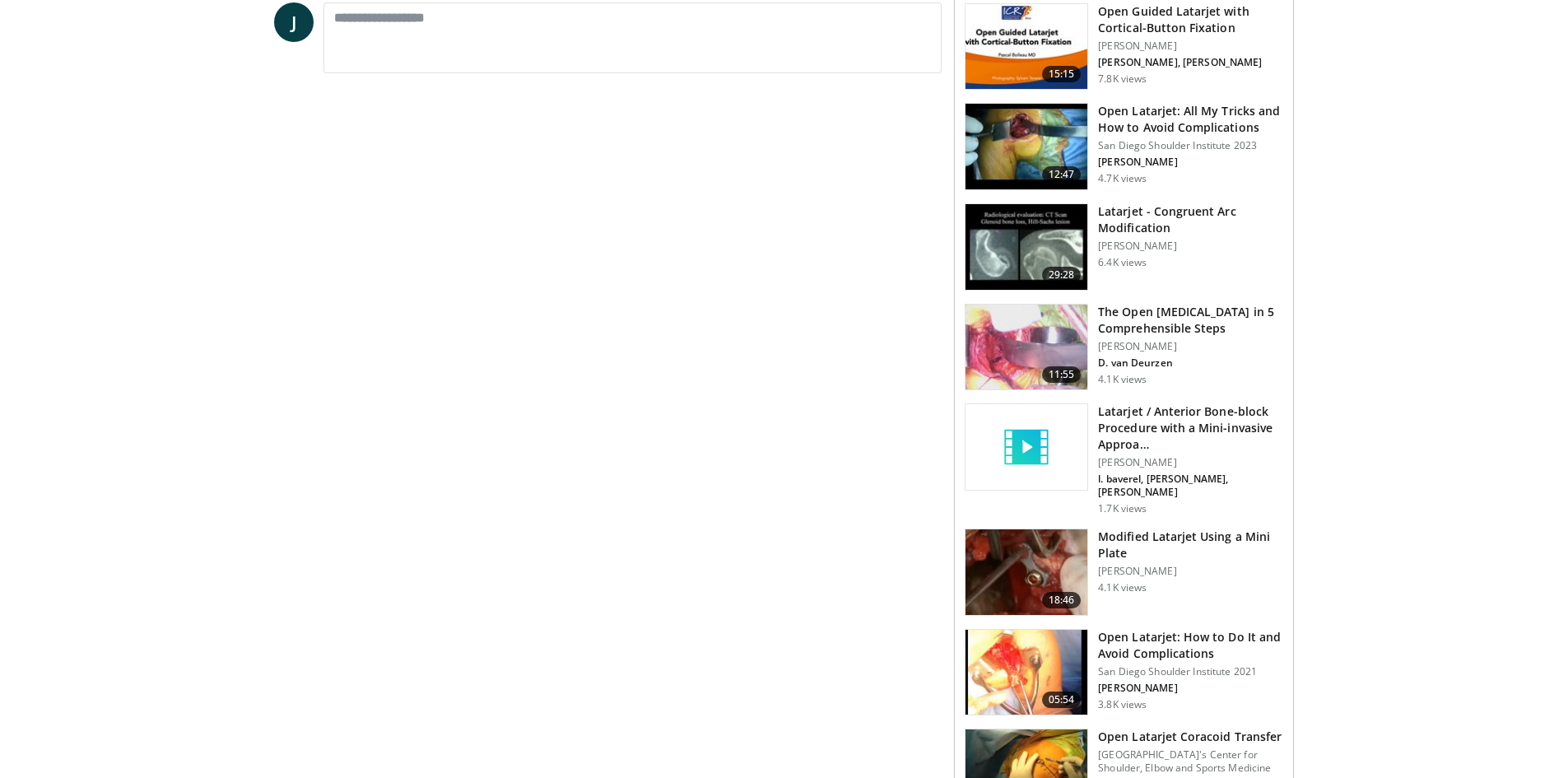
scroll to position [494, 0]
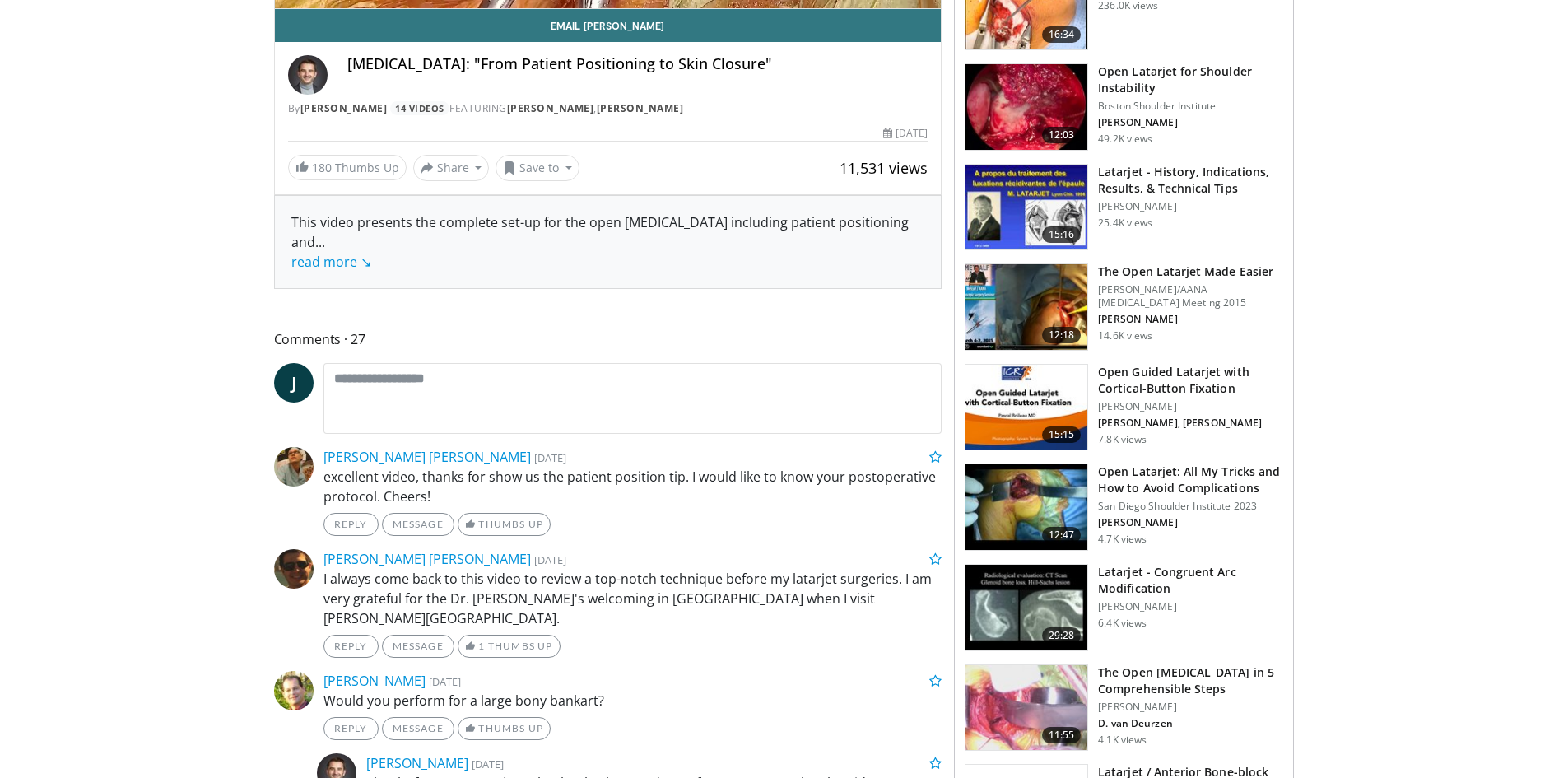
click at [1184, 482] on h3 "Open Latarjet: All My Tricks and How to Avoid Complications" at bounding box center [1190, 479] width 185 height 33
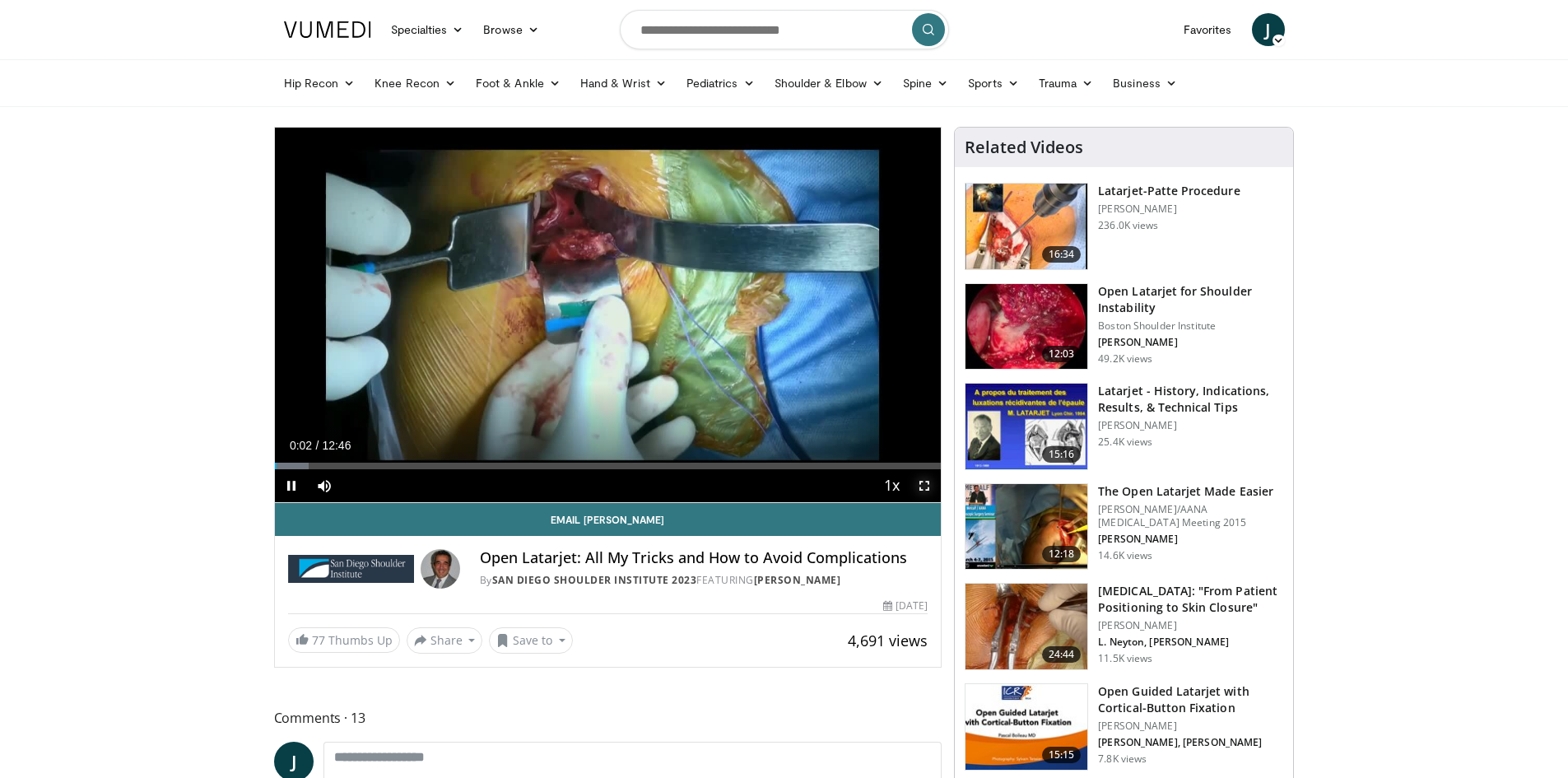
click at [927, 481] on span "Video Player" at bounding box center [924, 485] width 33 height 33
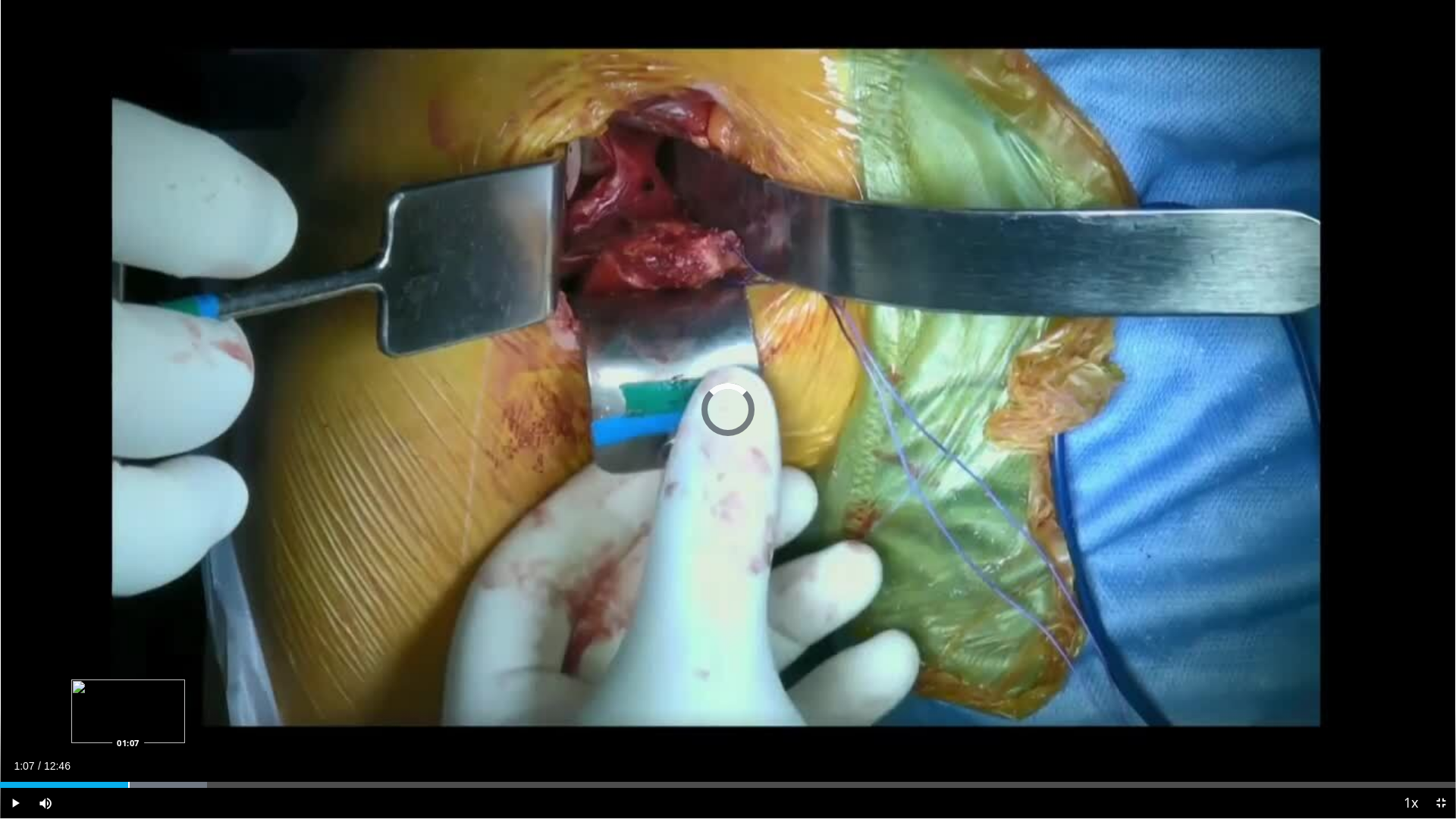
click at [128, 716] on div "Loaded : 14.23% 01:07 01:07" at bounding box center [728, 781] width 1456 height 15
click at [203, 716] on div "Loaded : 18.11% 01:14 01:46" at bounding box center [728, 781] width 1456 height 15
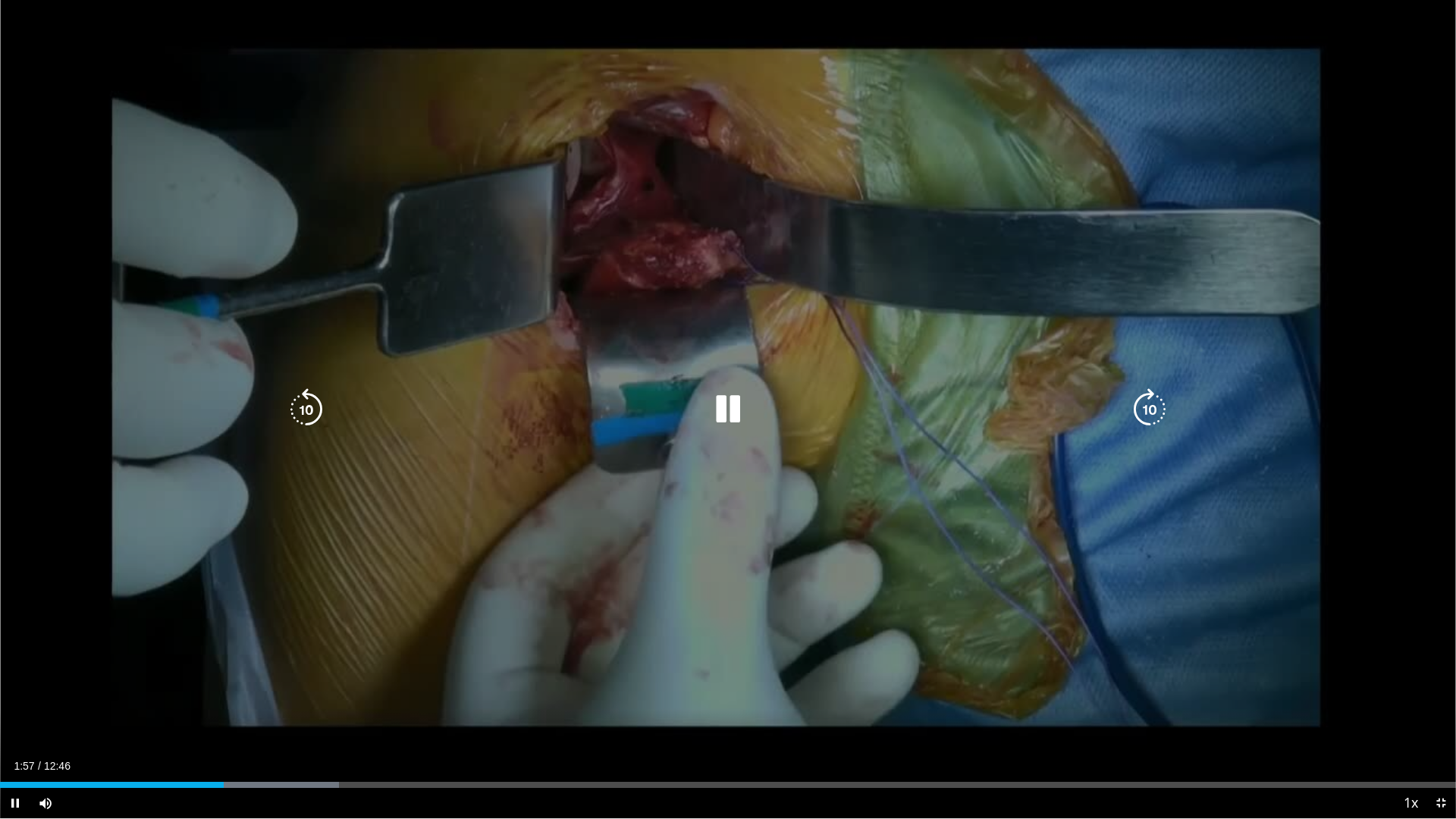
click at [452, 667] on div "10 seconds Tap to unmute" at bounding box center [728, 409] width 1456 height 818
click at [588, 538] on div "10 seconds Tap to unmute" at bounding box center [728, 409] width 1456 height 818
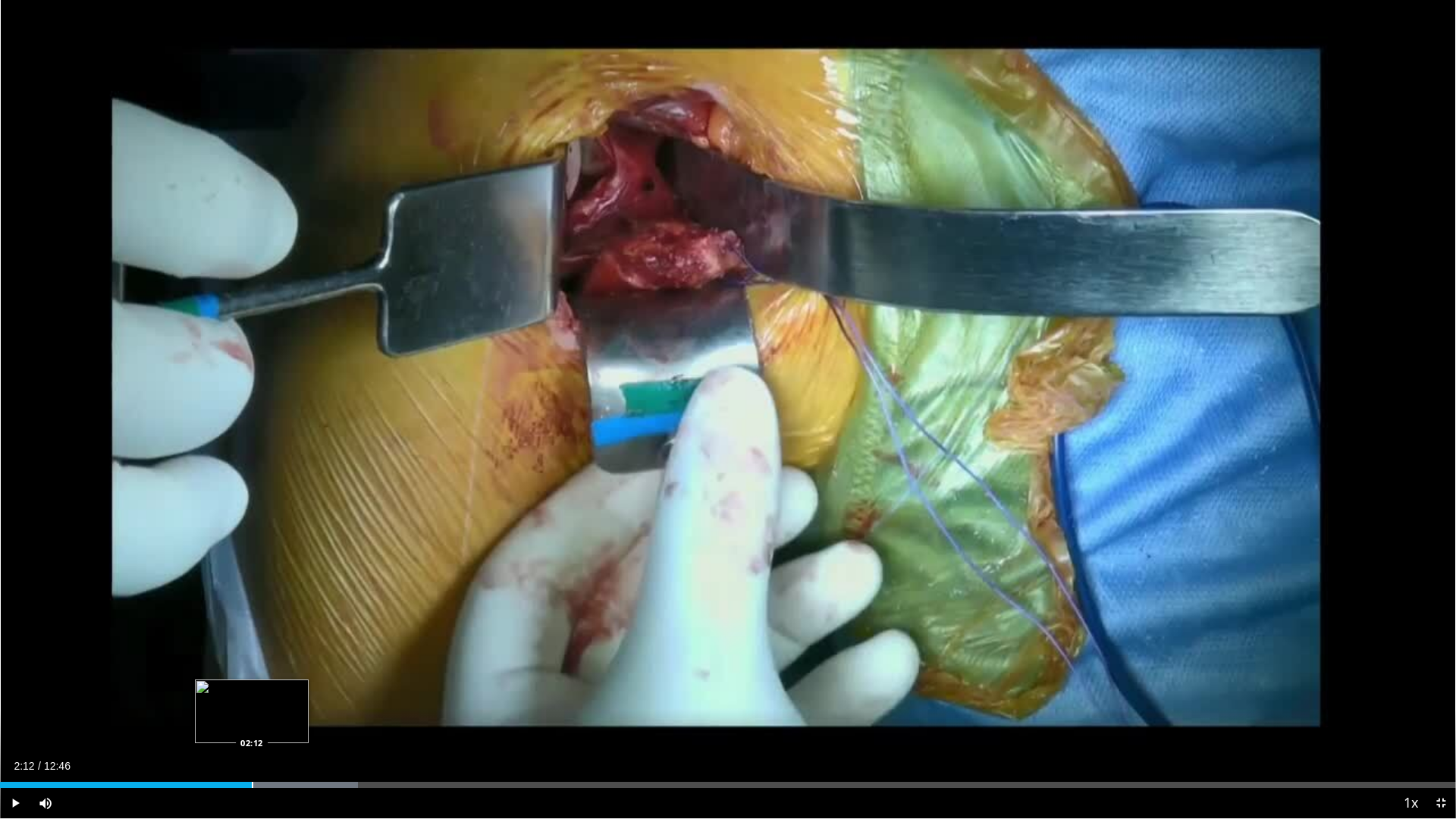
click at [252, 716] on div "Loaded : 24.59% 02:00 02:12" at bounding box center [728, 781] width 1456 height 15
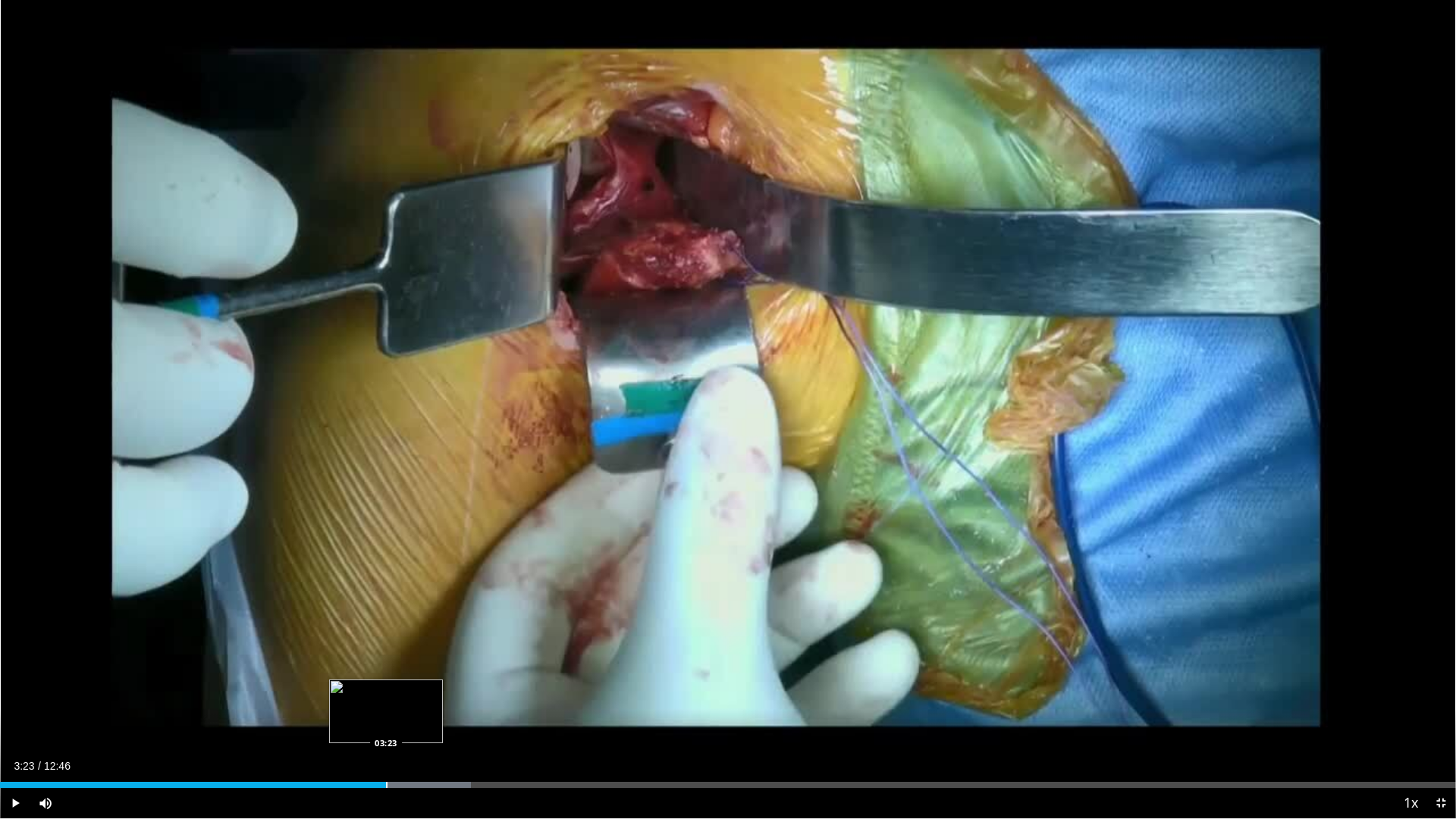
click at [386, 716] on div "Progress Bar" at bounding box center [387, 784] width 2 height 6
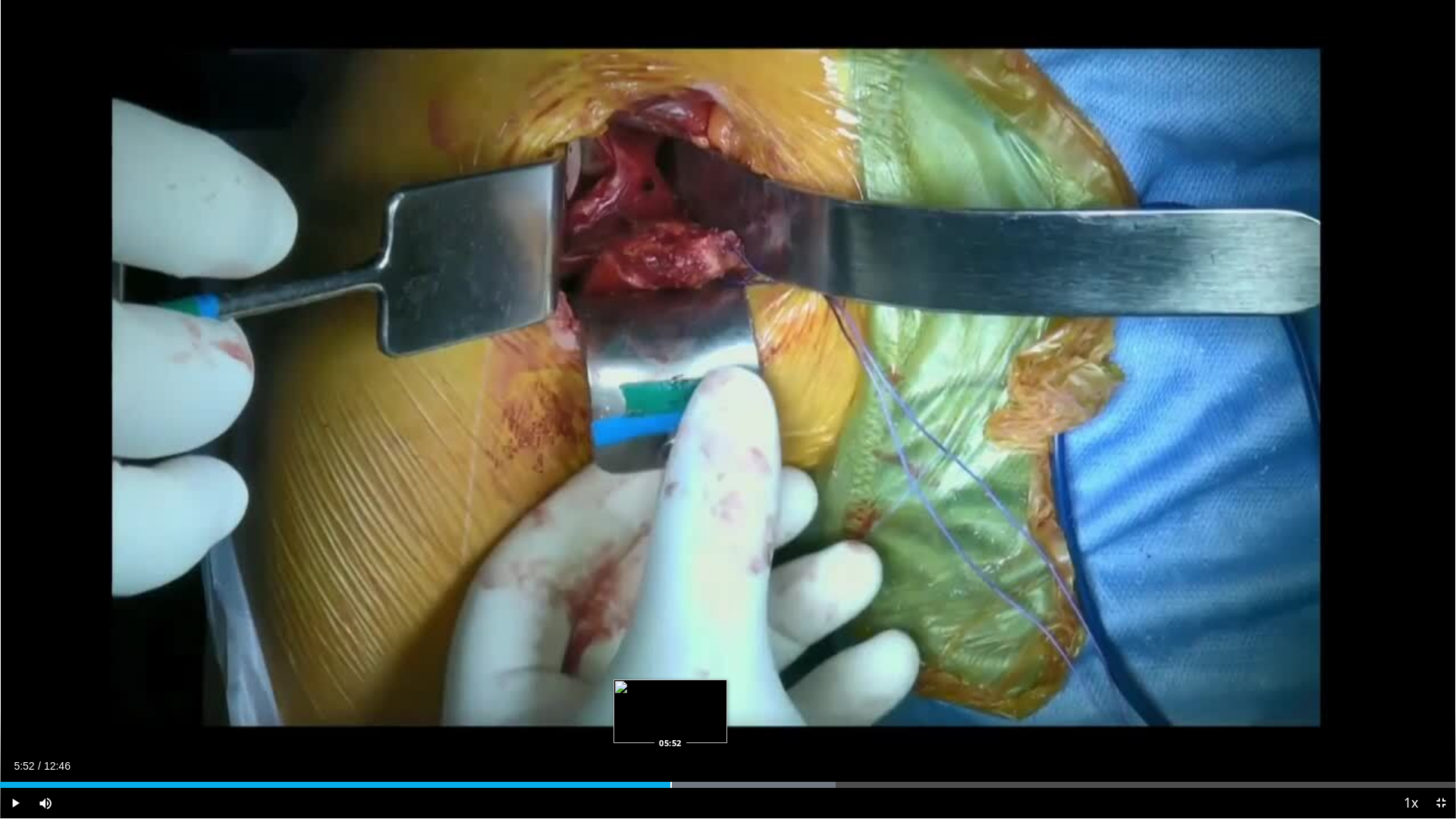
click at [670, 716] on div "Loaded : 57.42% 06:20 05:52" at bounding box center [728, 781] width 1456 height 15
click at [654, 716] on div "Loaded : 58.25% 05:54 05:44" at bounding box center [728, 781] width 1456 height 15
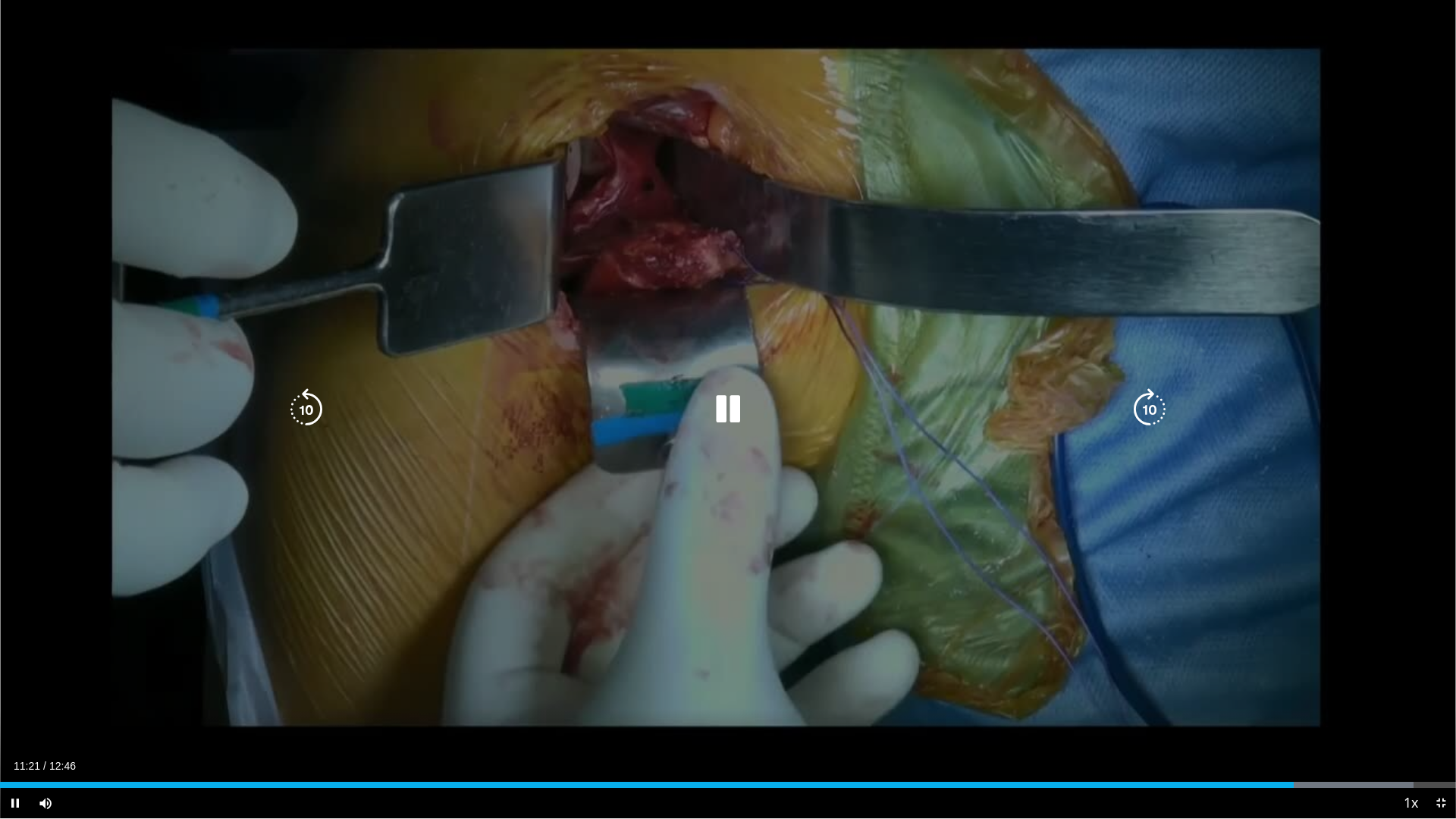
click at [982, 66] on div "10 seconds Tap to unmute" at bounding box center [728, 409] width 1456 height 818
click at [860, 287] on div "10 seconds Tap to unmute" at bounding box center [728, 409] width 1456 height 818
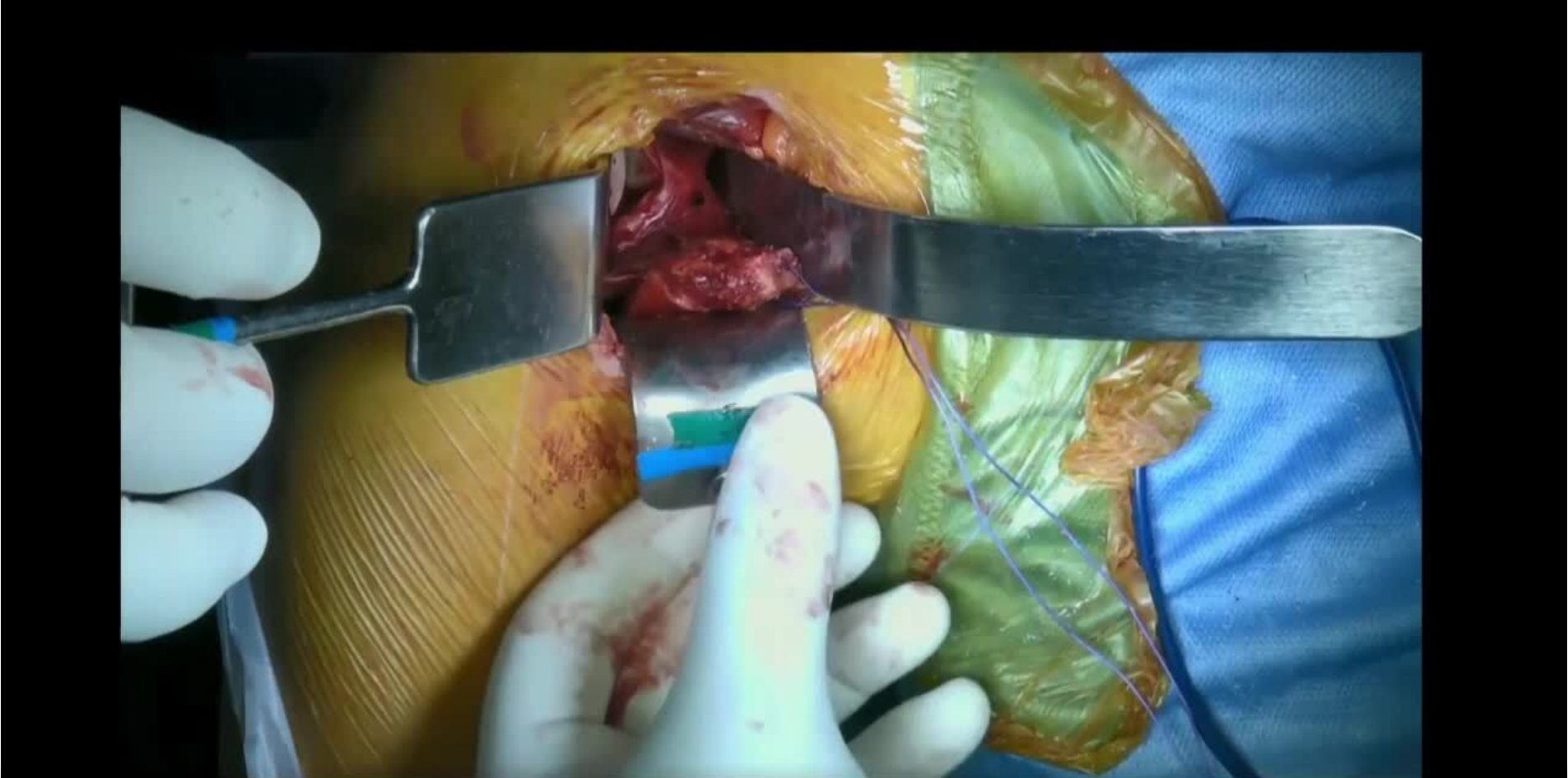
scroll to position [823, 0]
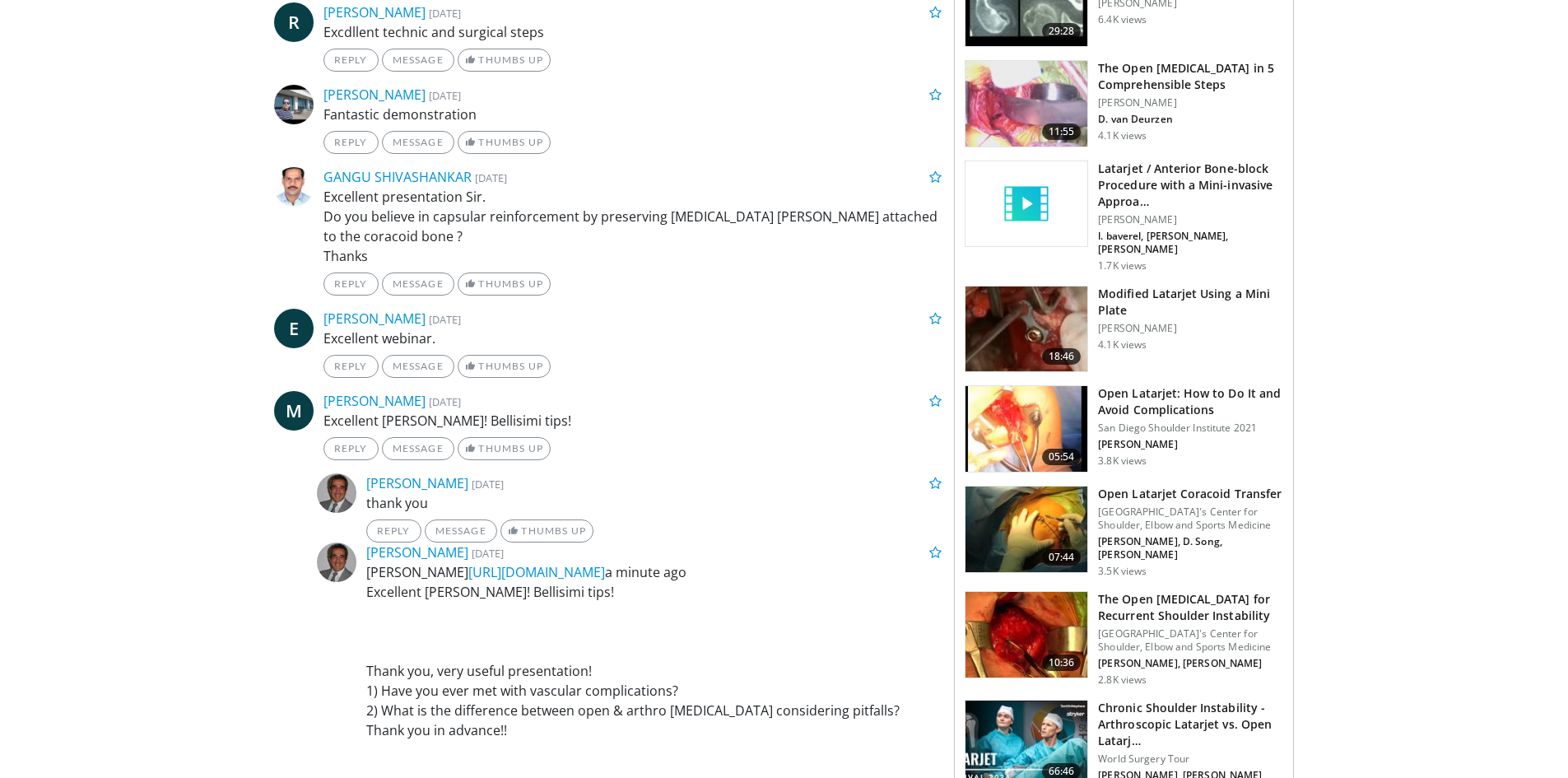
click at [1157, 412] on h3 "Open Latarjet: How to Do It and Avoid Complications" at bounding box center [1190, 401] width 185 height 33
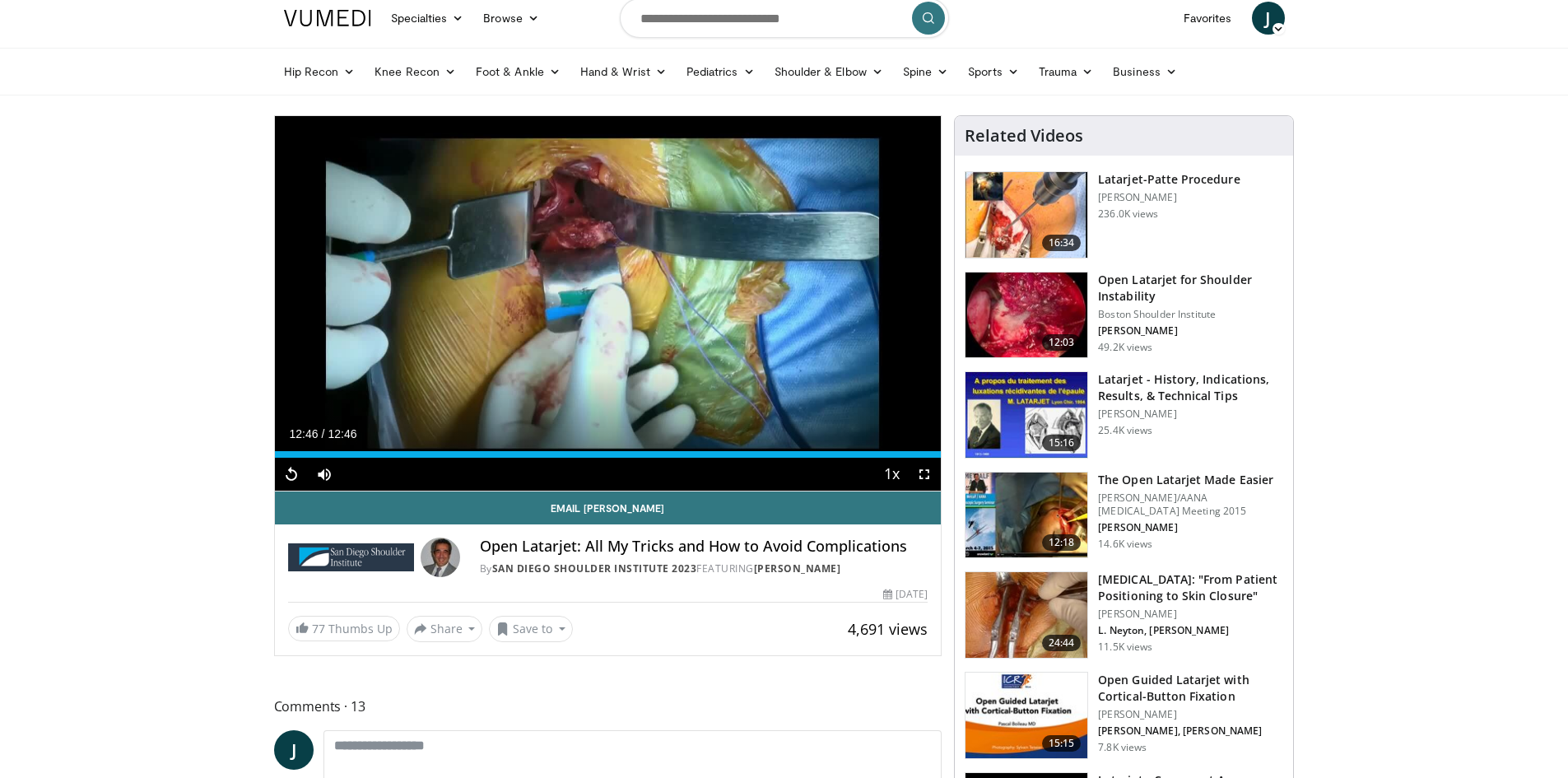
scroll to position [0, 0]
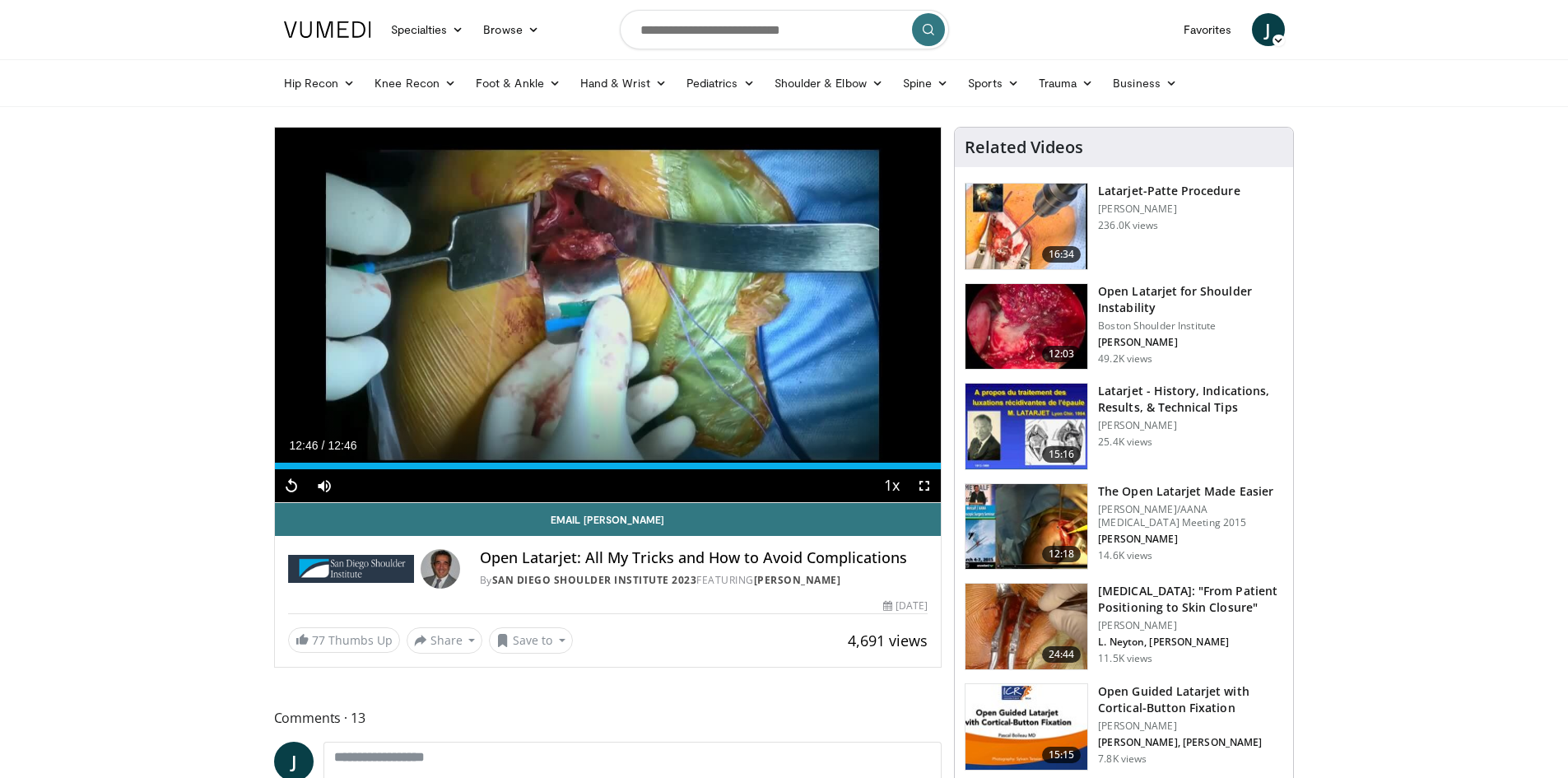
click at [1152, 293] on h3 "Open Latarjet for Shoulder Instability" at bounding box center [1190, 299] width 185 height 33
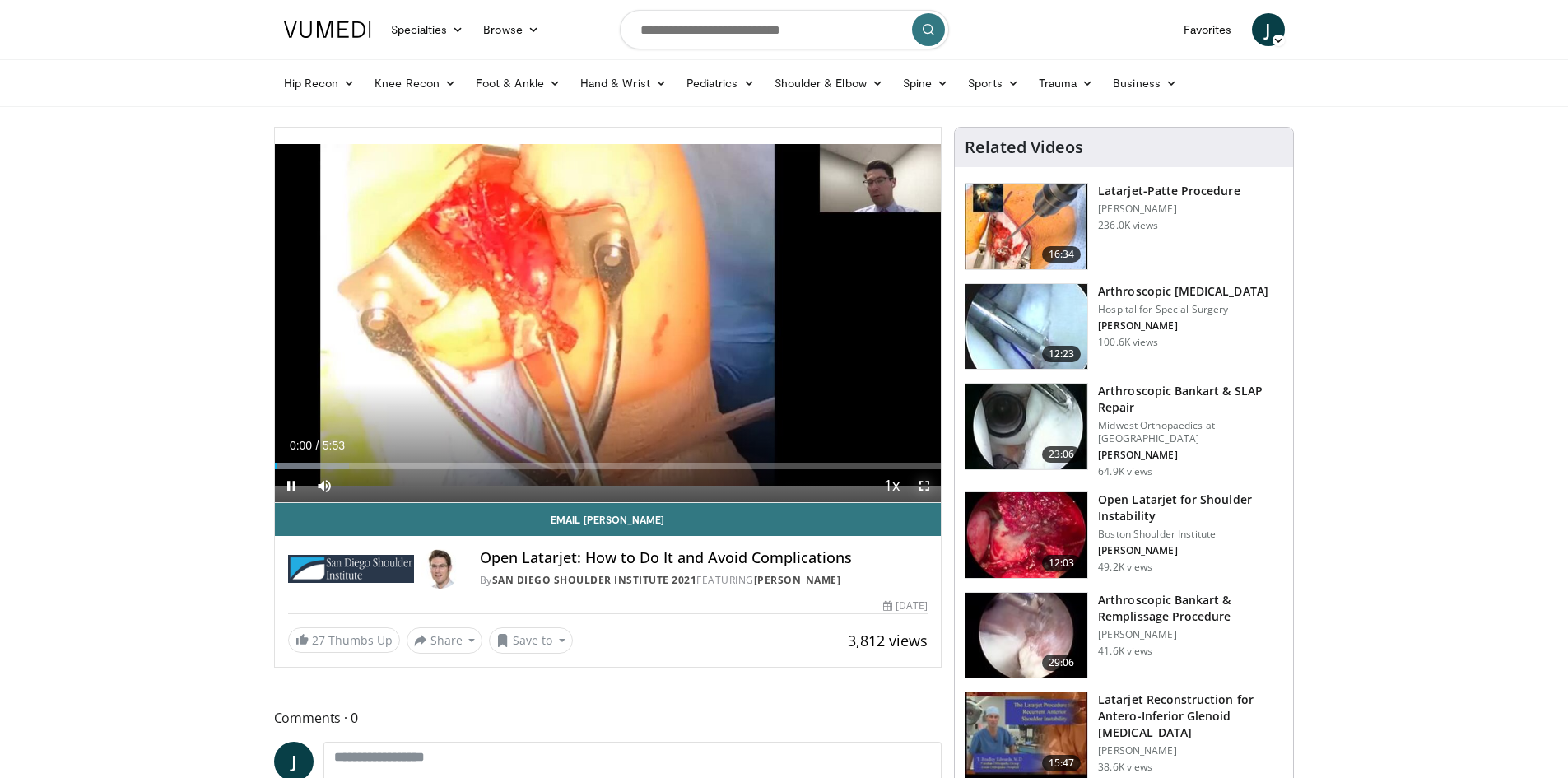
click at [918, 477] on span "Video Player" at bounding box center [924, 485] width 33 height 33
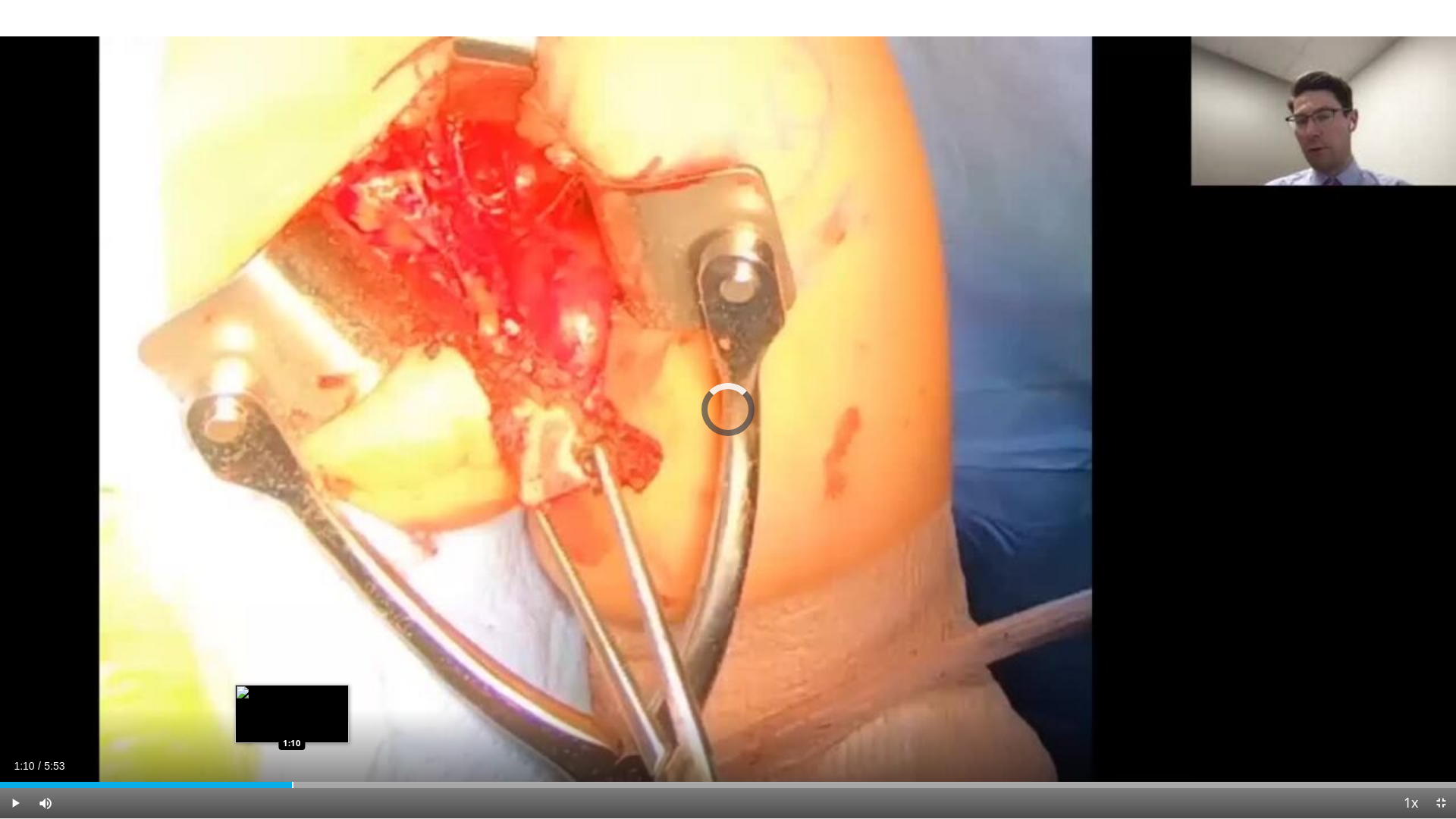
click at [292, 716] on div "Loaded : 19.64% 0:16 1:10" at bounding box center [728, 781] width 1456 height 15
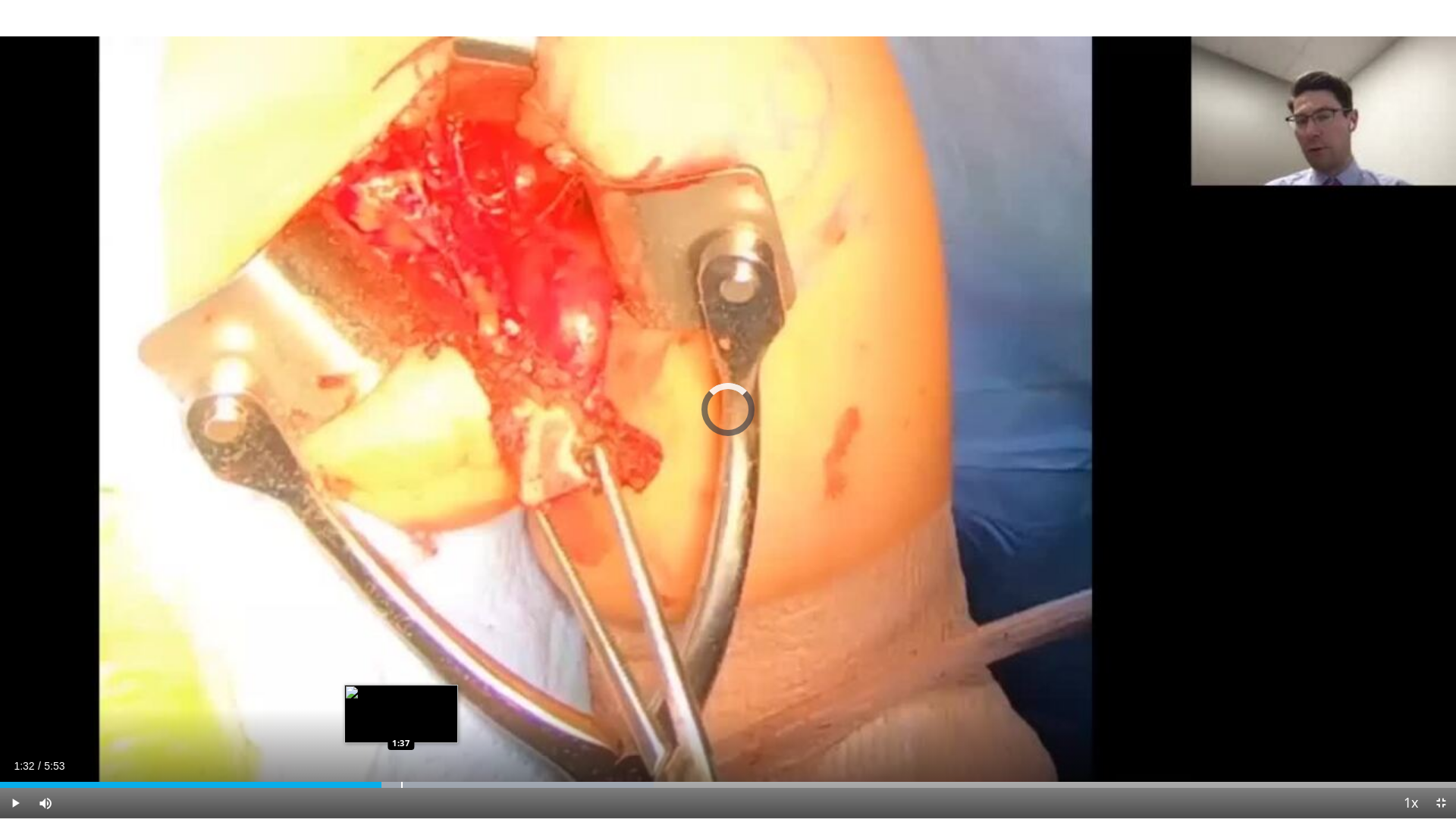
click at [401, 716] on div "Progress Bar" at bounding box center [402, 784] width 2 height 6
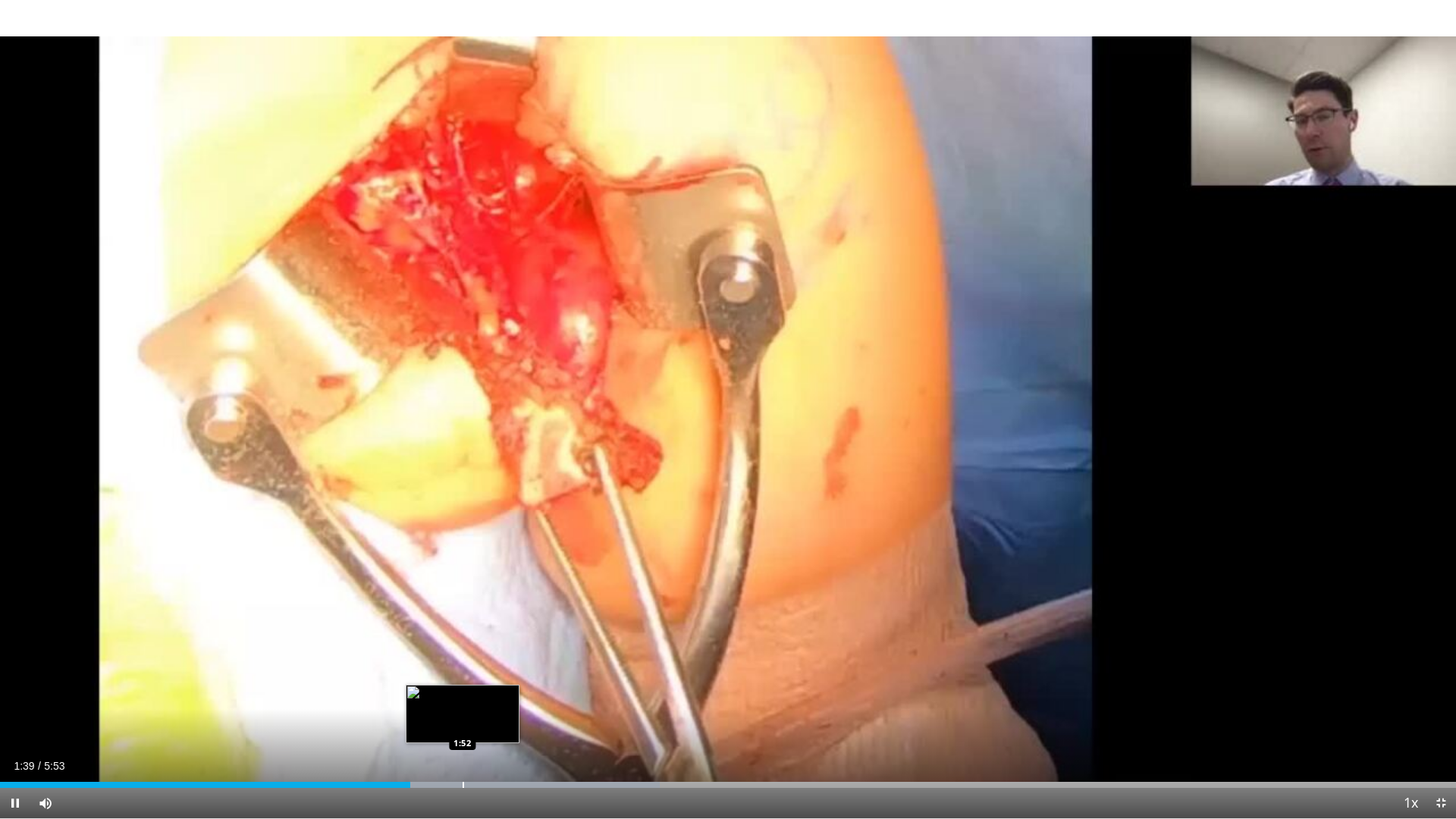
click at [462, 716] on div "Loaded : 45.31% 1:39 1:52" at bounding box center [728, 781] width 1456 height 15
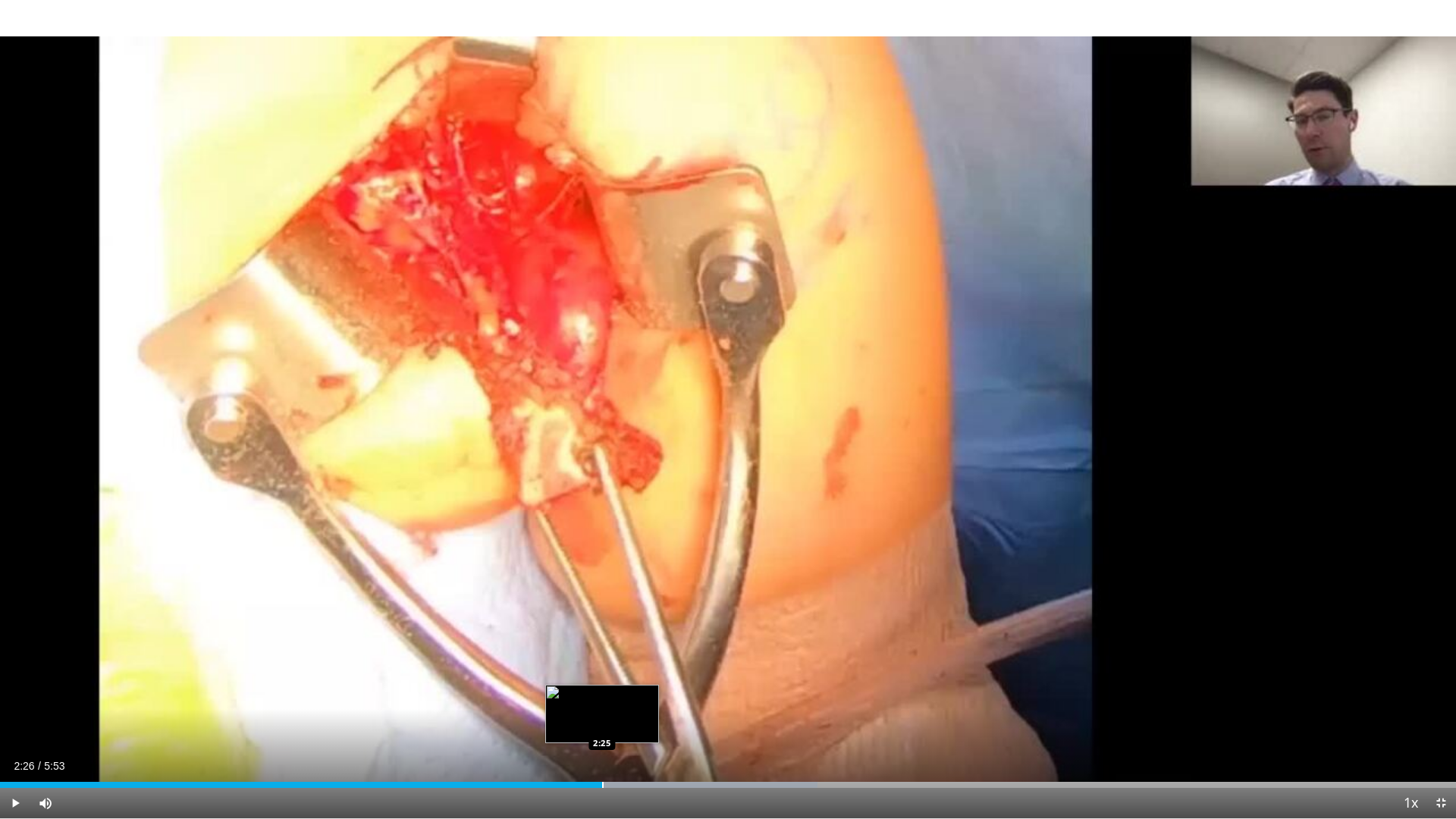
click at [603, 716] on div "Loaded : 56.16% 2:26 2:25" at bounding box center [728, 784] width 1456 height 6
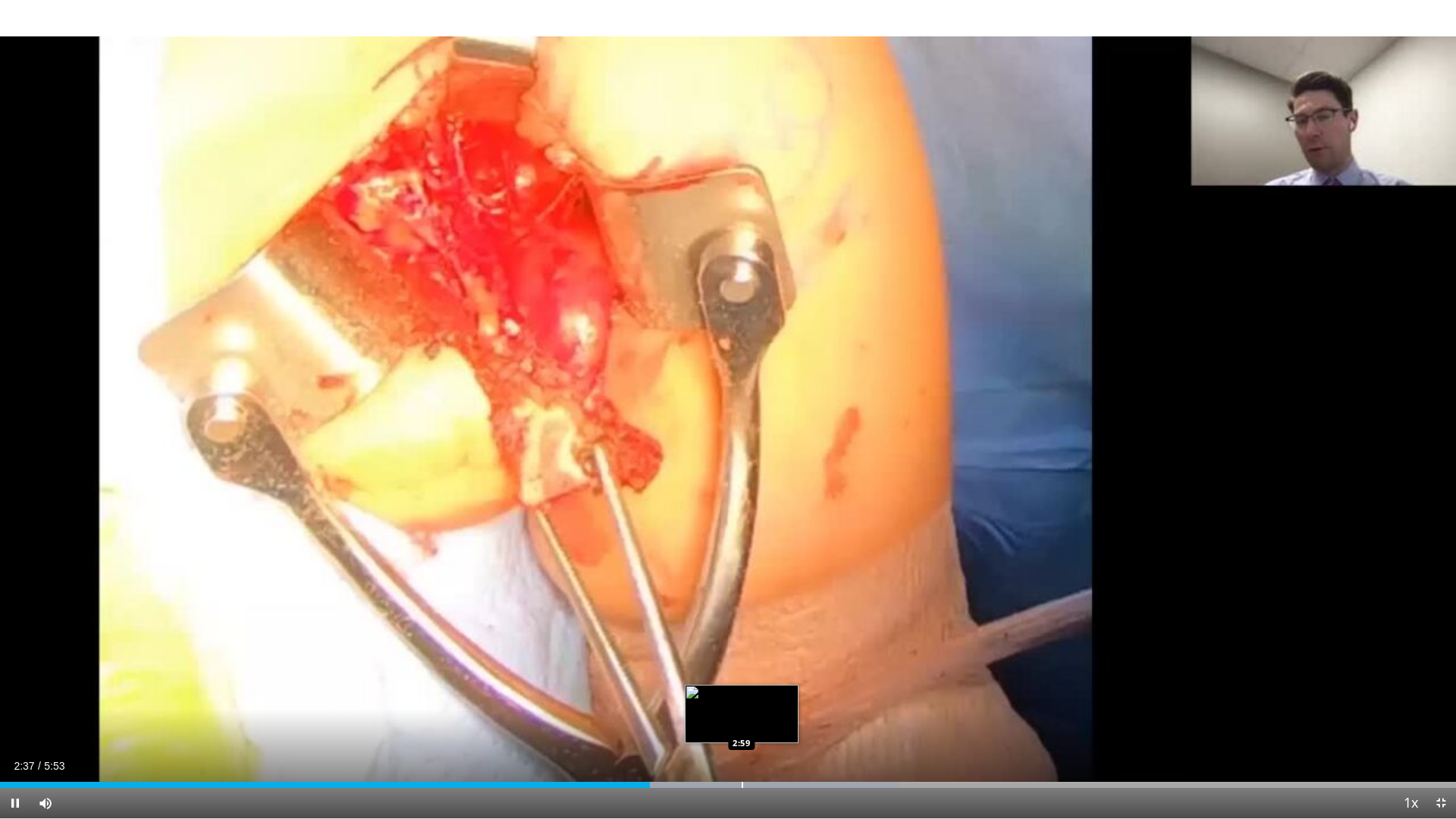
click at [743, 716] on div "Loaded : 61.77% 2:37 2:59" at bounding box center [728, 781] width 1456 height 15
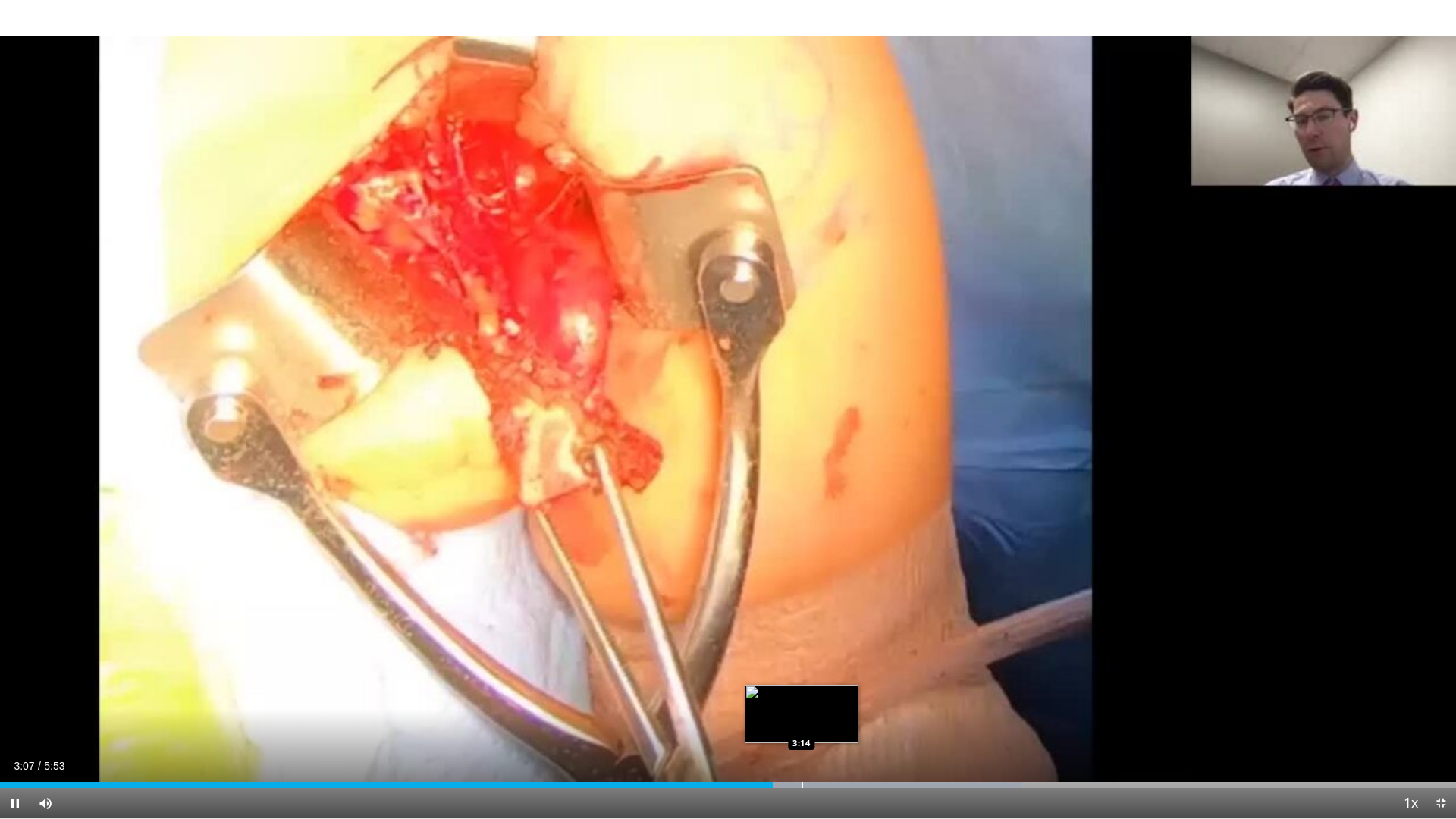
click at [802, 716] on div "Progress Bar" at bounding box center [802, 784] width 2 height 6
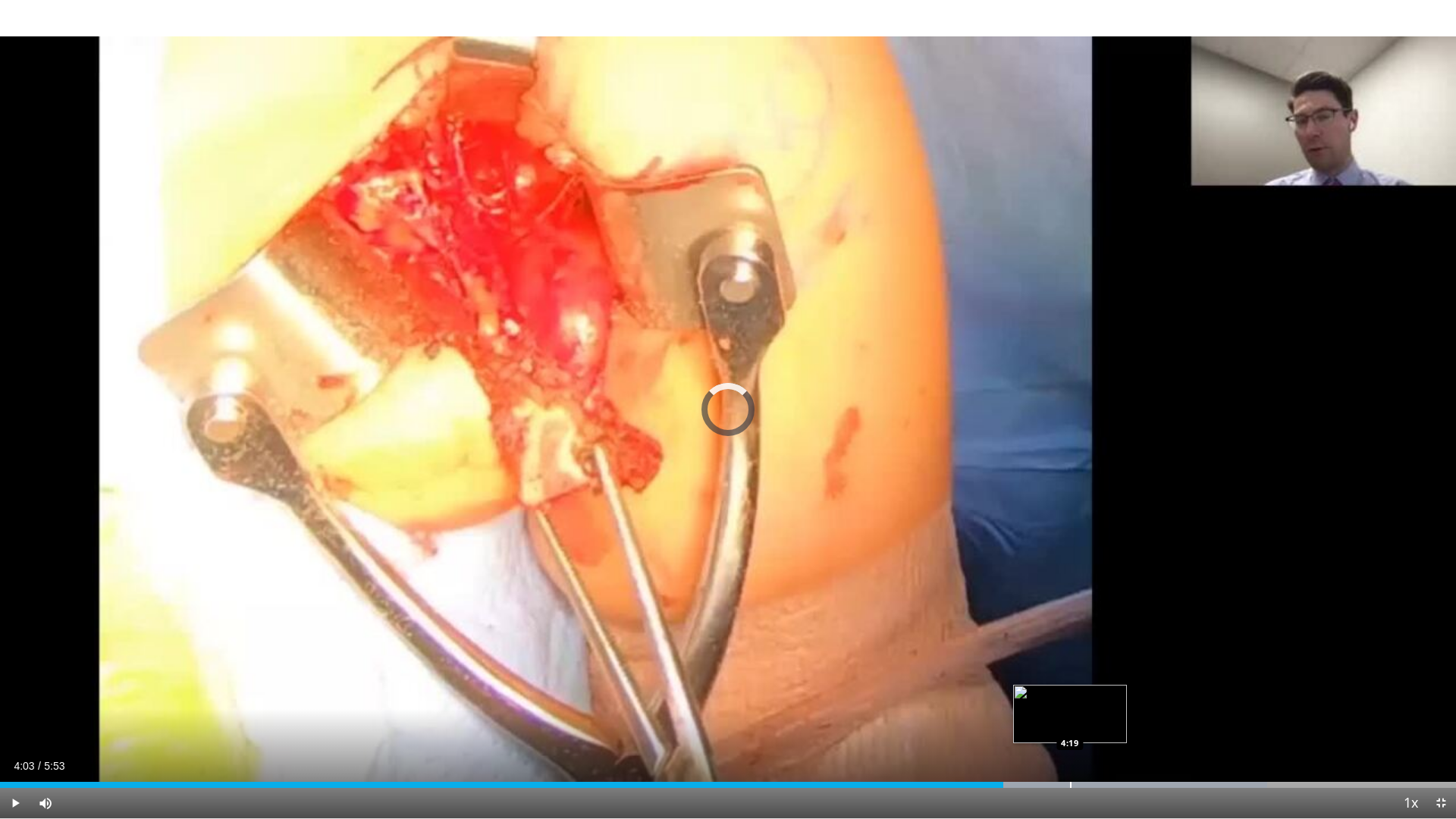
click at [1071, 716] on div "Loaded : 87.05% 4:03 4:19" at bounding box center [728, 781] width 1456 height 15
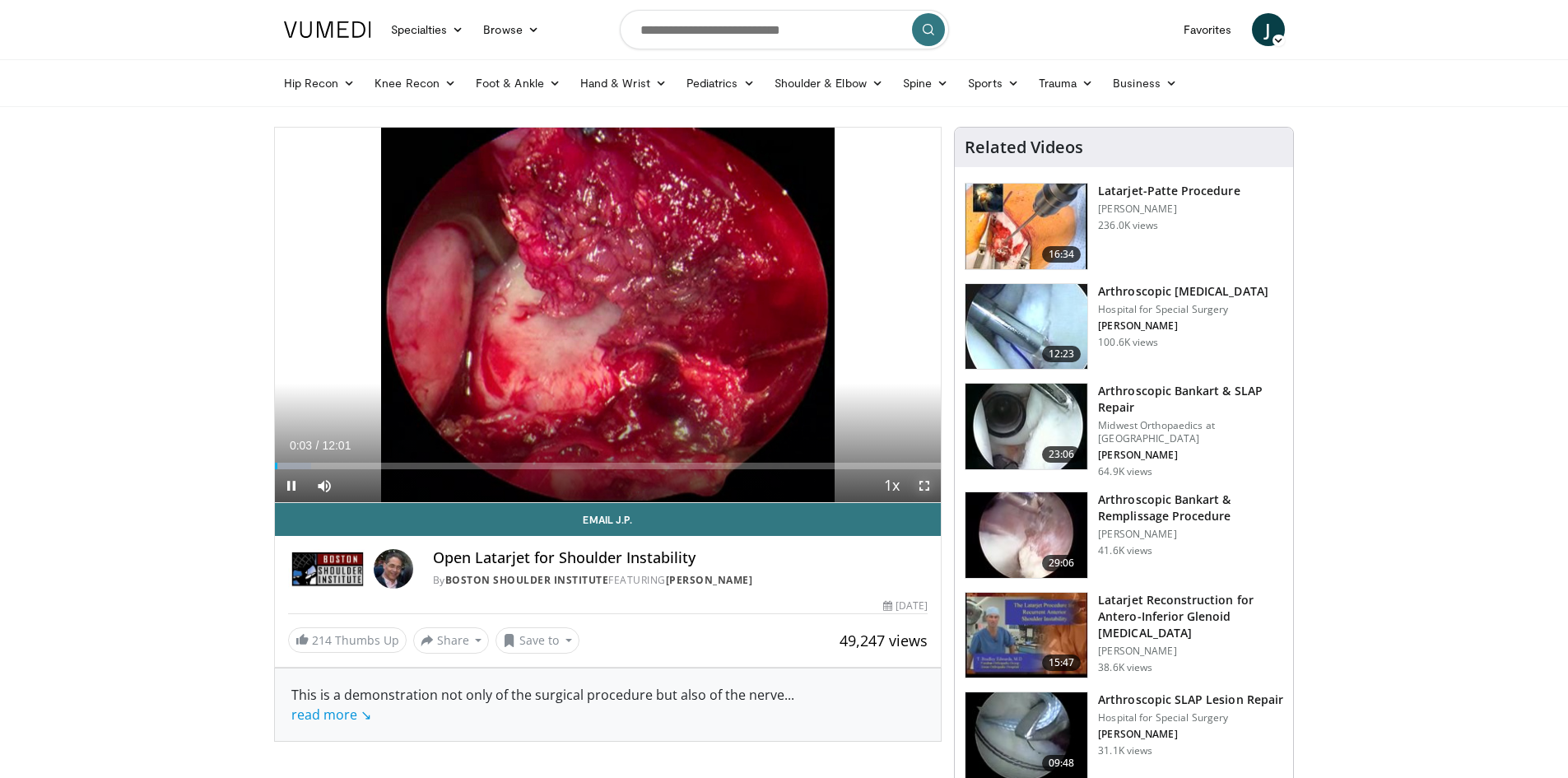
click at [922, 486] on span "Video Player" at bounding box center [924, 485] width 33 height 33
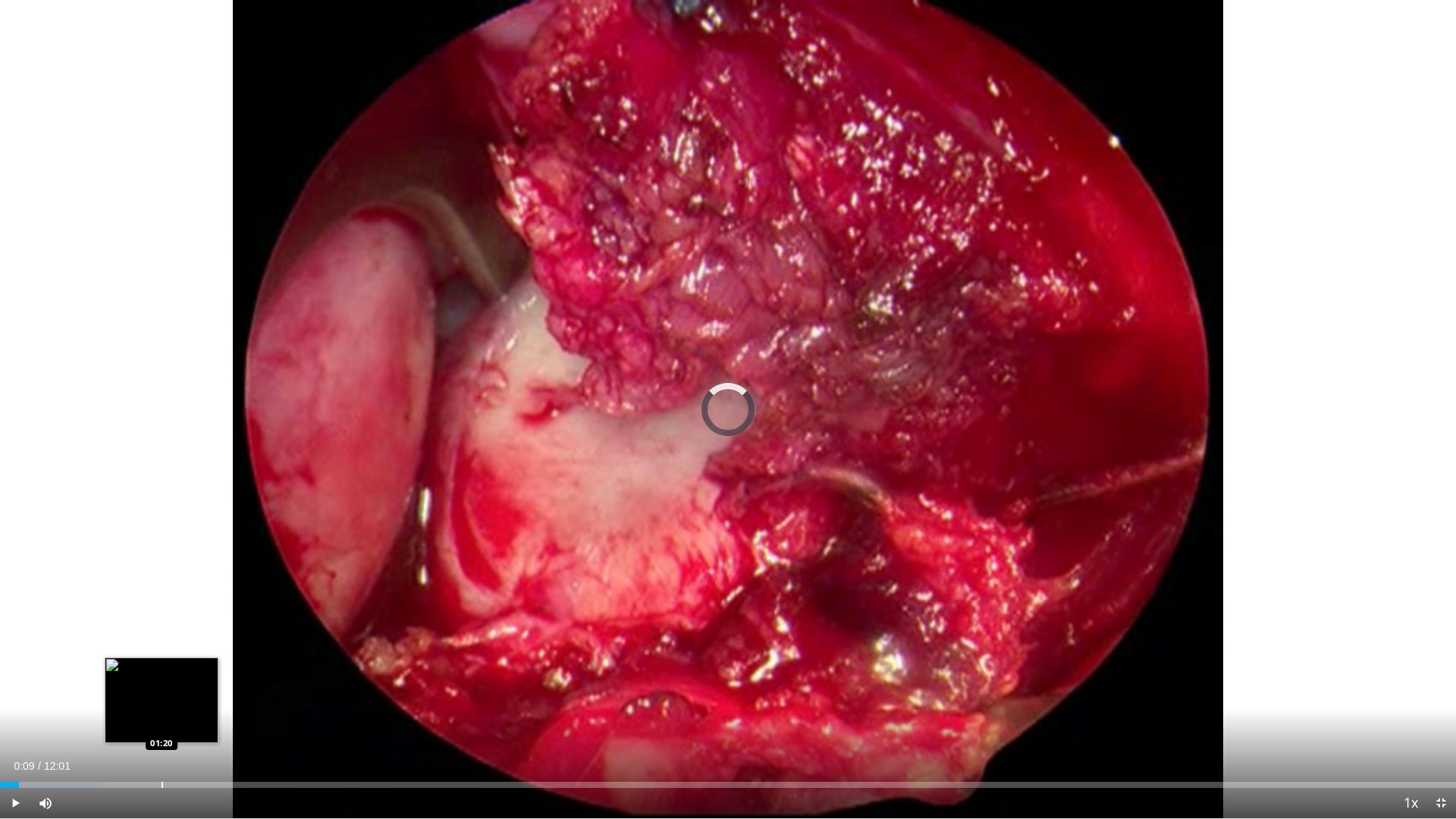
click at [162, 716] on div "Loaded : 6.91% 01:20 01:20" at bounding box center [728, 784] width 1456 height 6
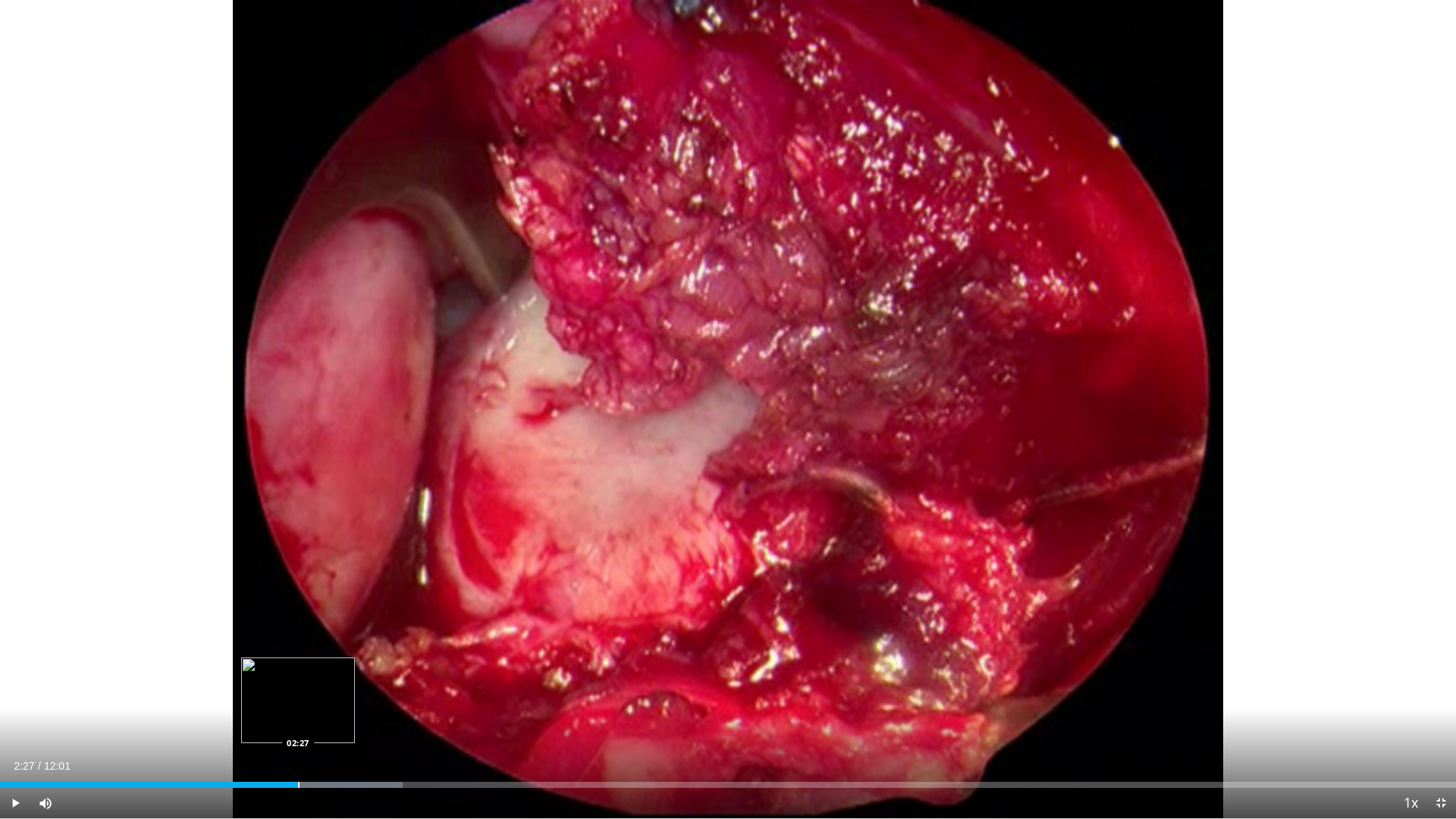
click at [297, 716] on div "Loaded : 27.65% 02:27 02:27" at bounding box center [728, 781] width 1456 height 15
click at [338, 716] on div "Loaded : 29.12% 02:47 02:47" at bounding box center [728, 781] width 1456 height 15
click at [404, 716] on div "Loaded : 33.28% 02:59 03:20" at bounding box center [728, 781] width 1456 height 15
